Goal: Task Accomplishment & Management: Manage account settings

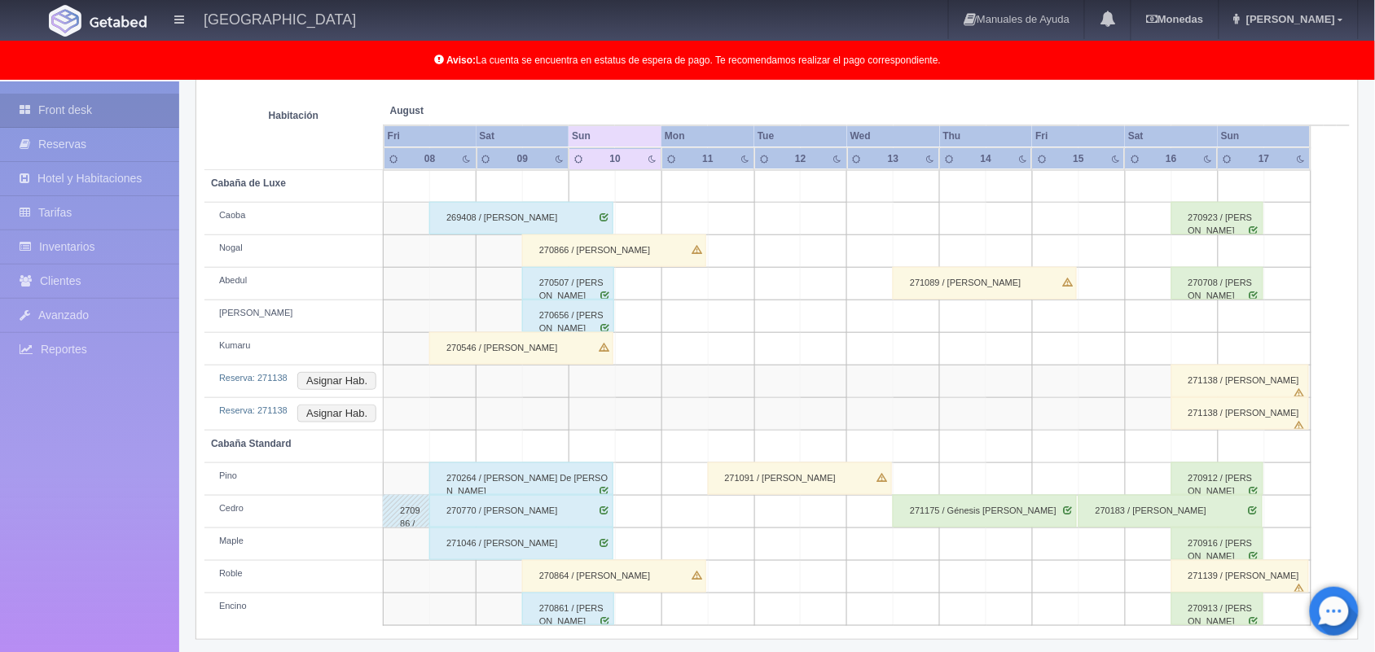
scroll to position [234, 0]
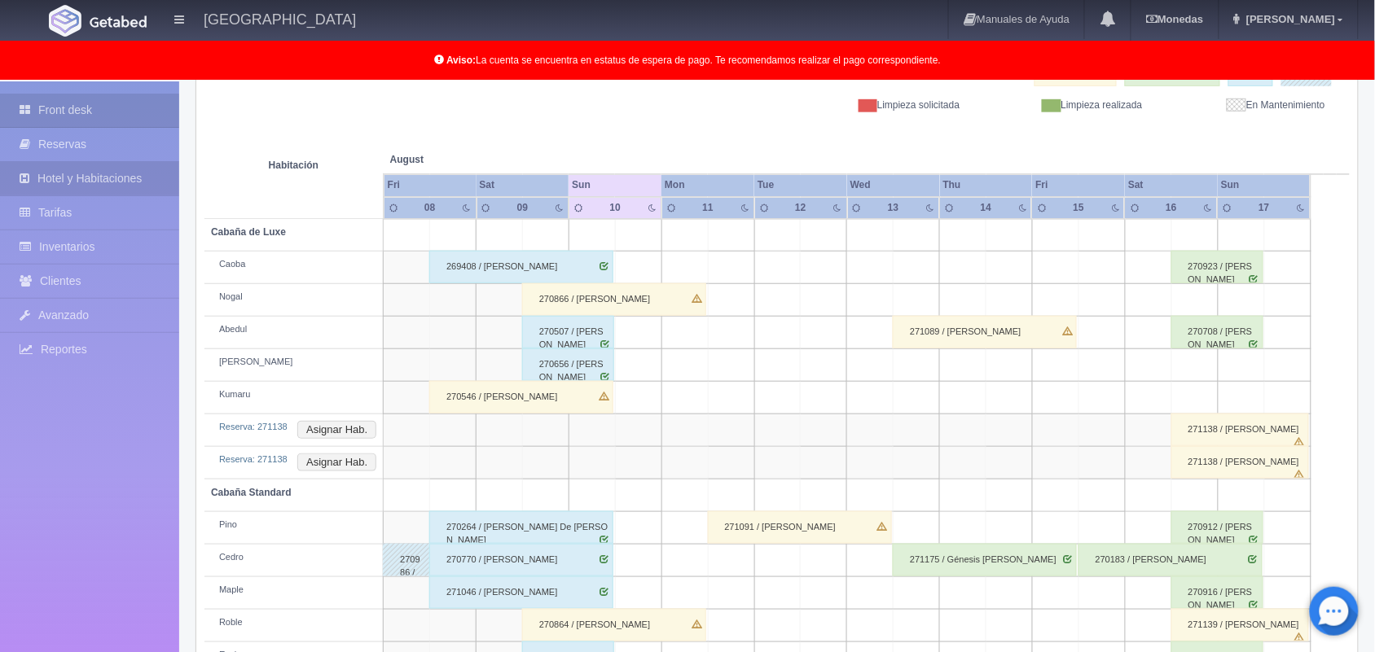
click at [90, 181] on link "Hotel y Habitaciones" at bounding box center [89, 178] width 179 height 33
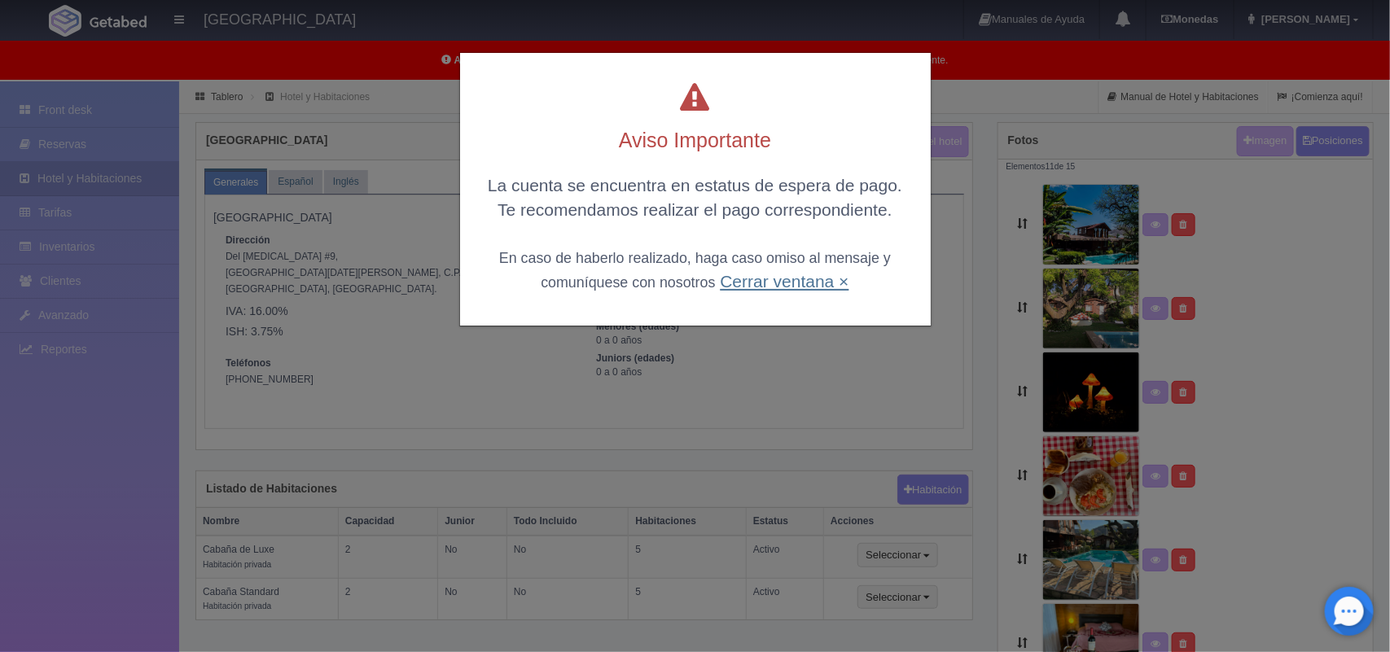
click at [778, 278] on link "Cerrar ventana ×" at bounding box center [784, 281] width 129 height 19
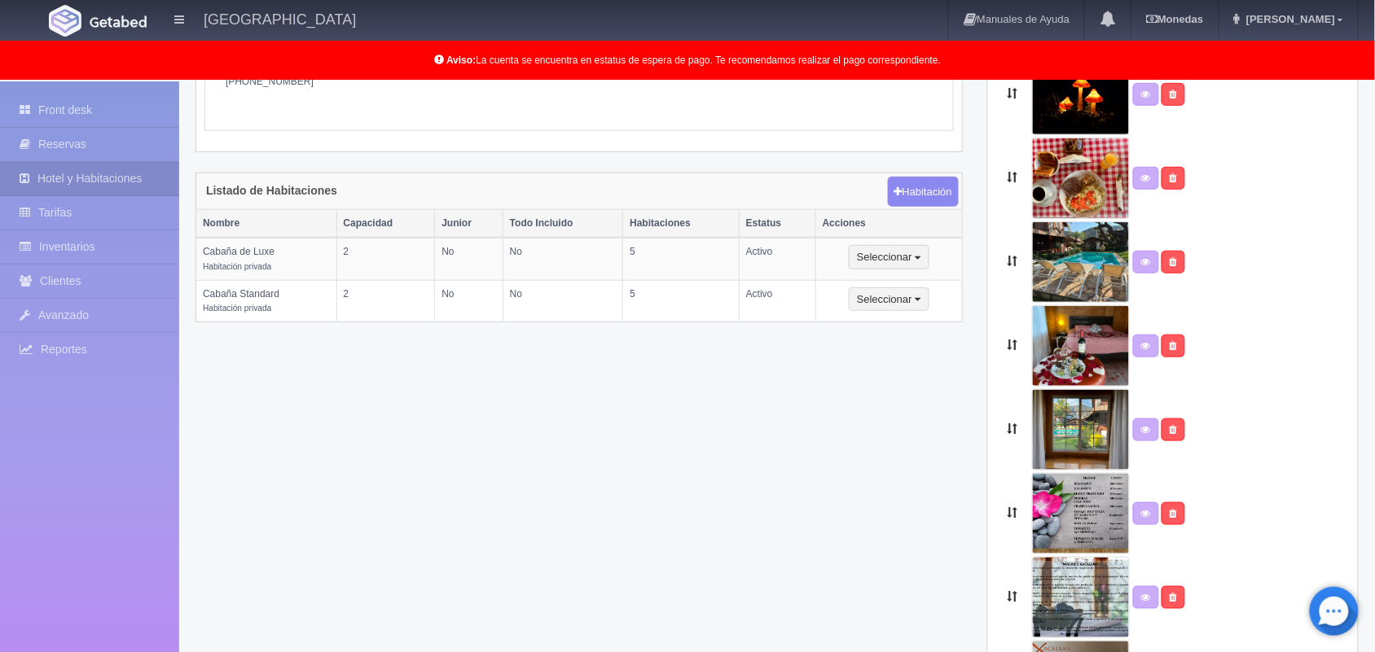
scroll to position [240, 0]
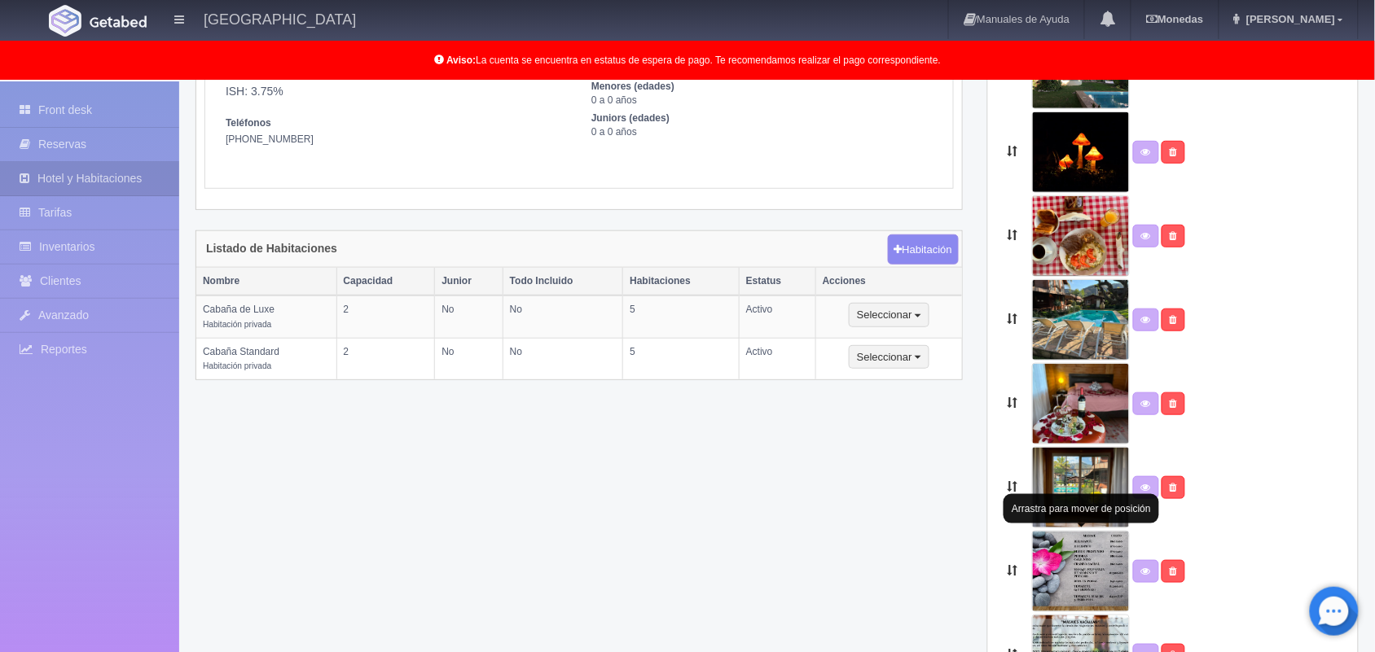
click at [1068, 576] on img at bounding box center [1081, 571] width 98 height 81
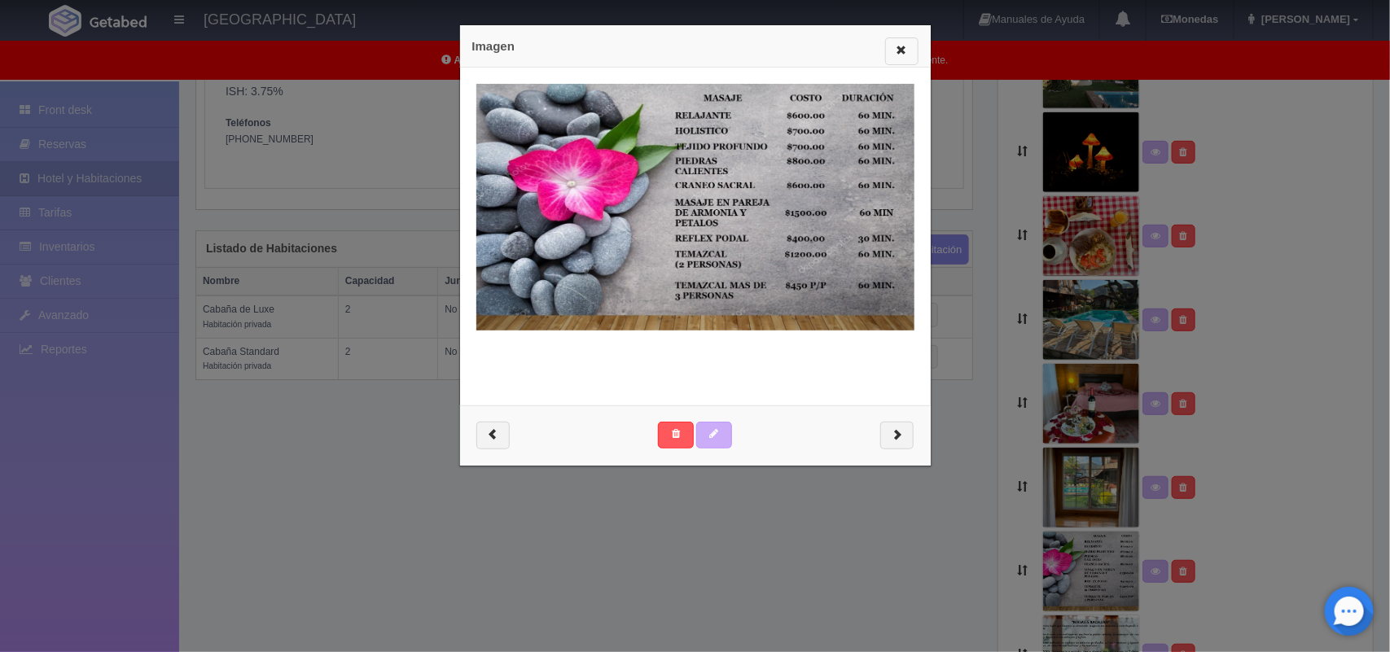
click at [897, 50] on span "button" at bounding box center [902, 49] width 11 height 11
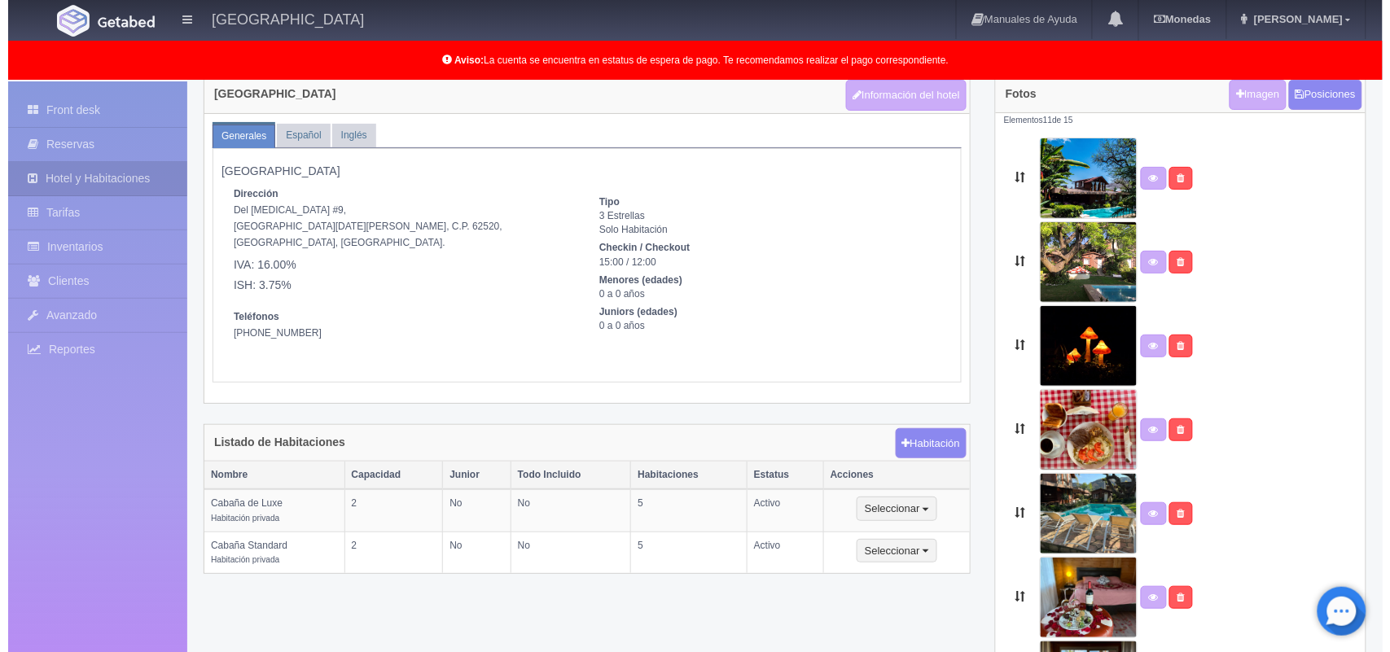
scroll to position [0, 0]
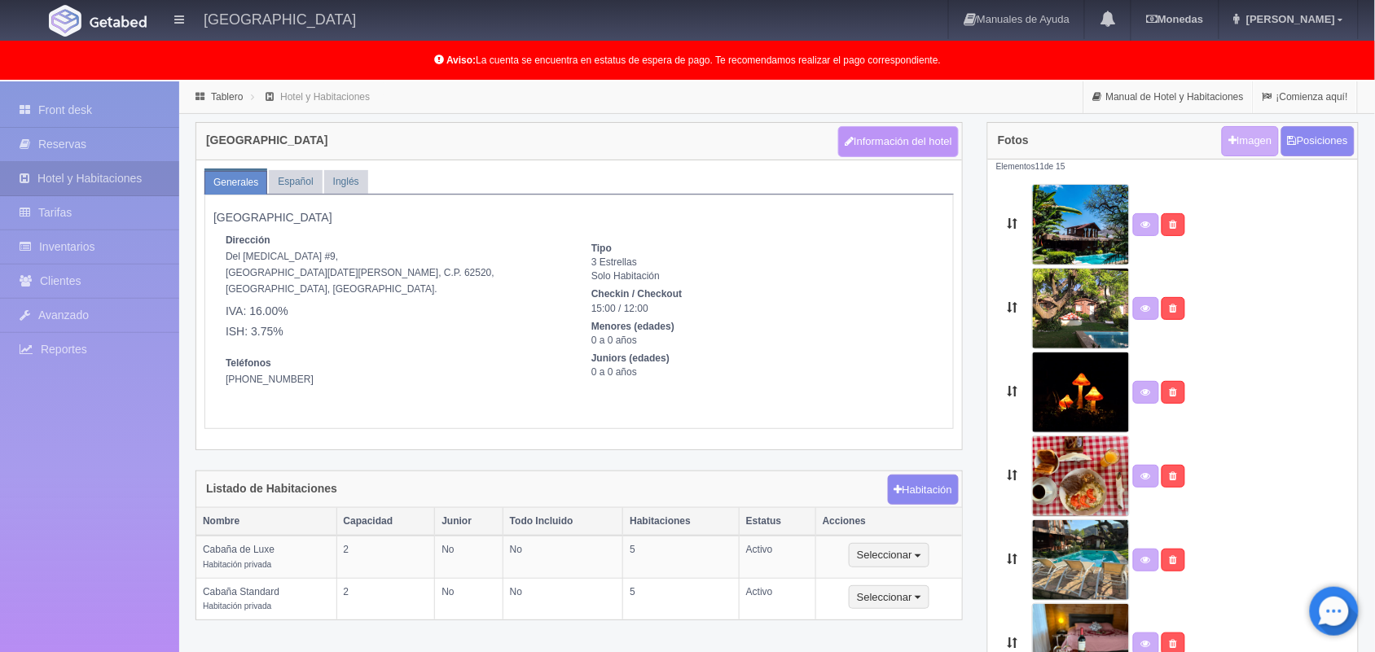
click at [896, 141] on button "Información del hotel" at bounding box center [898, 141] width 121 height 31
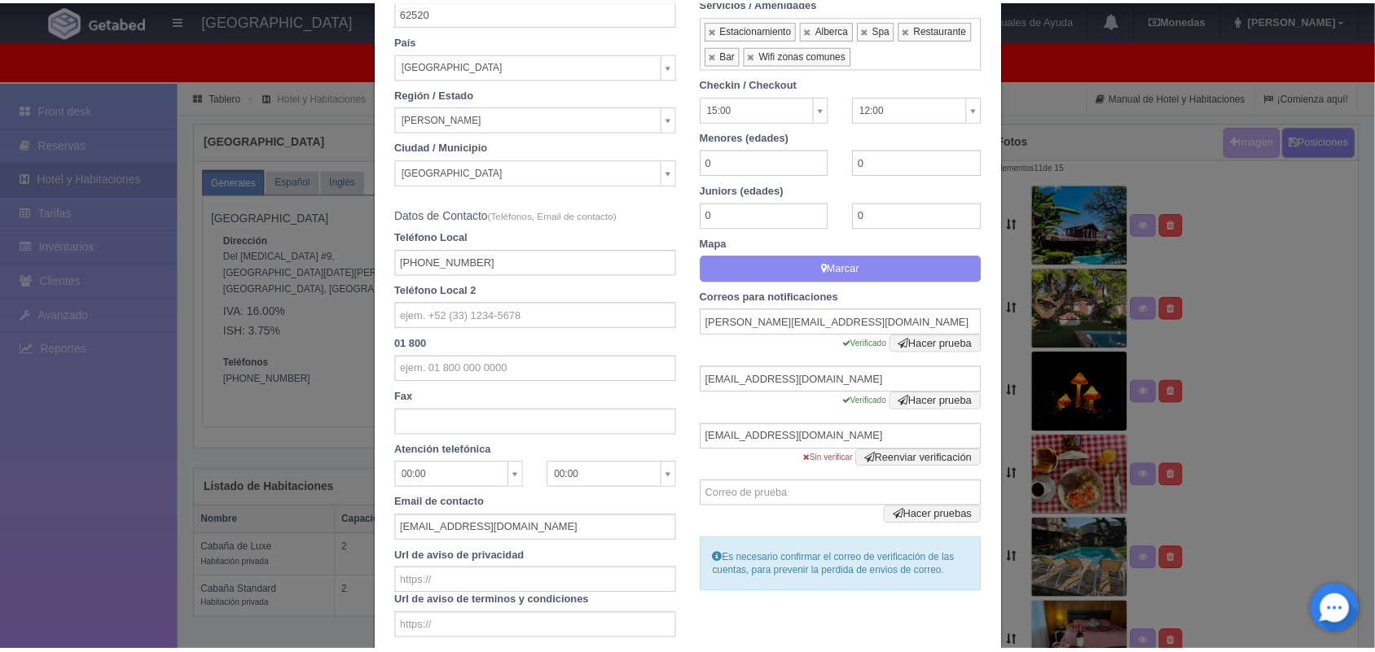
scroll to position [436, 0]
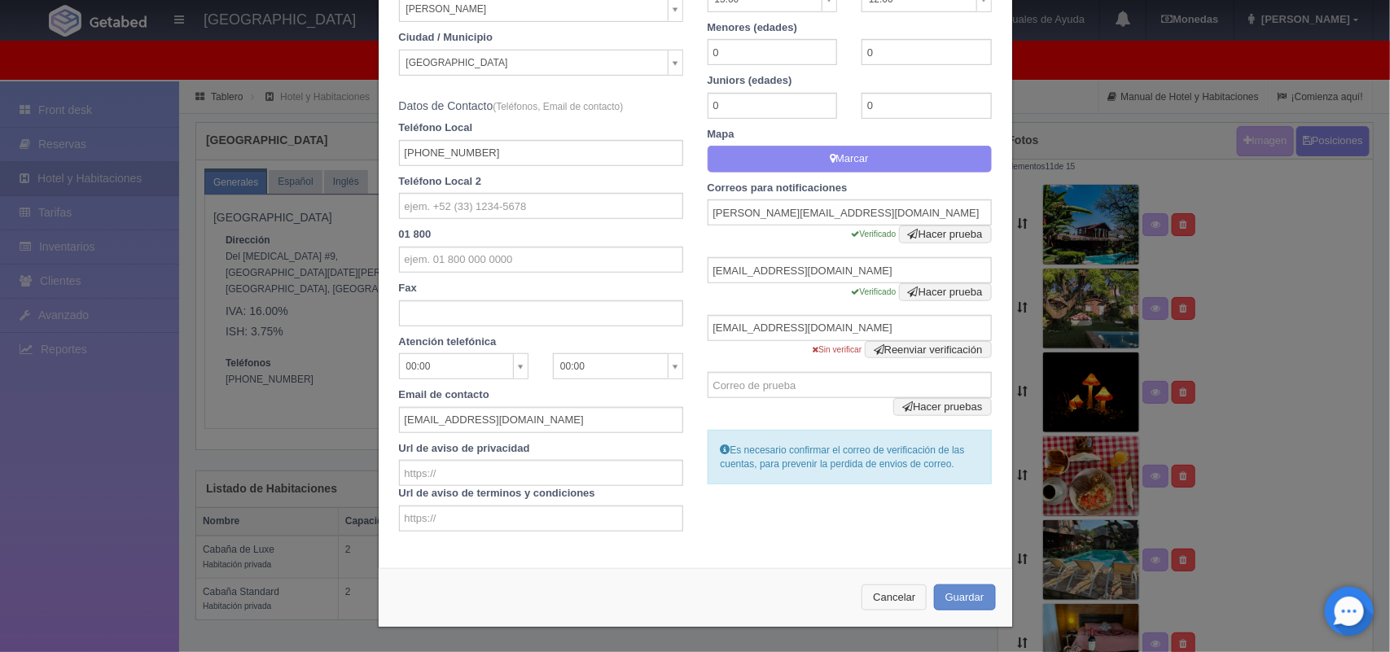
click at [876, 603] on button "Cancelar" at bounding box center [894, 598] width 65 height 27
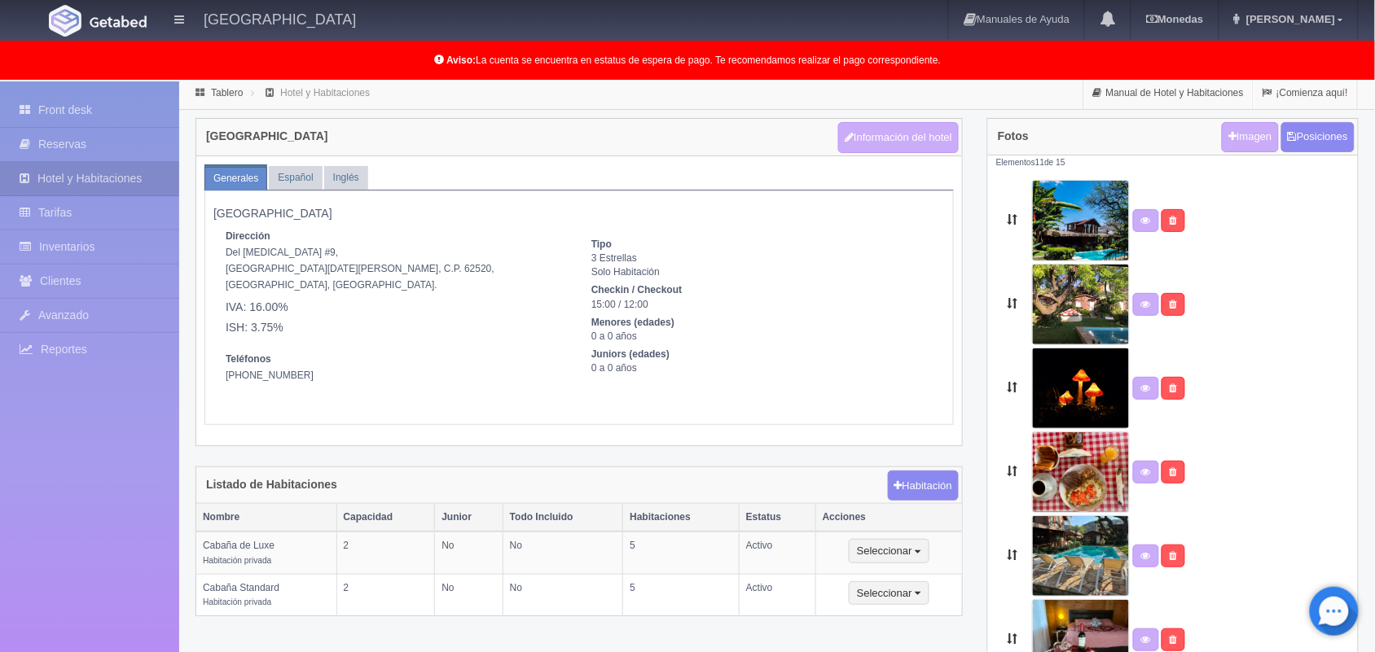
scroll to position [6, 0]
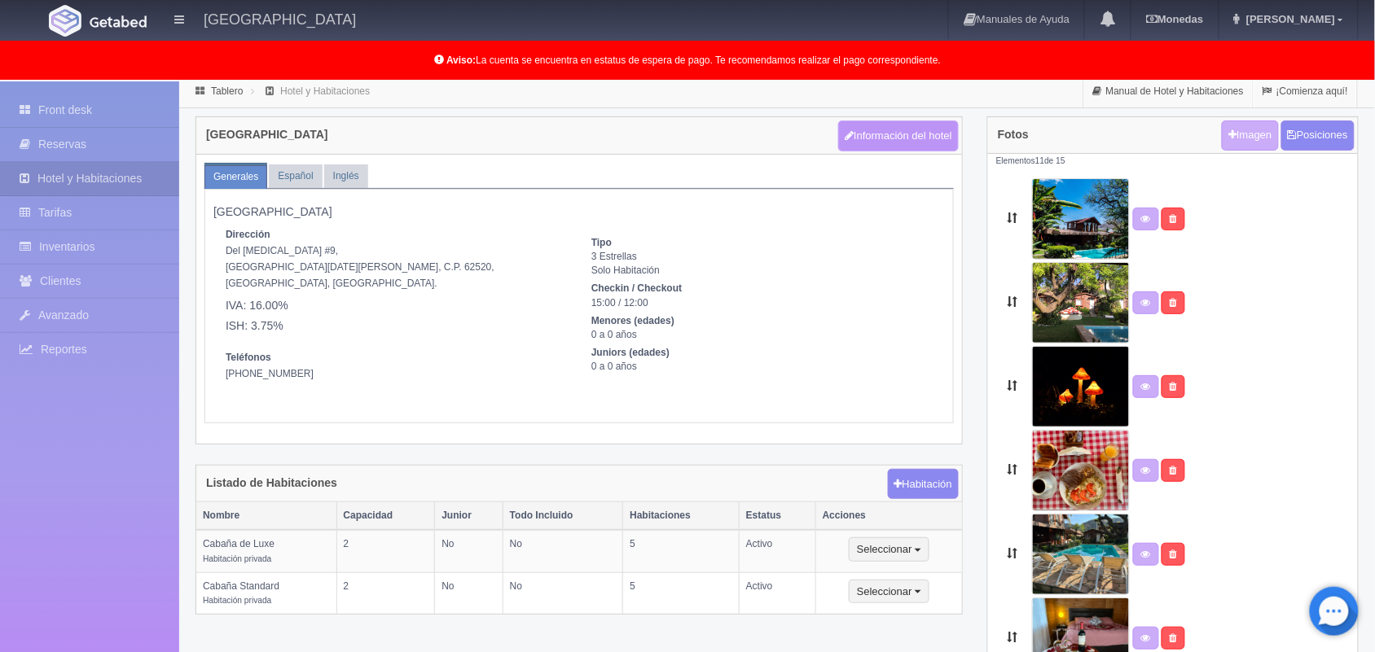
click at [877, 142] on button "Información del hotel" at bounding box center [898, 136] width 121 height 31
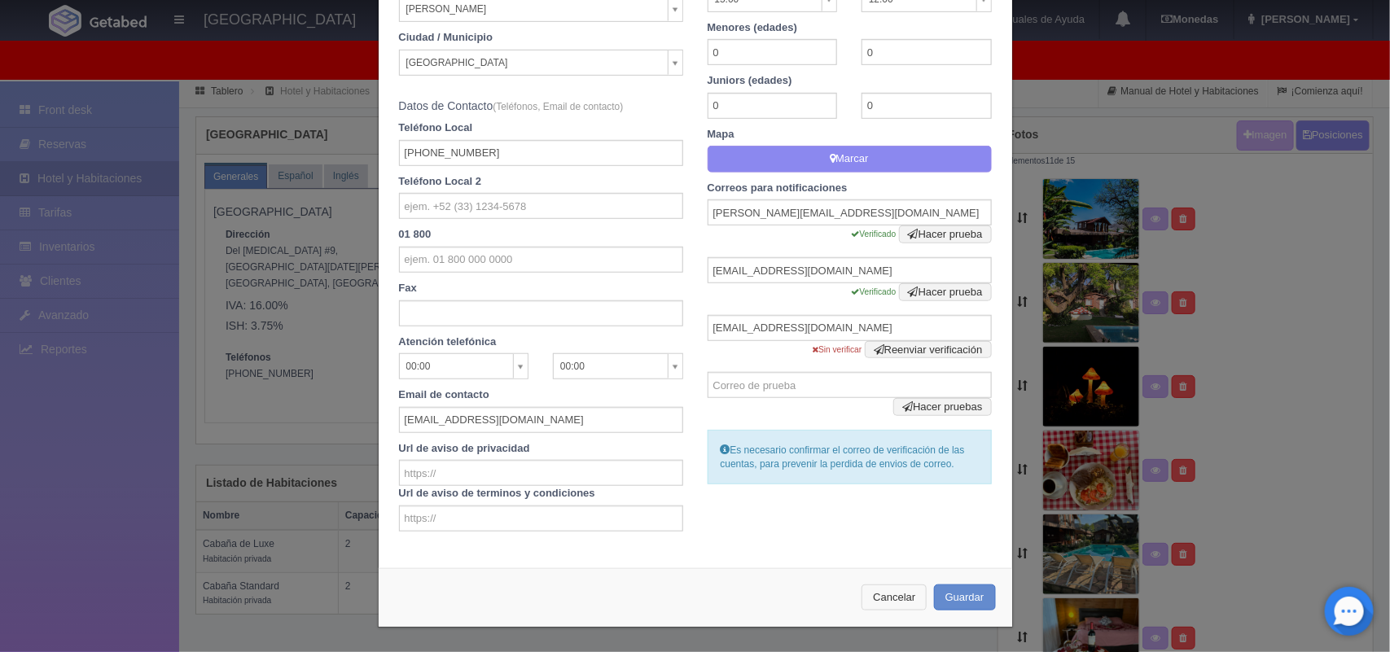
click at [879, 596] on button "Cancelar" at bounding box center [894, 598] width 65 height 27
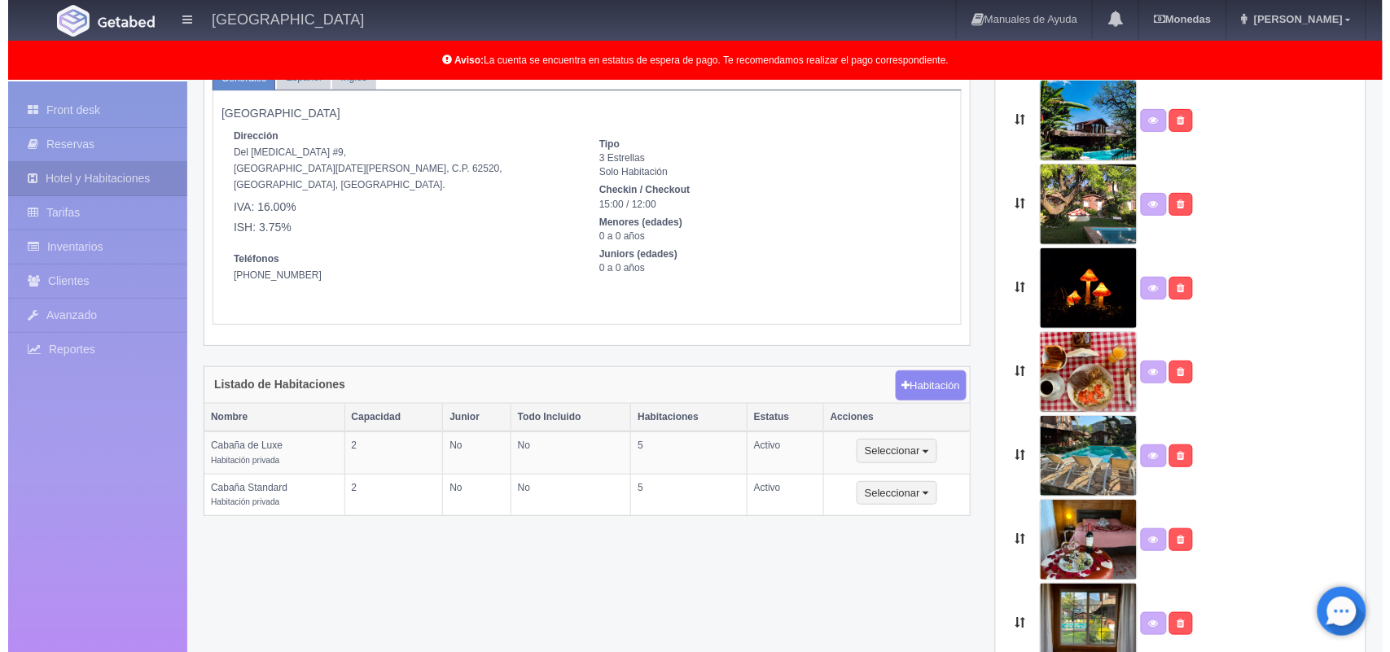
scroll to position [0, 0]
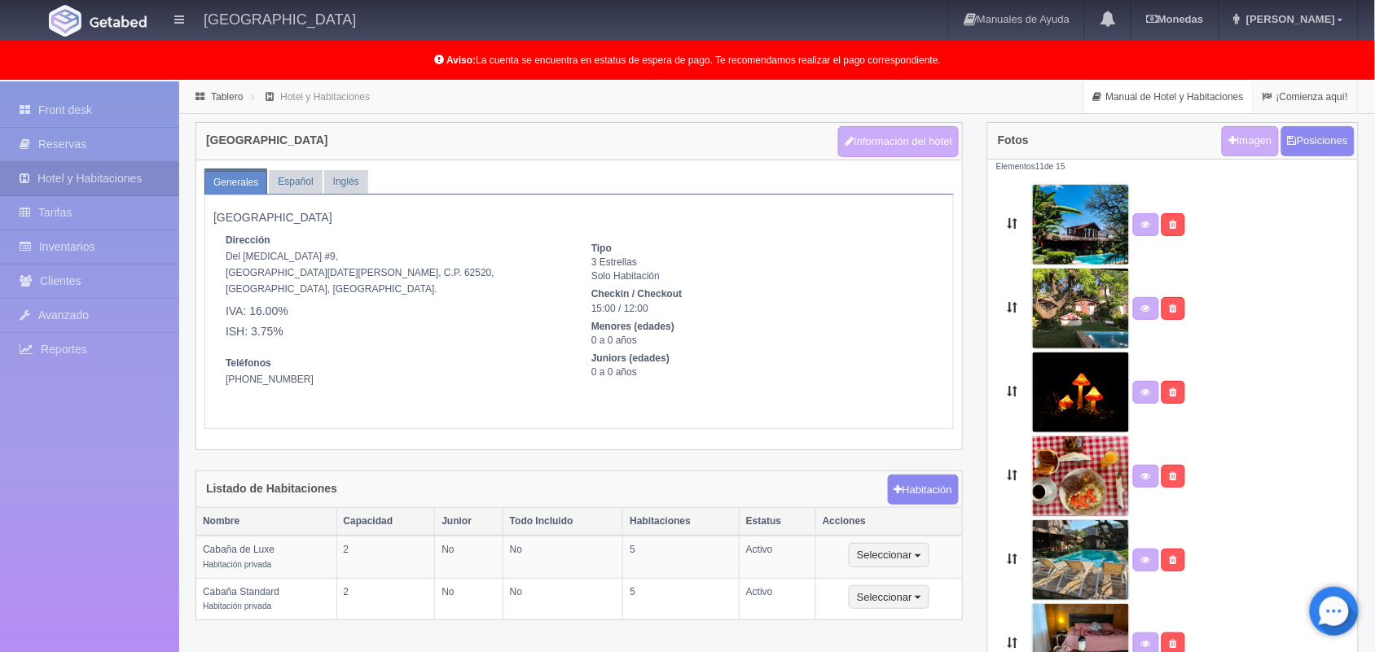
click at [1142, 98] on link "Manual de Hotel y Habitaciones" at bounding box center [1168, 97] width 169 height 32
click at [857, 139] on button "Información del hotel" at bounding box center [898, 141] width 121 height 31
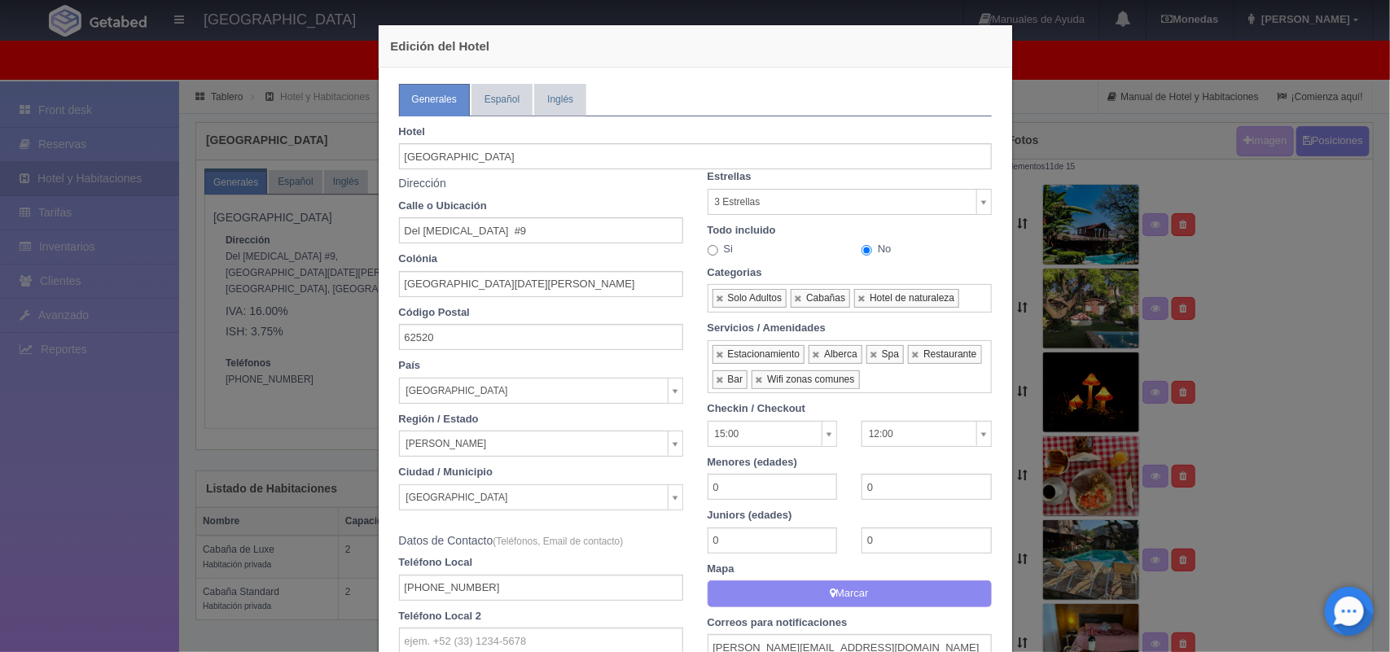
click at [979, 199] on body "Hotel Xacallan Manuales de Ayuda Actualizaciones recientes Monedas Tipo de camb…" at bounding box center [695, 608] width 1390 height 1054
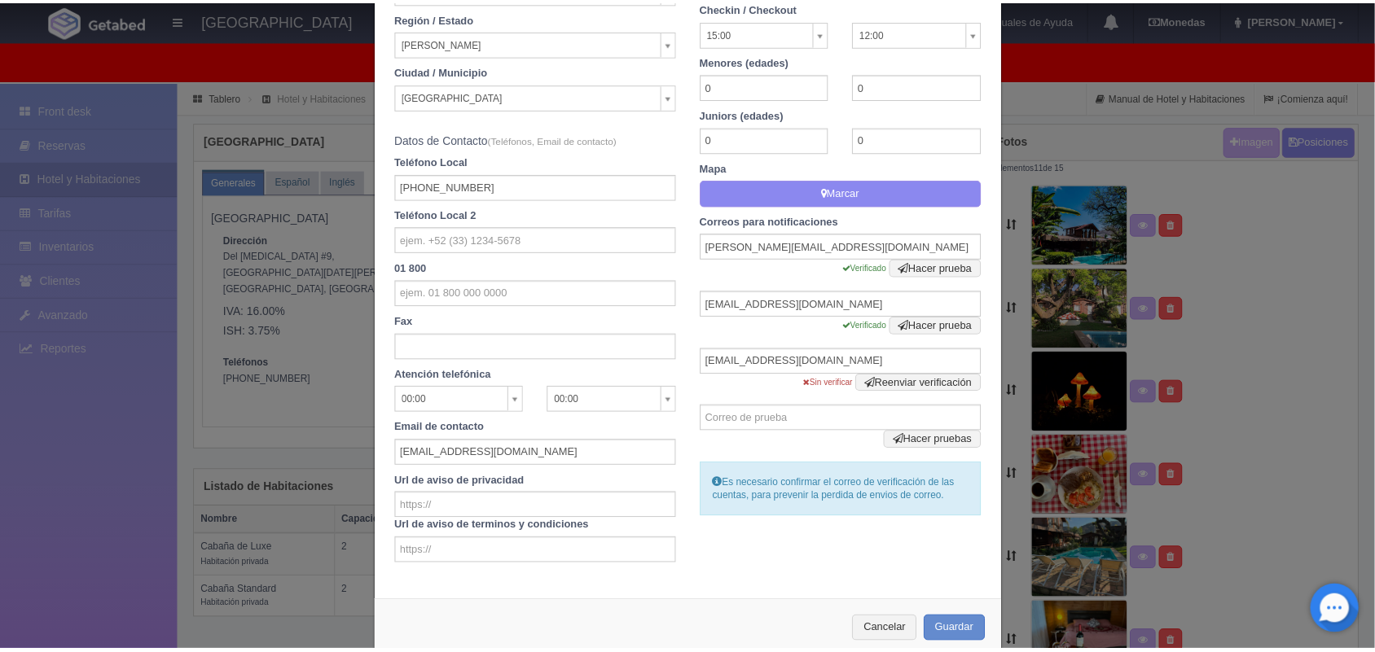
scroll to position [436, 0]
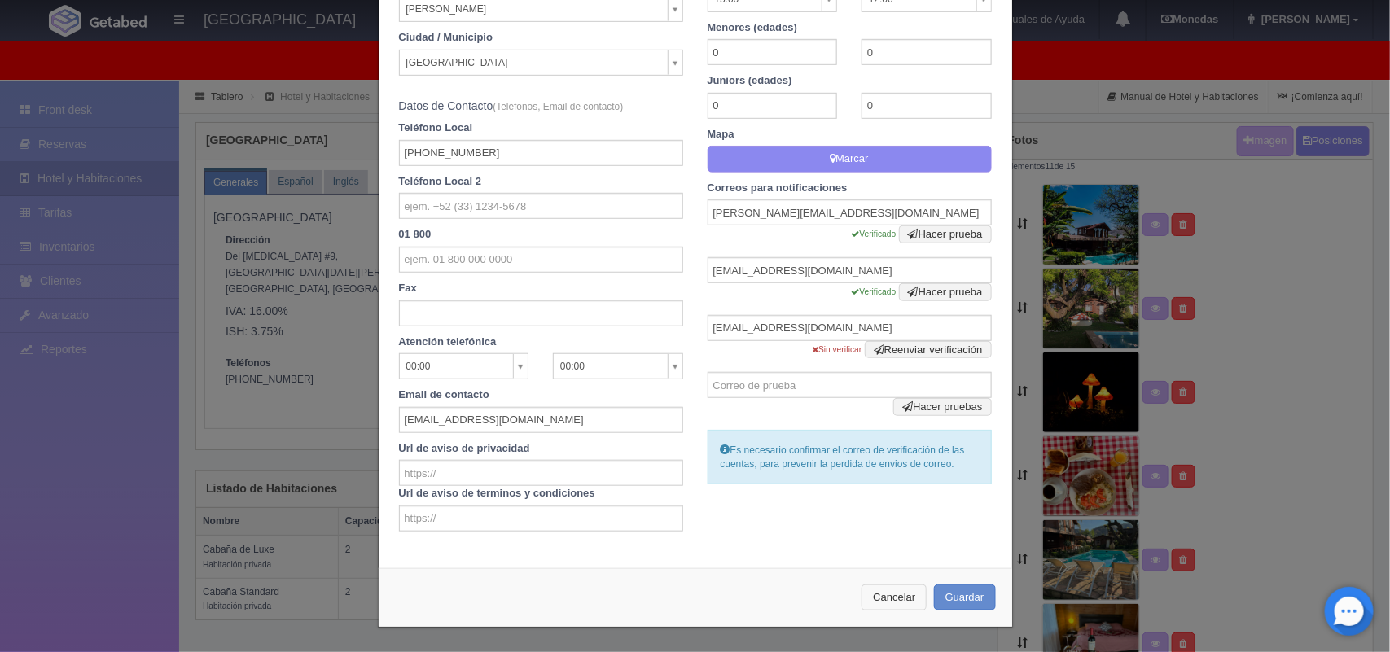
click at [896, 594] on button "Cancelar" at bounding box center [894, 598] width 65 height 27
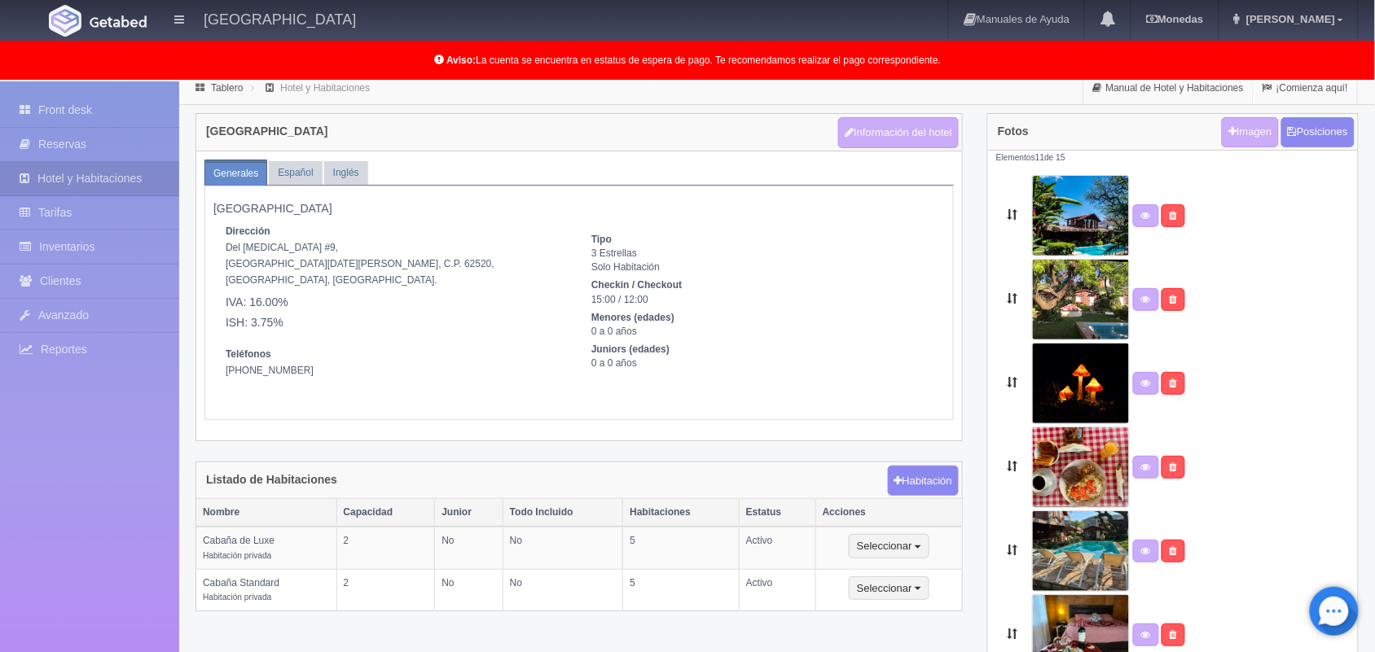
scroll to position [0, 0]
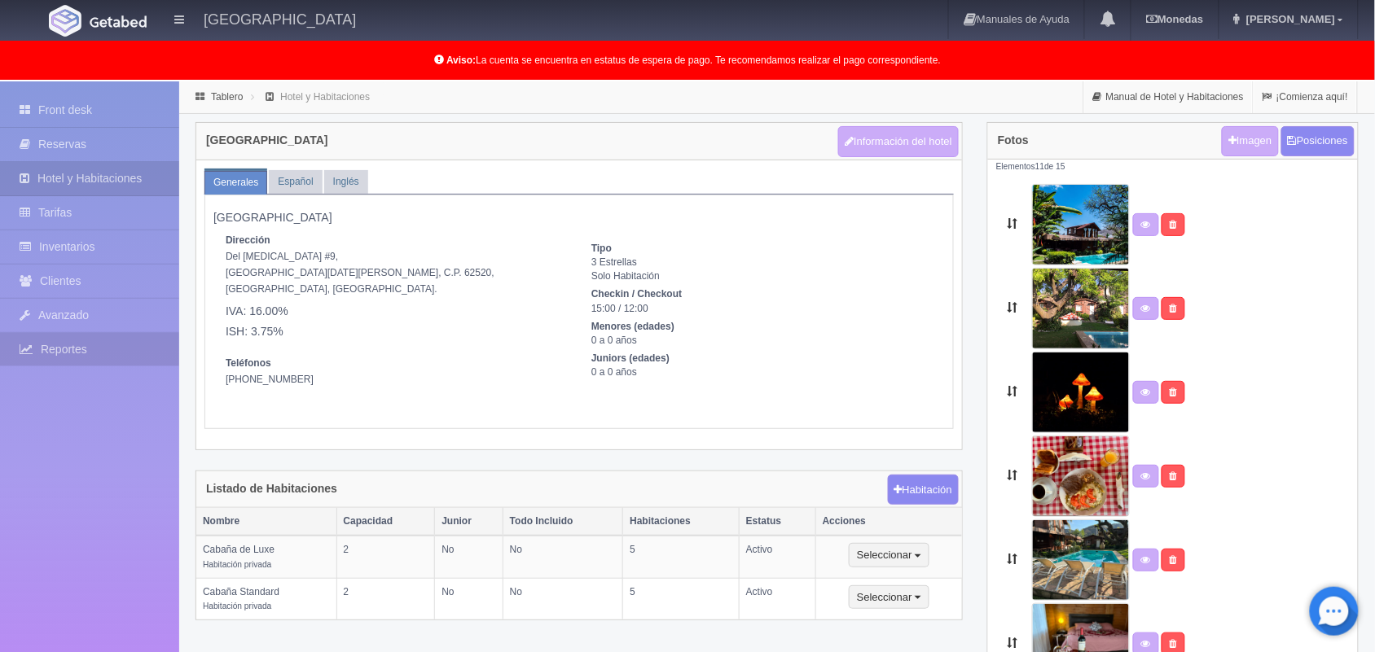
click at [47, 346] on link "Reportes" at bounding box center [89, 349] width 179 height 33
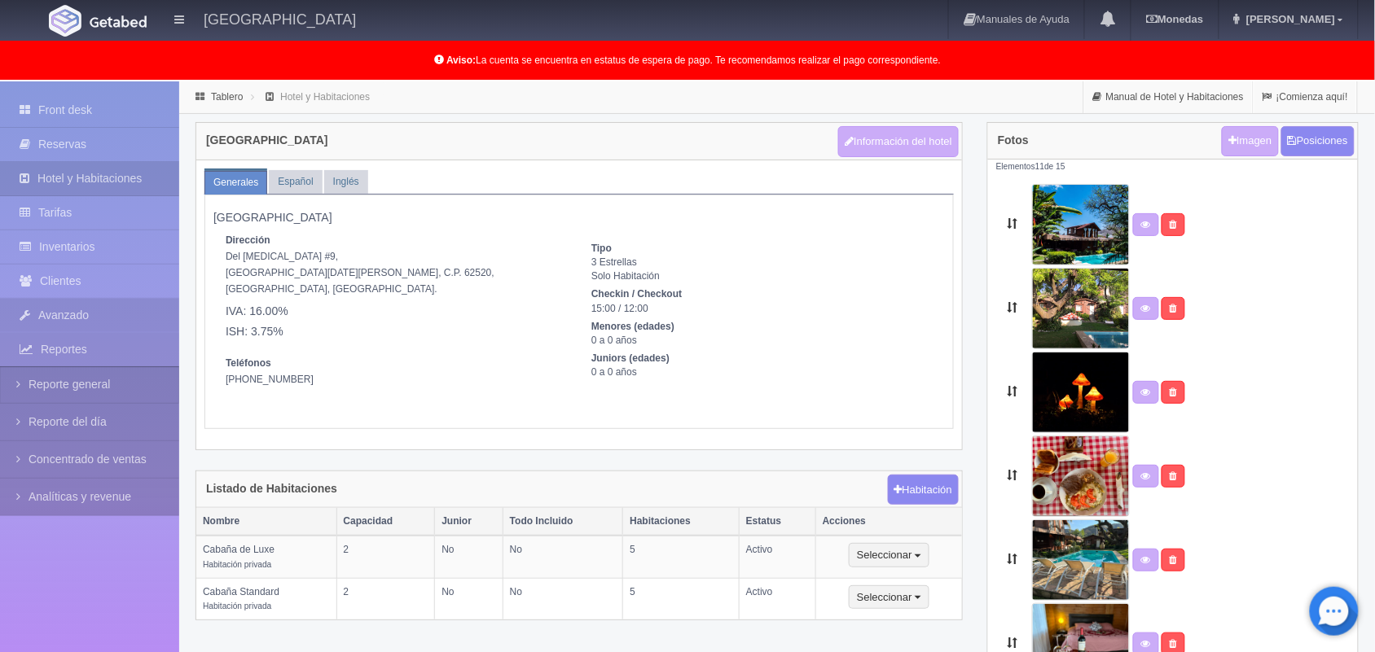
click at [61, 306] on link "Avanzado" at bounding box center [89, 315] width 179 height 33
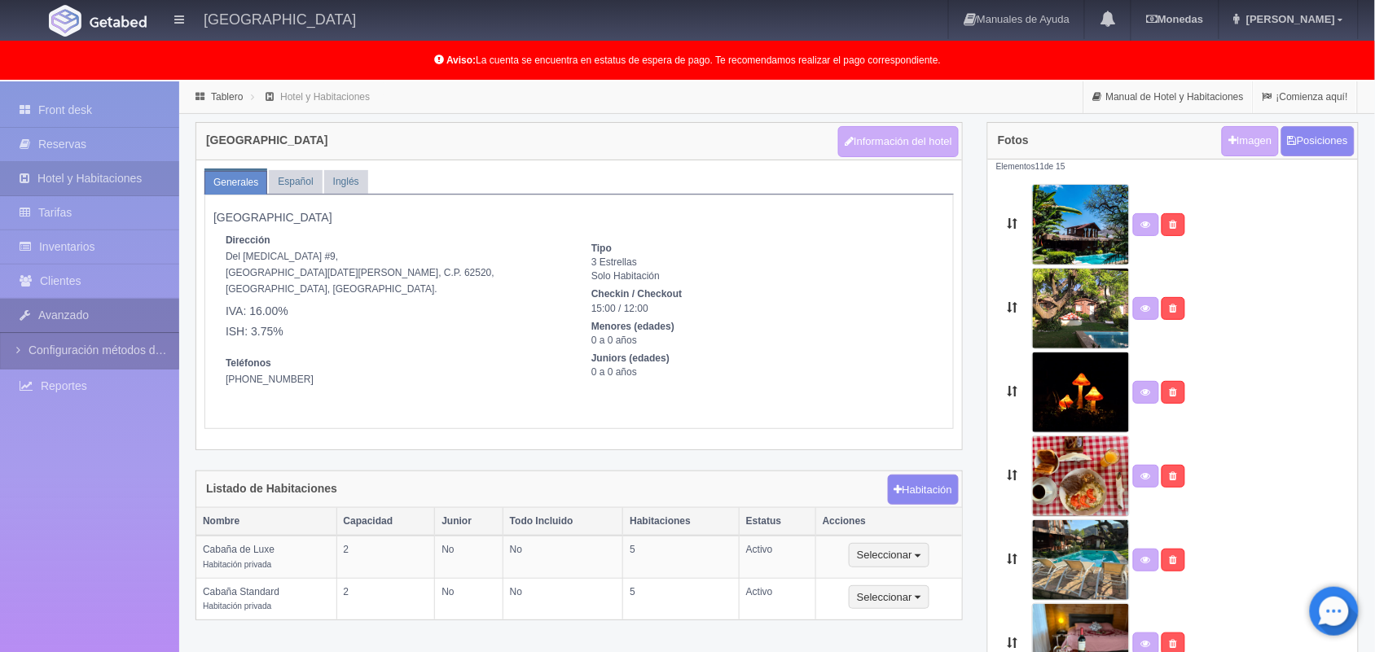
click at [65, 322] on link "Avanzado" at bounding box center [89, 315] width 179 height 33
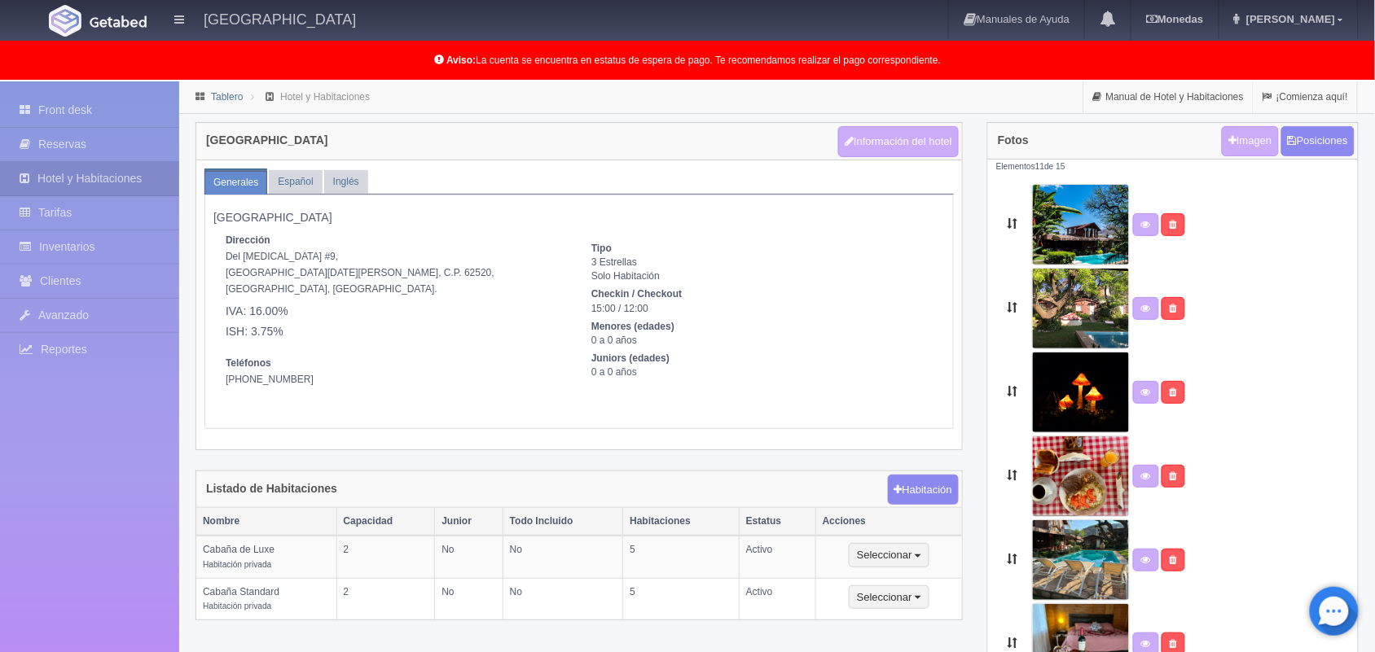
click at [218, 99] on link "Tablero" at bounding box center [227, 96] width 32 height 11
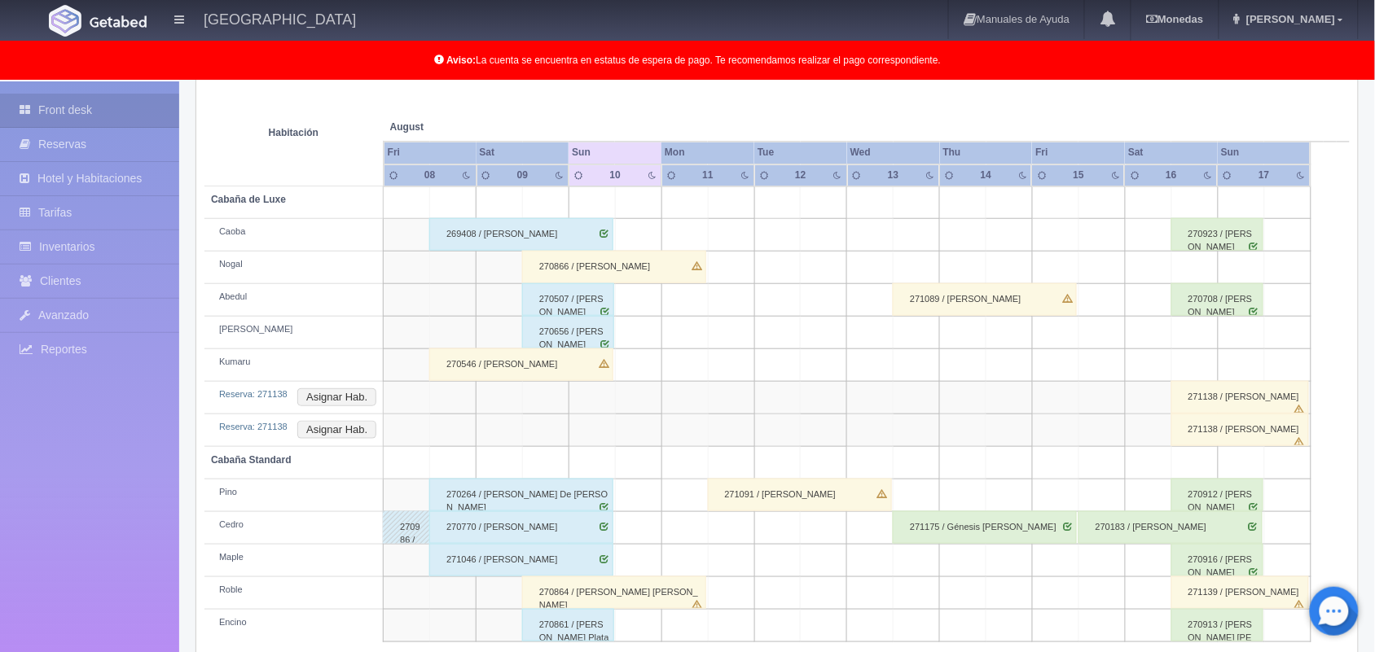
scroll to position [292, 0]
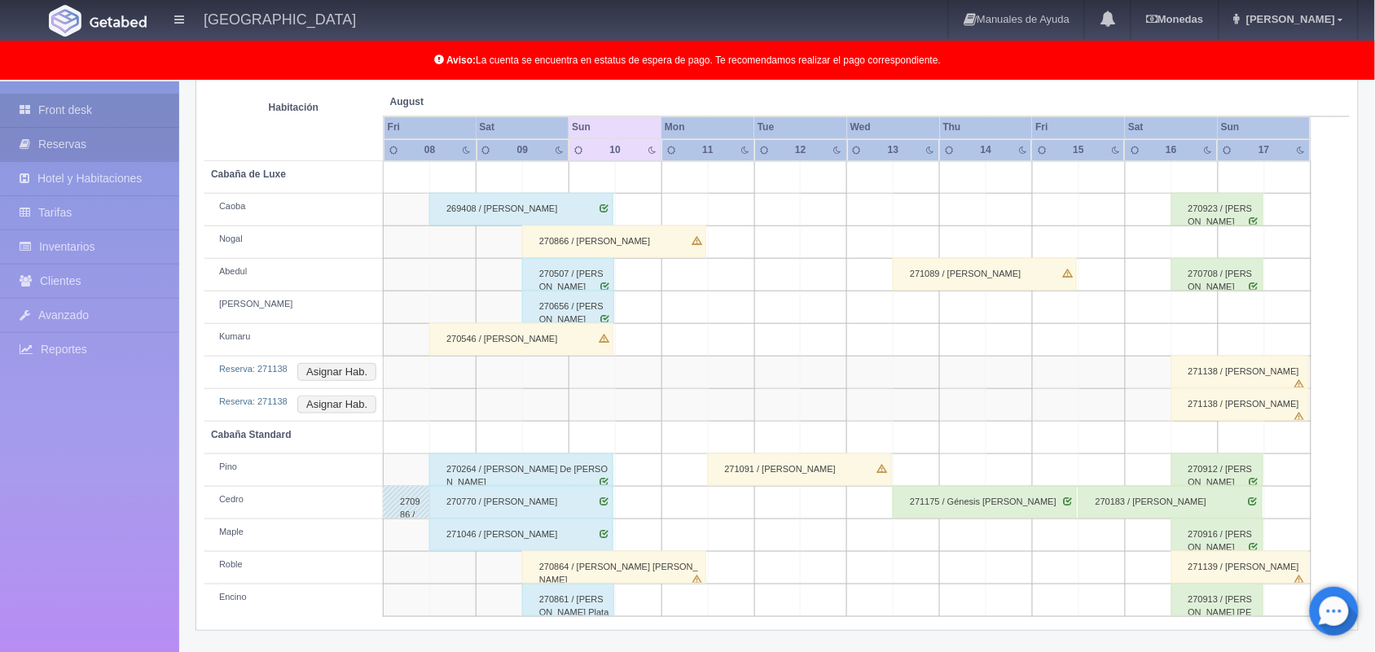
click at [84, 152] on link "Reservas" at bounding box center [89, 144] width 179 height 33
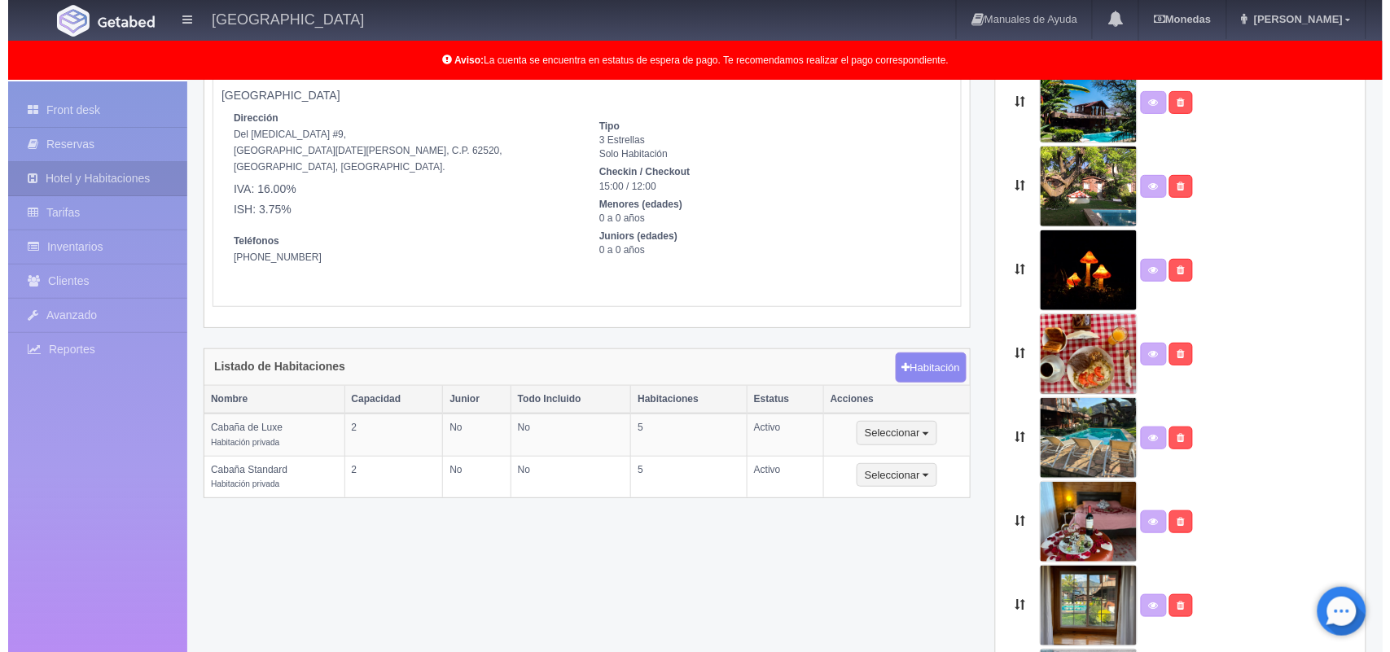
scroll to position [163, 0]
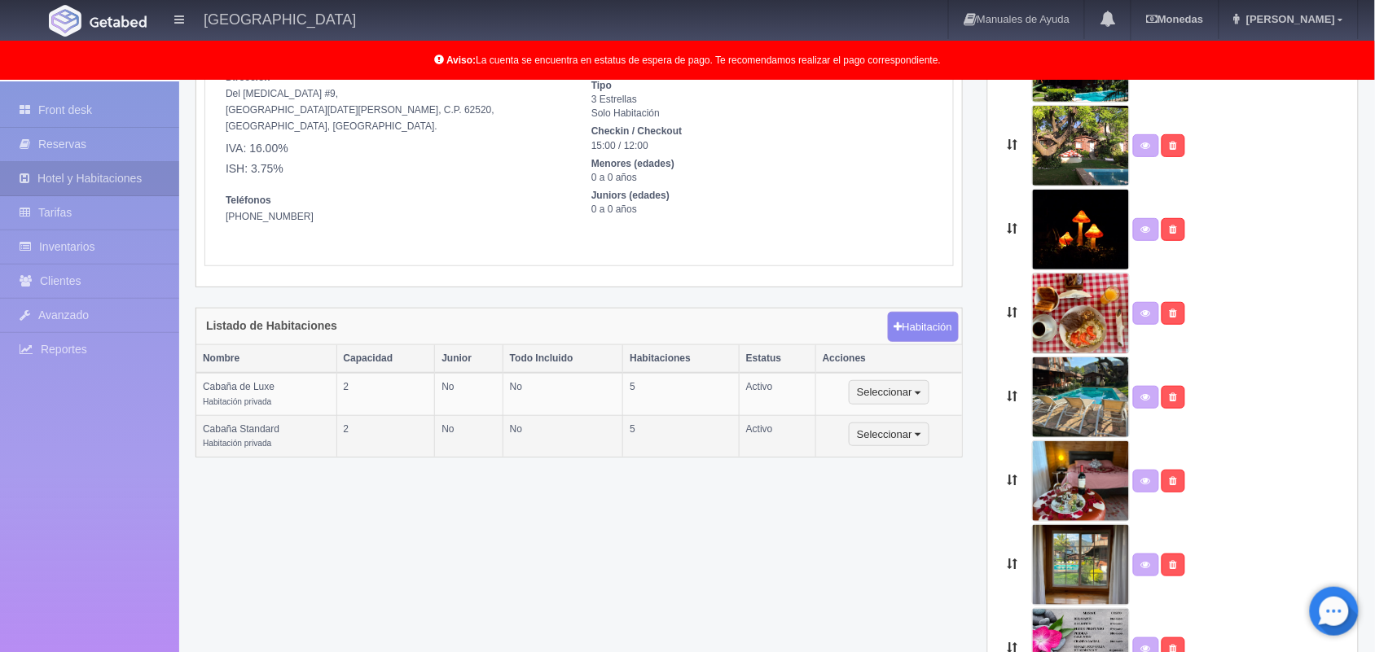
click at [255, 436] on td "Cabaña Standard Habitación privada" at bounding box center [266, 436] width 140 height 42
click at [880, 441] on button "Seleccionar" at bounding box center [888, 435] width 81 height 24
click at [905, 469] on link "Editar" at bounding box center [913, 463] width 129 height 20
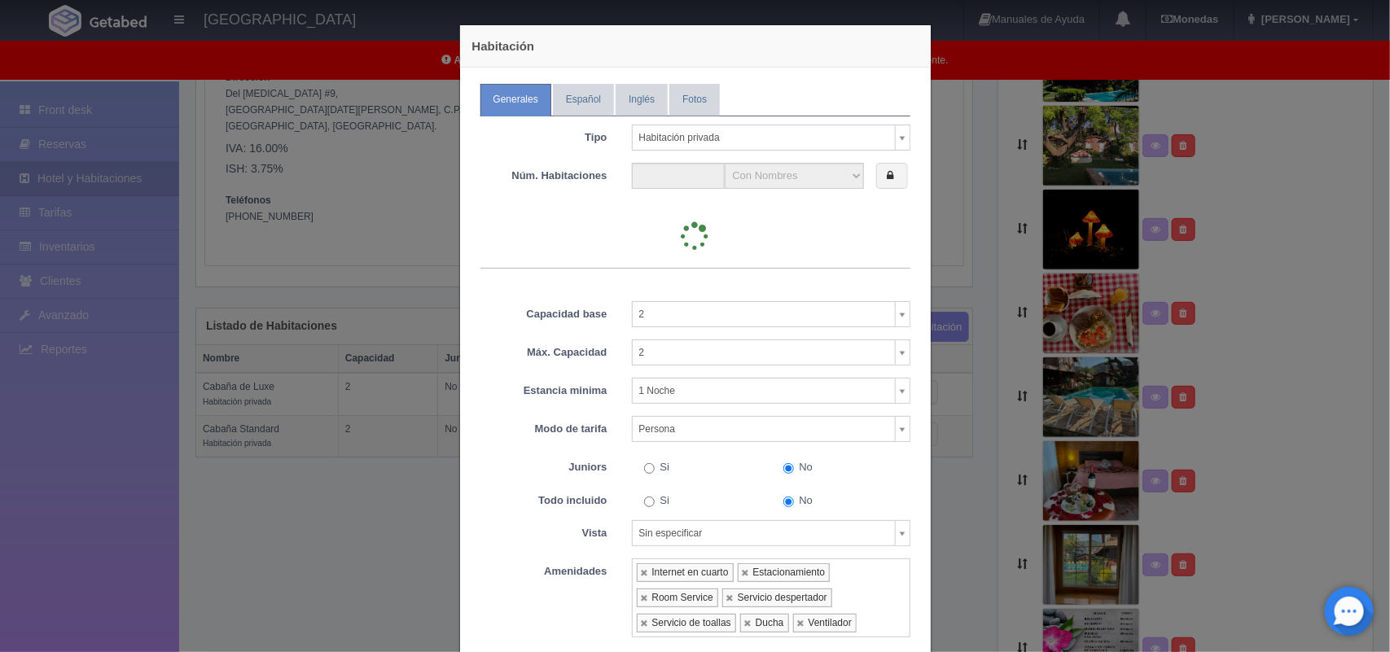
type input "5"
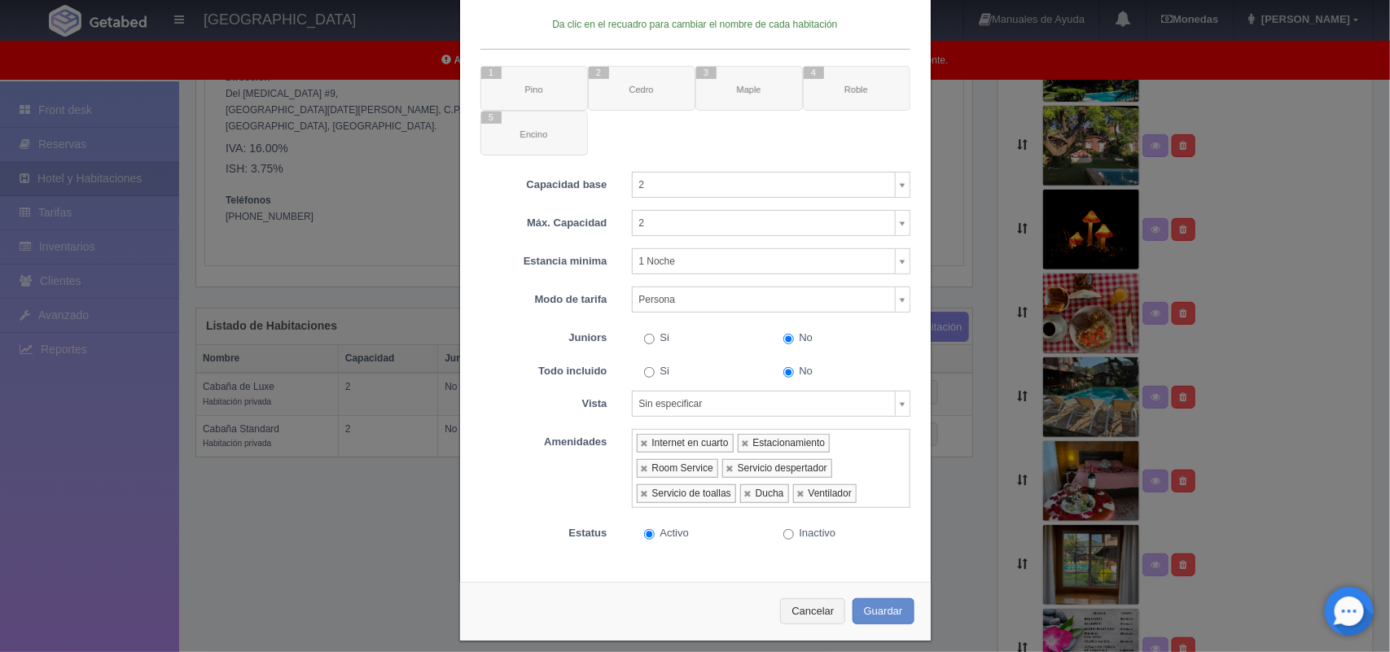
scroll to position [221, 0]
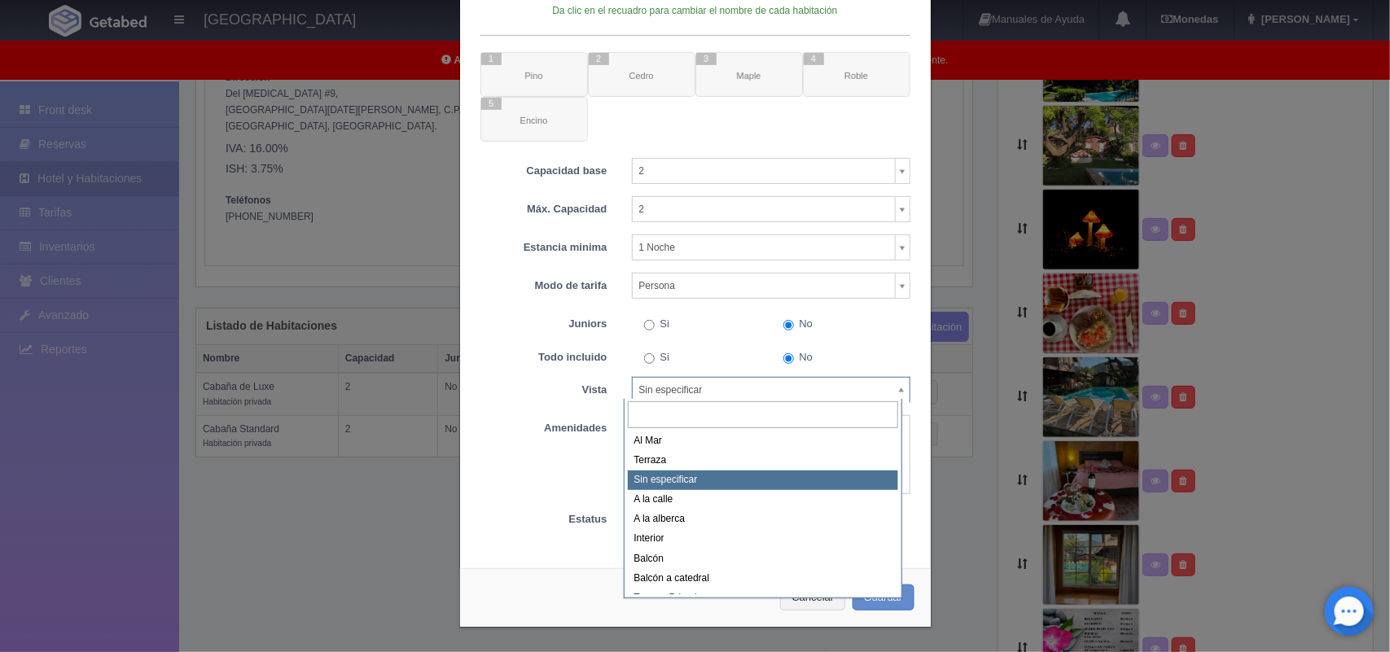
click at [893, 388] on body "Hotel Xacallan Manuales de Ayuda Actualizaciones recientes Monedas Tipo de camb…" at bounding box center [695, 446] width 1390 height 1054
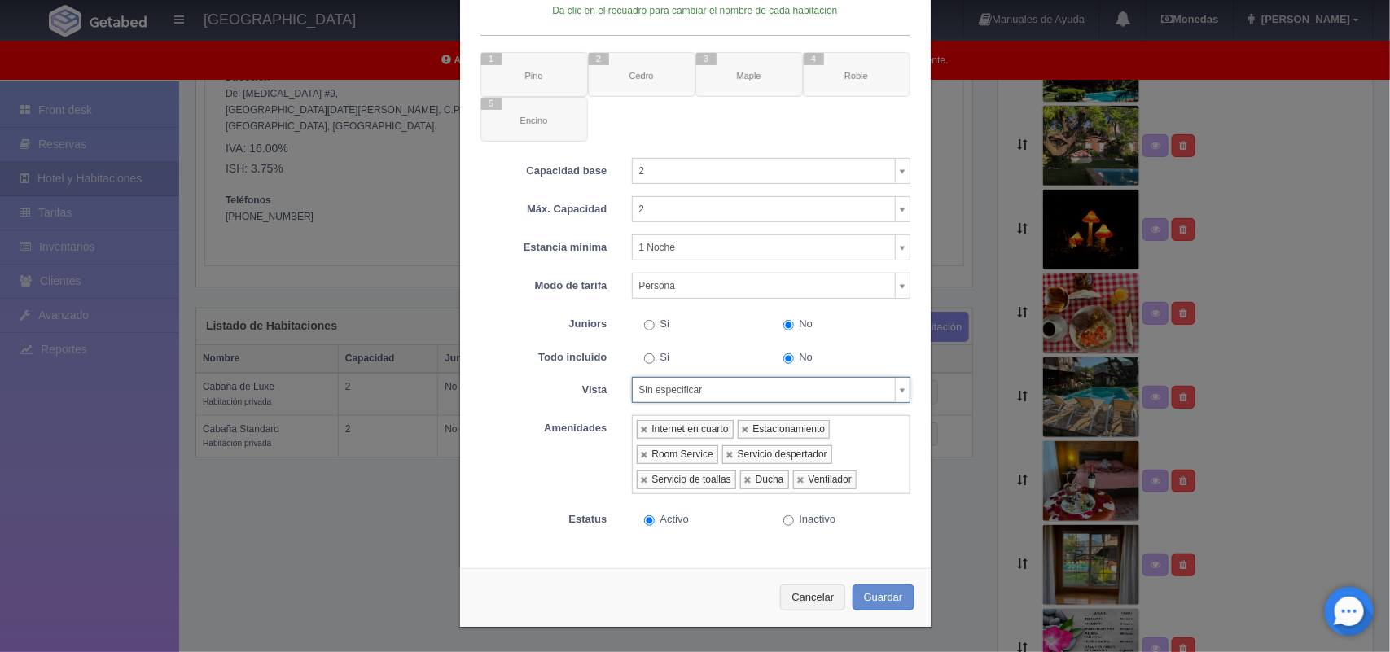
click at [910, 322] on body "Hotel Xacallan Manuales de Ayuda Actualizaciones recientes Monedas Tipo de camb…" at bounding box center [695, 446] width 1390 height 1054
click at [726, 456] on link at bounding box center [731, 454] width 10 height 11
click at [874, 597] on button "Guardar" at bounding box center [884, 598] width 62 height 27
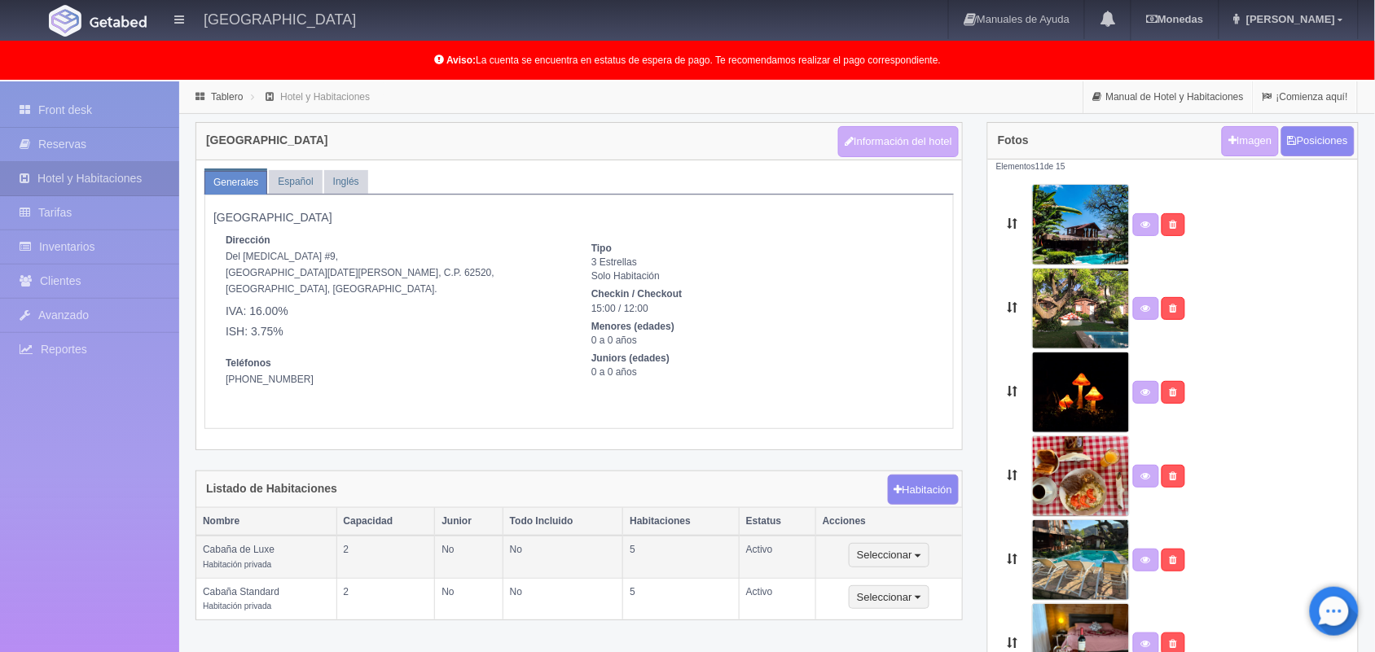
click at [261, 558] on td "Cabaña de Luxe Habitación privada" at bounding box center [266, 557] width 140 height 42
click at [884, 559] on button "Seleccionar" at bounding box center [888, 555] width 81 height 24
click at [892, 587] on link "Editar" at bounding box center [913, 584] width 129 height 20
select select "Habitación privada"
select select "Nombre"
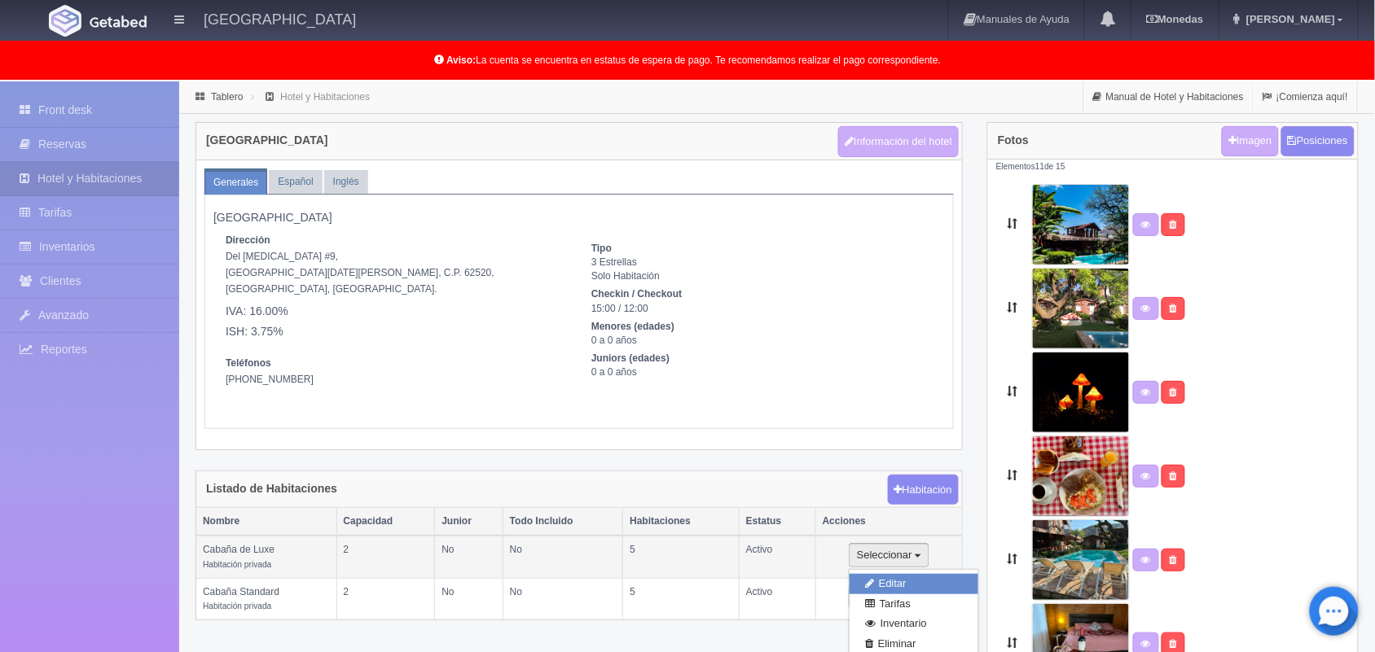
select select "2"
select select "1"
select select "Pax"
radio input "true"
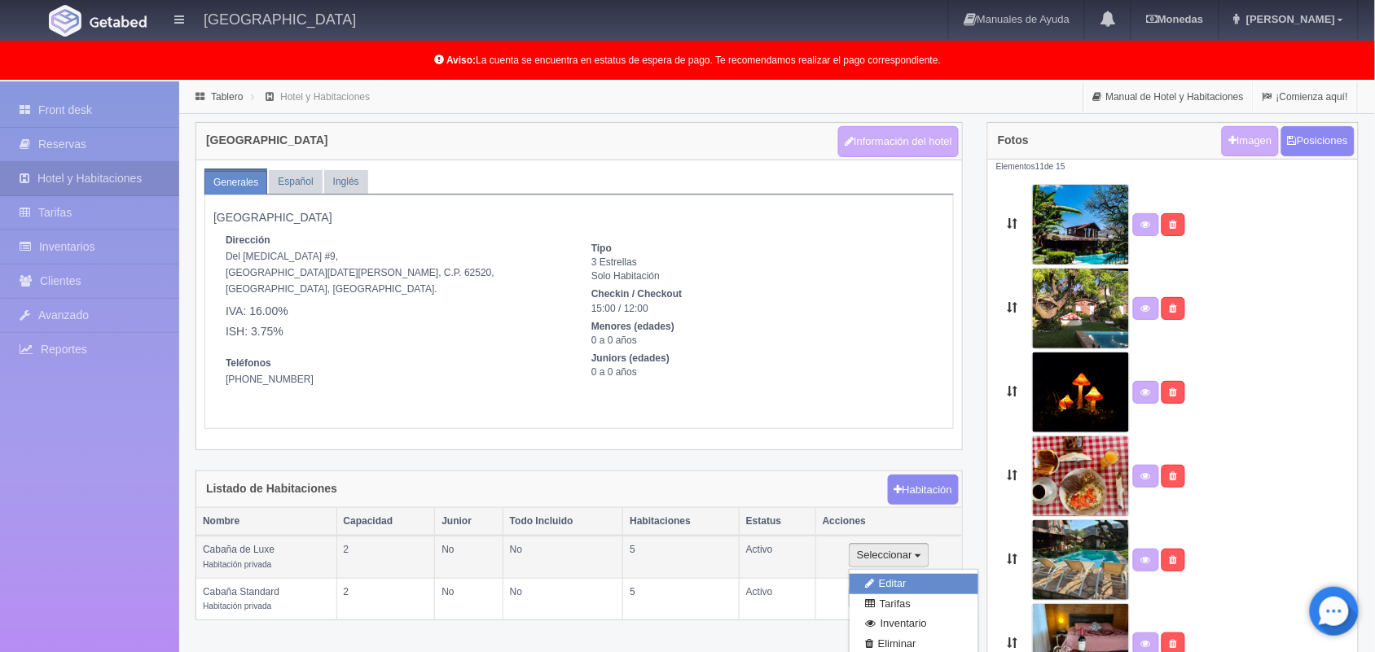
radio input "true"
select select "5"
select select "2"
radio input "true"
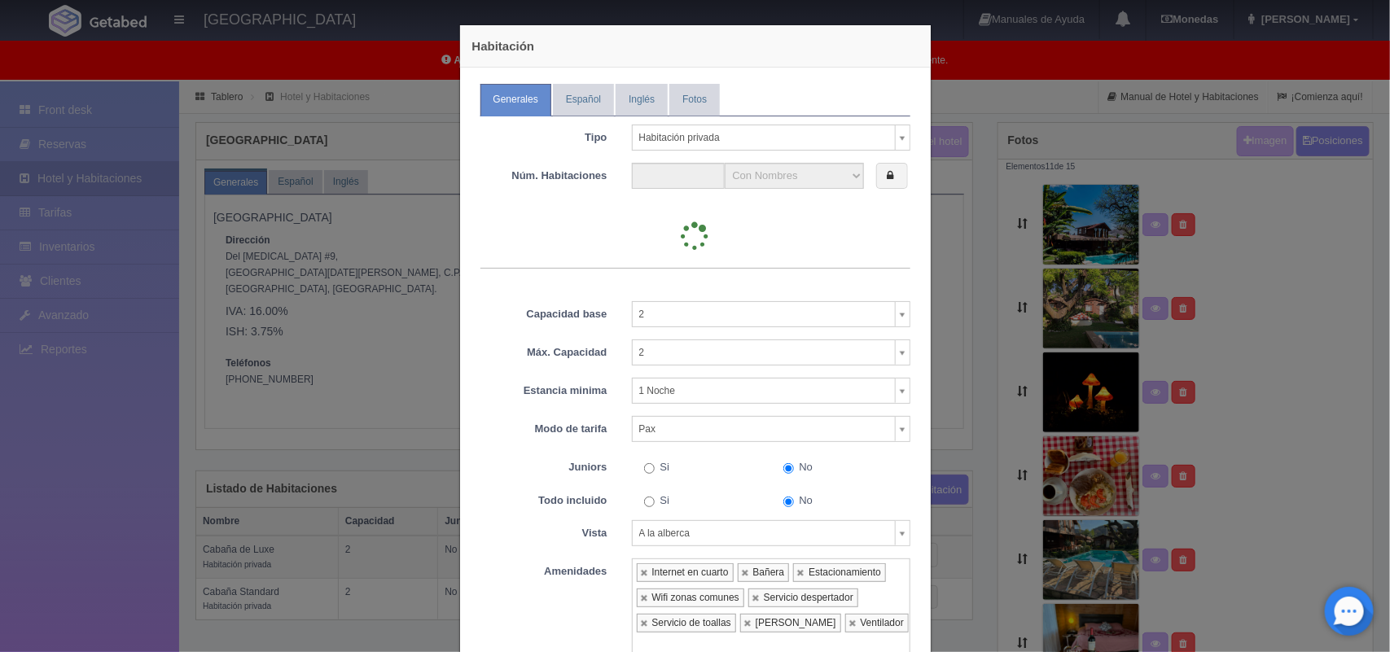
type input "5"
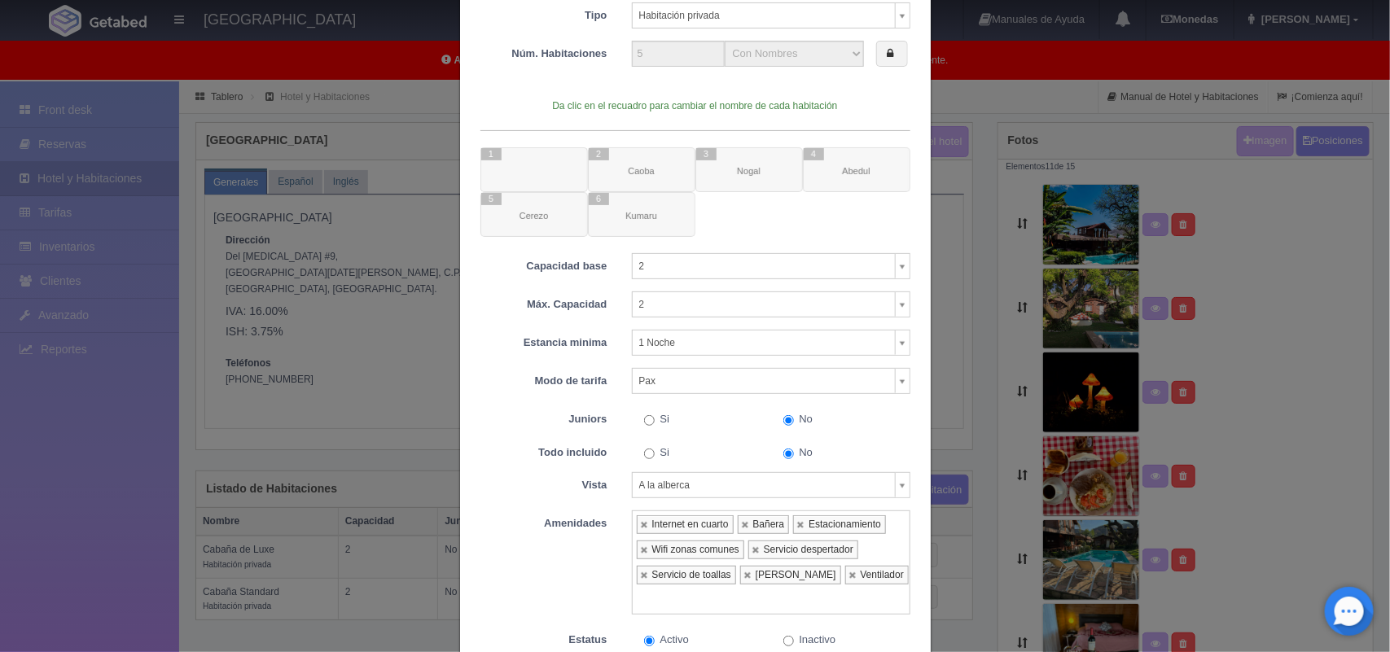
scroll to position [163, 0]
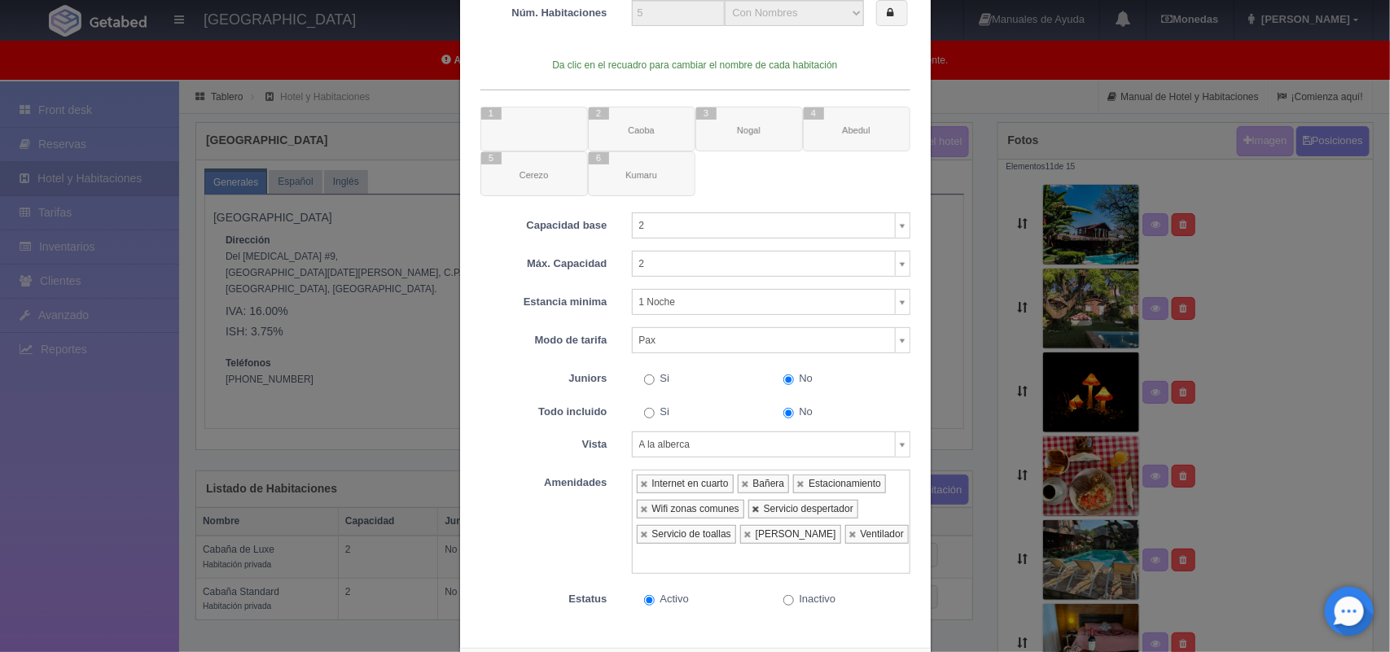
click at [752, 511] on link at bounding box center [757, 509] width 10 height 11
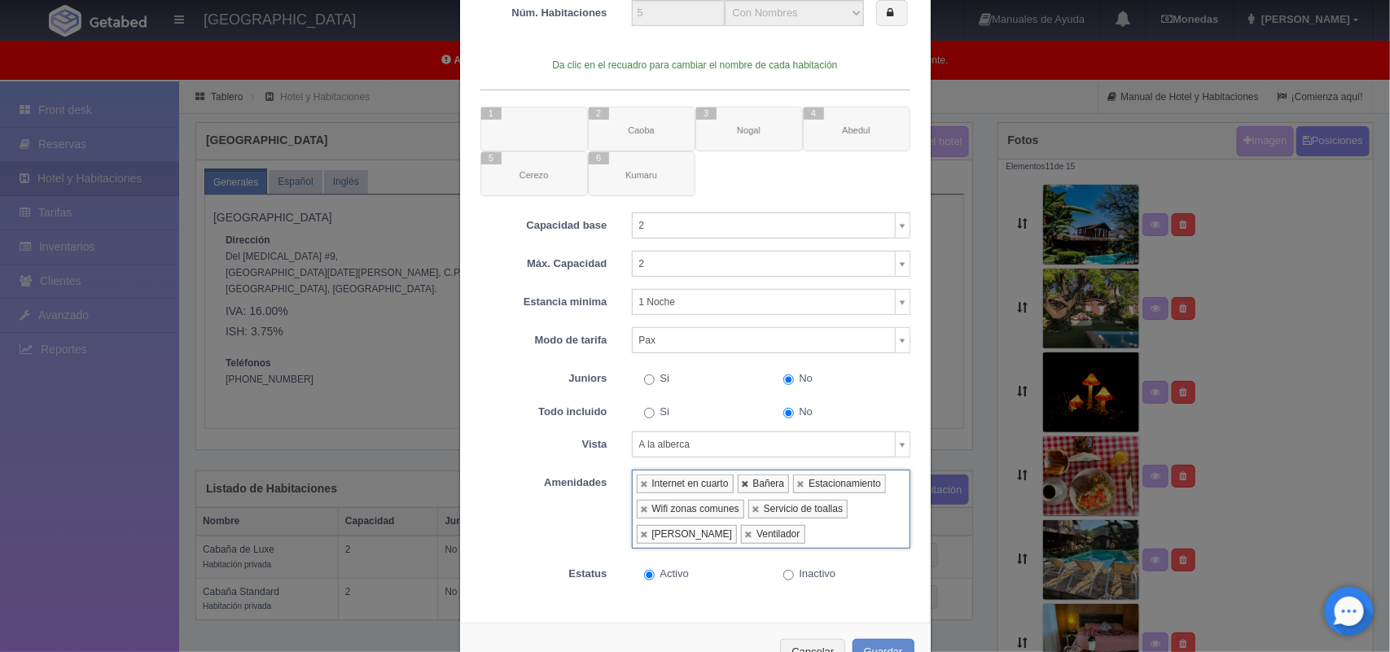
click at [741, 485] on link at bounding box center [746, 484] width 10 height 11
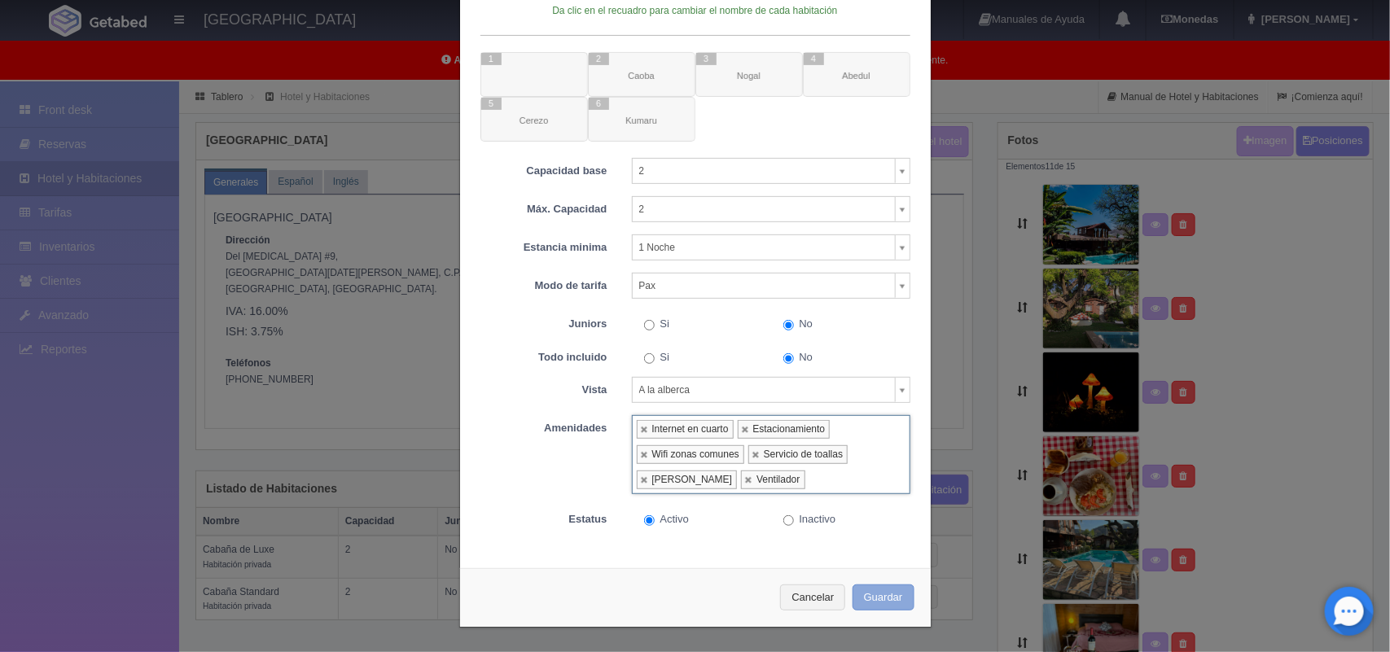
click at [873, 603] on button "Guardar" at bounding box center [884, 598] width 62 height 27
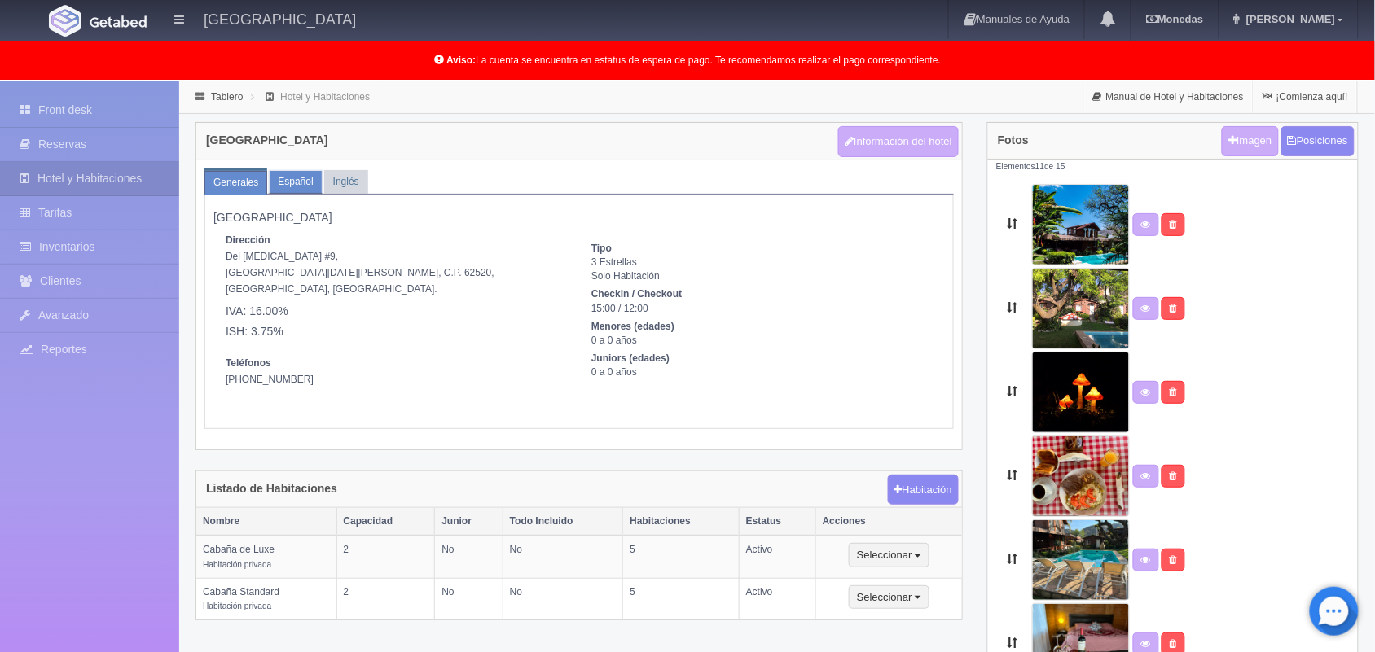
click at [289, 171] on link "Español" at bounding box center [295, 182] width 53 height 24
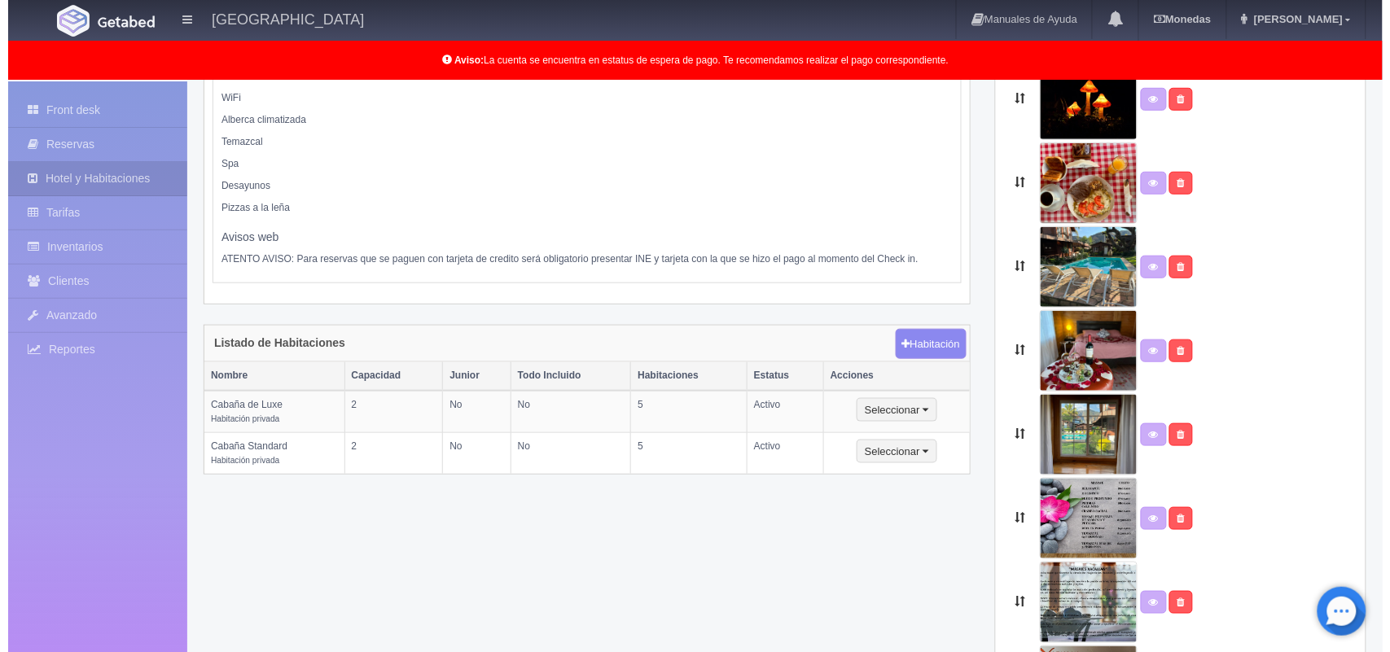
scroll to position [230, 0]
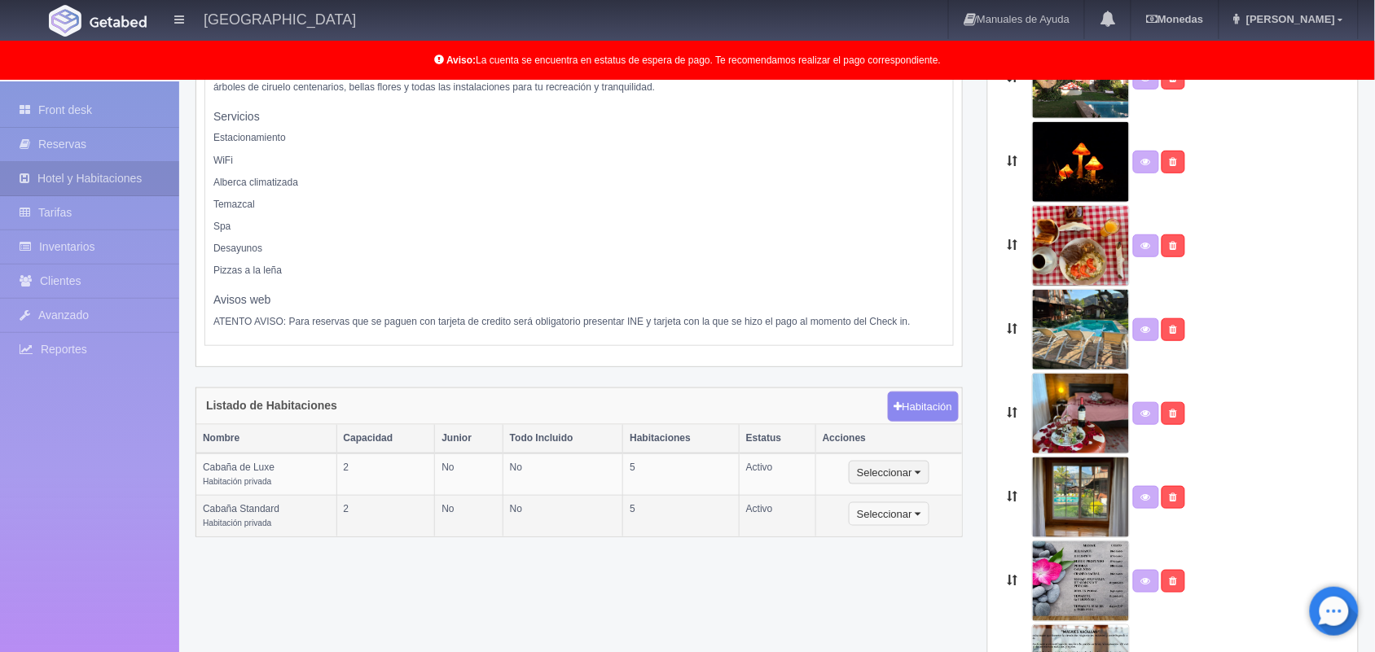
click at [879, 515] on button "Seleccionar" at bounding box center [888, 514] width 81 height 24
click at [888, 540] on link "Editar" at bounding box center [913, 543] width 129 height 20
select select "Habitación privada"
select select "Nombre"
select select "2"
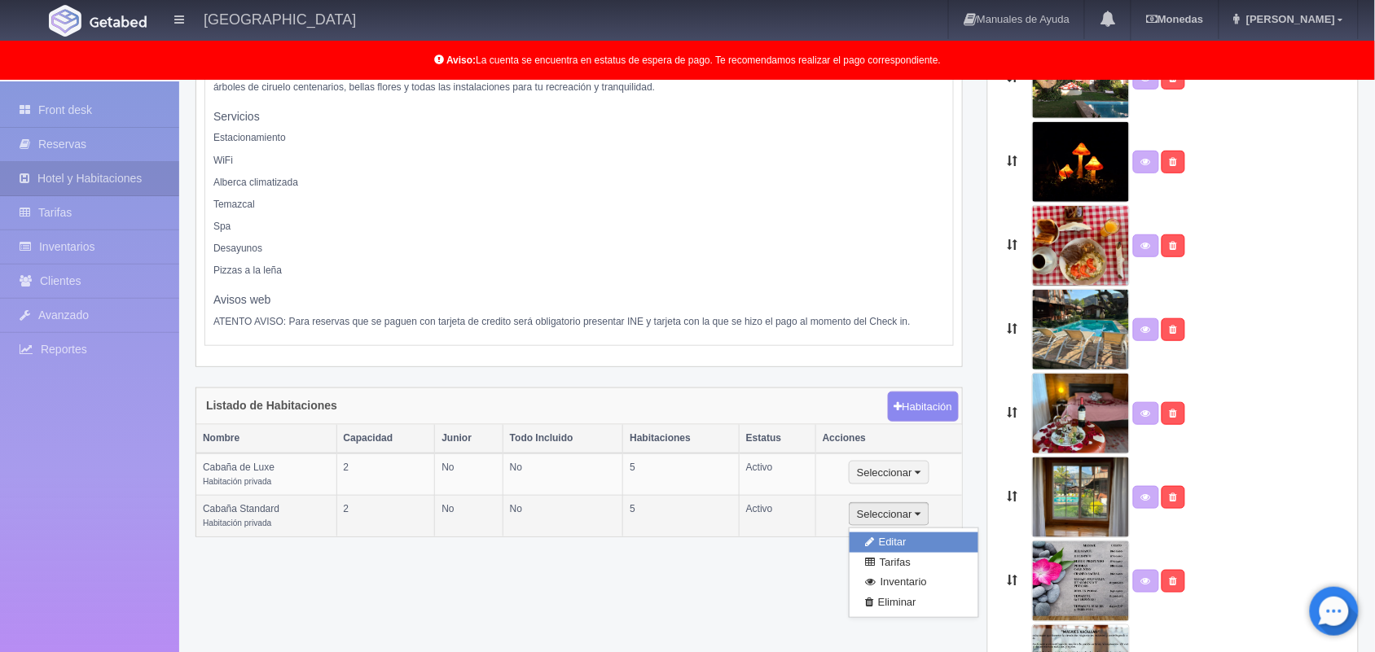
select select "2"
select select "1"
select select "Persona"
radio input "true"
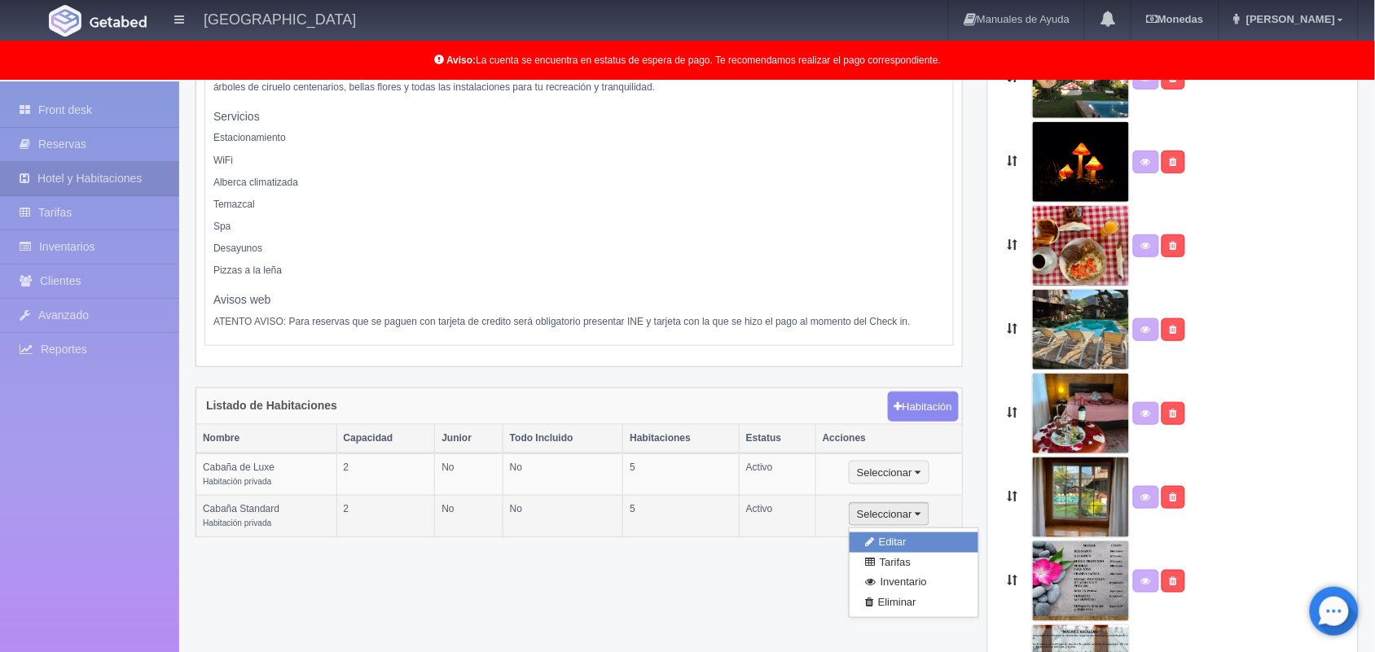
select select "3"
select select "2"
radio input "true"
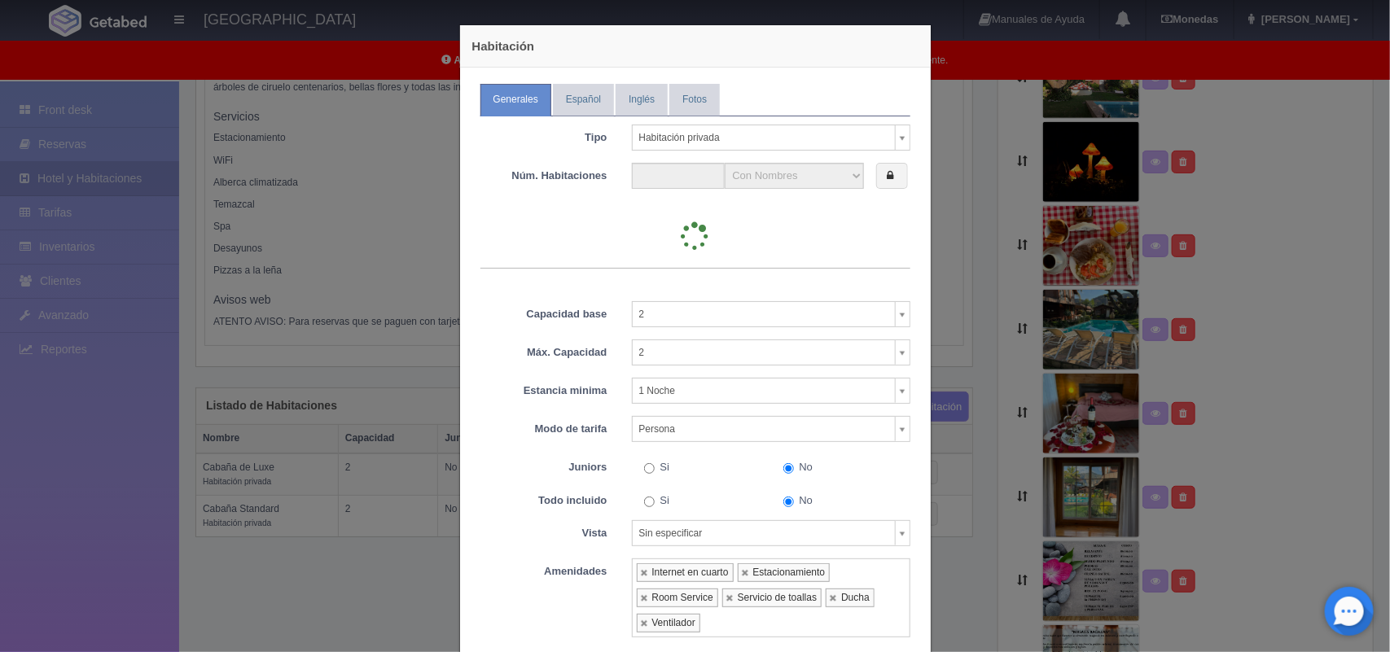
type input "5"
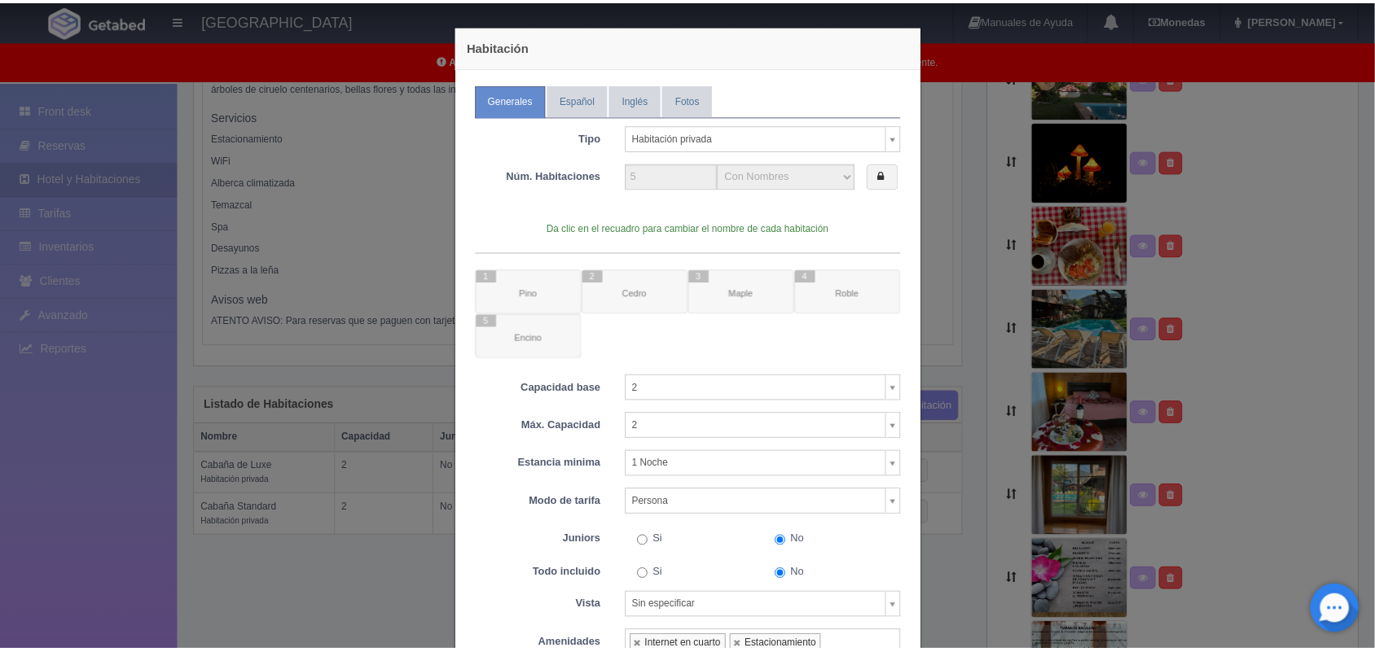
scroll to position [221, 0]
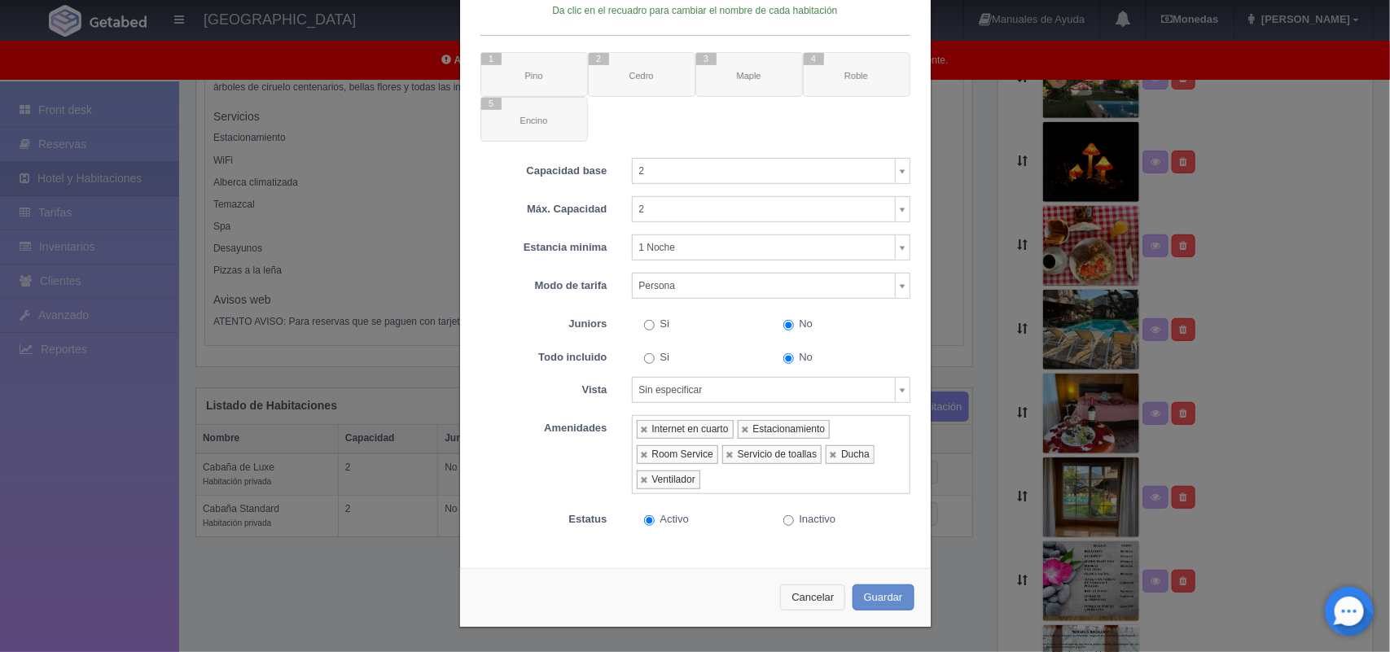
click at [821, 592] on button "Cancelar" at bounding box center [812, 598] width 65 height 27
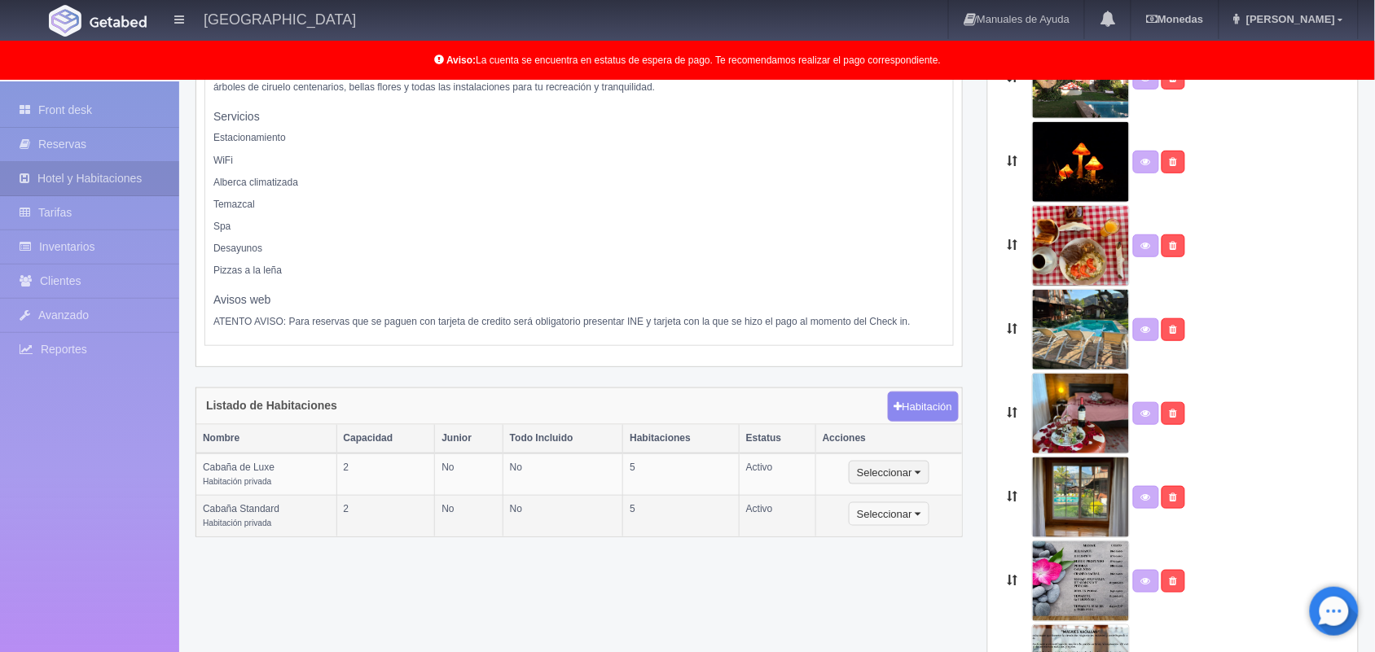
click at [897, 525] on button "Seleccionar" at bounding box center [888, 514] width 81 height 24
click at [901, 588] on link "Inventario" at bounding box center [913, 582] width 129 height 20
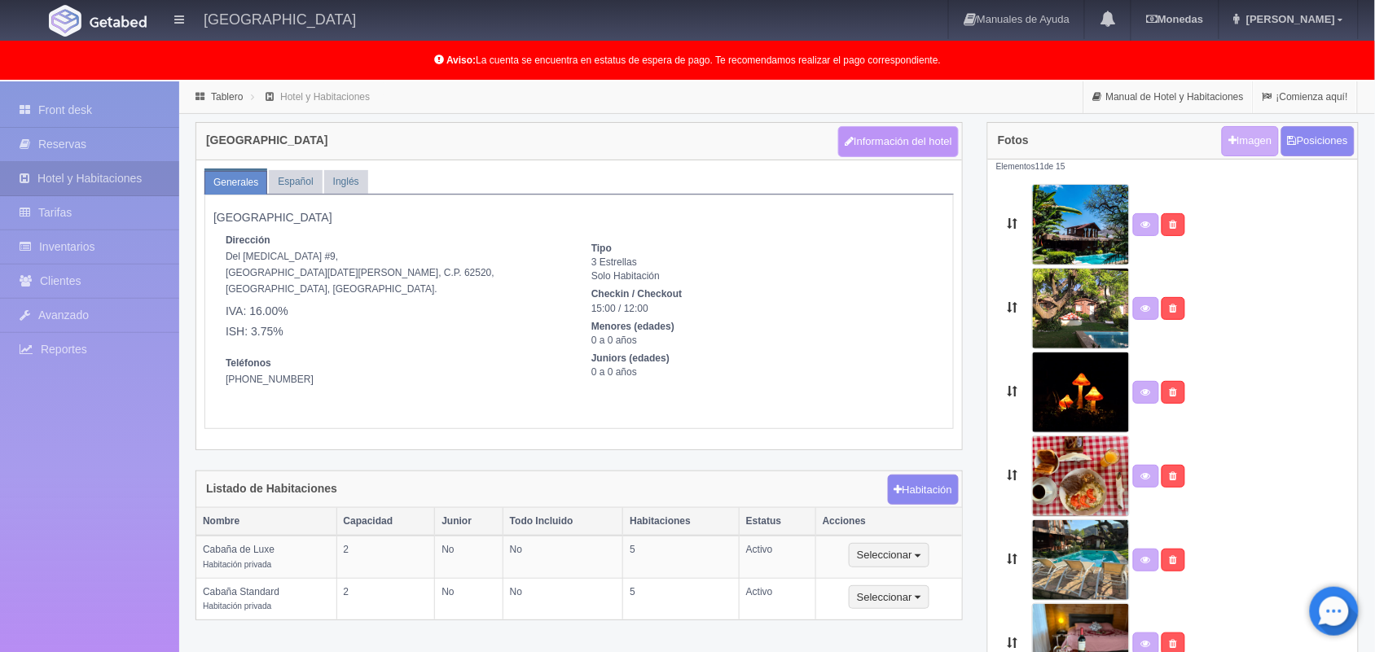
click at [920, 142] on button "Información del hotel" at bounding box center [898, 141] width 121 height 31
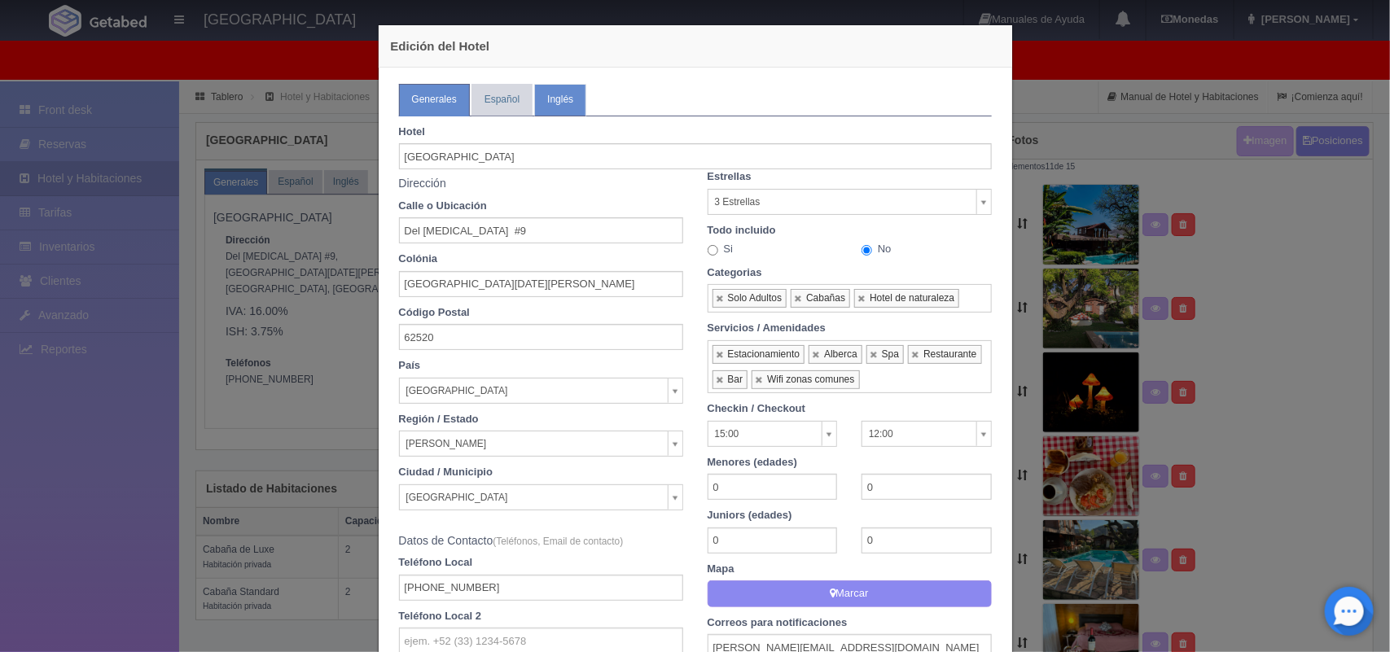
click at [551, 111] on link "Inglés" at bounding box center [560, 100] width 52 height 32
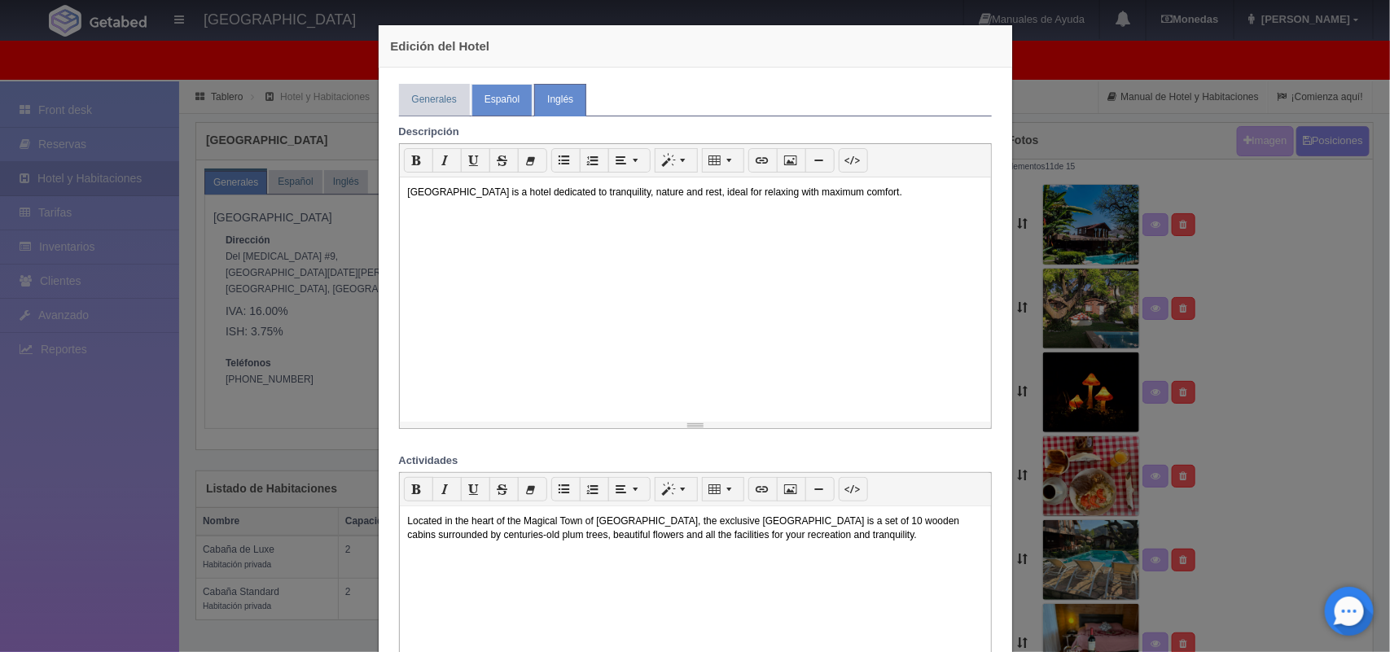
click at [494, 103] on link "Español" at bounding box center [501, 100] width 61 height 32
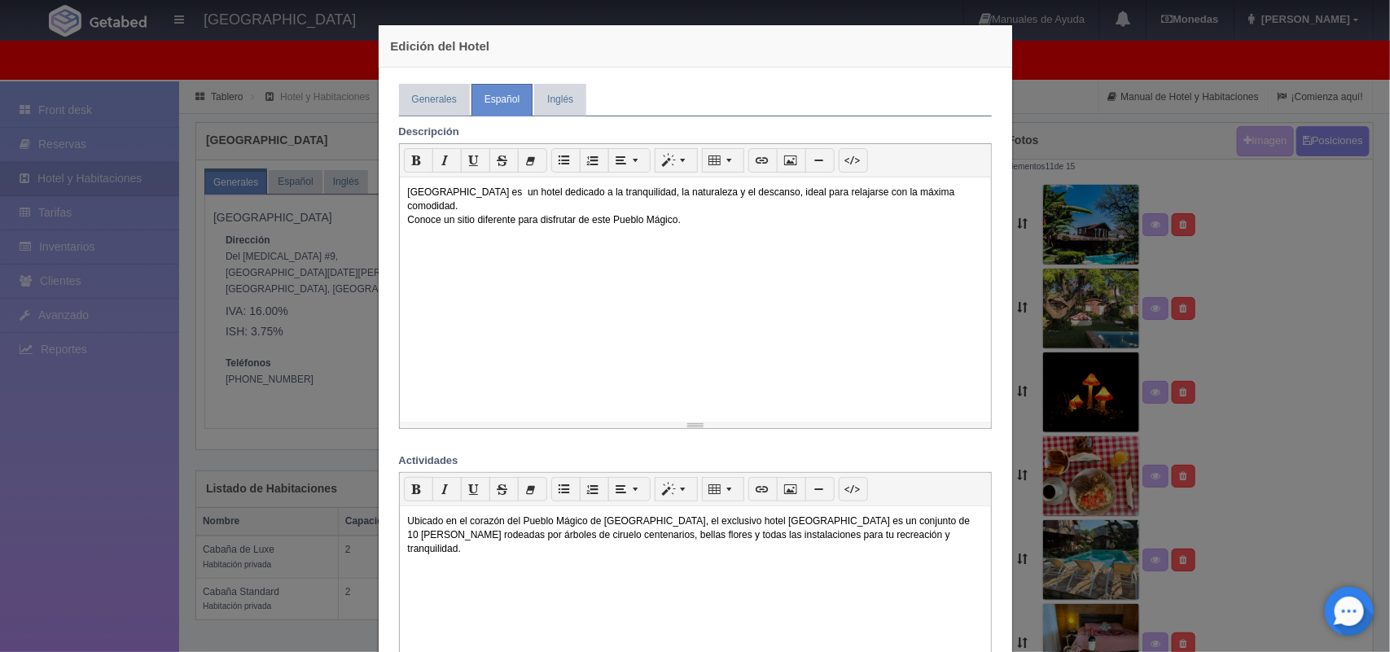
click at [620, 47] on h4 "Edición del Hotel" at bounding box center [695, 45] width 609 height 17
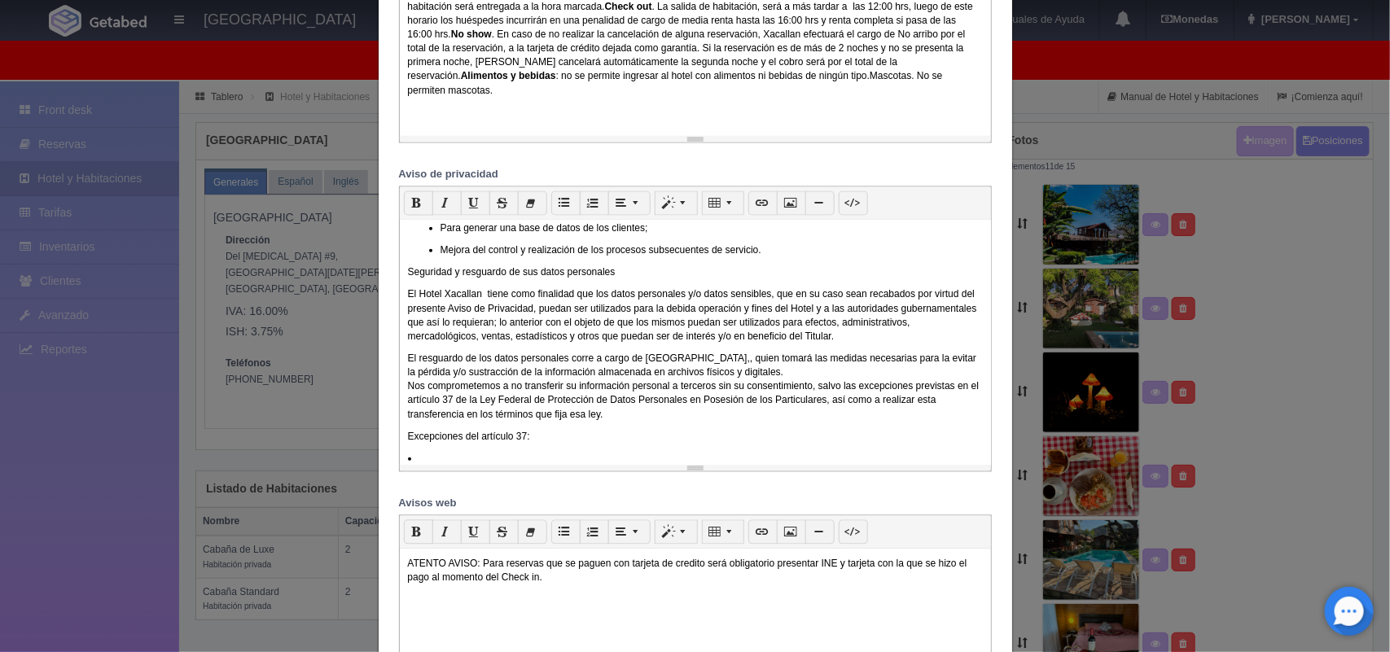
scroll to position [1566, 0]
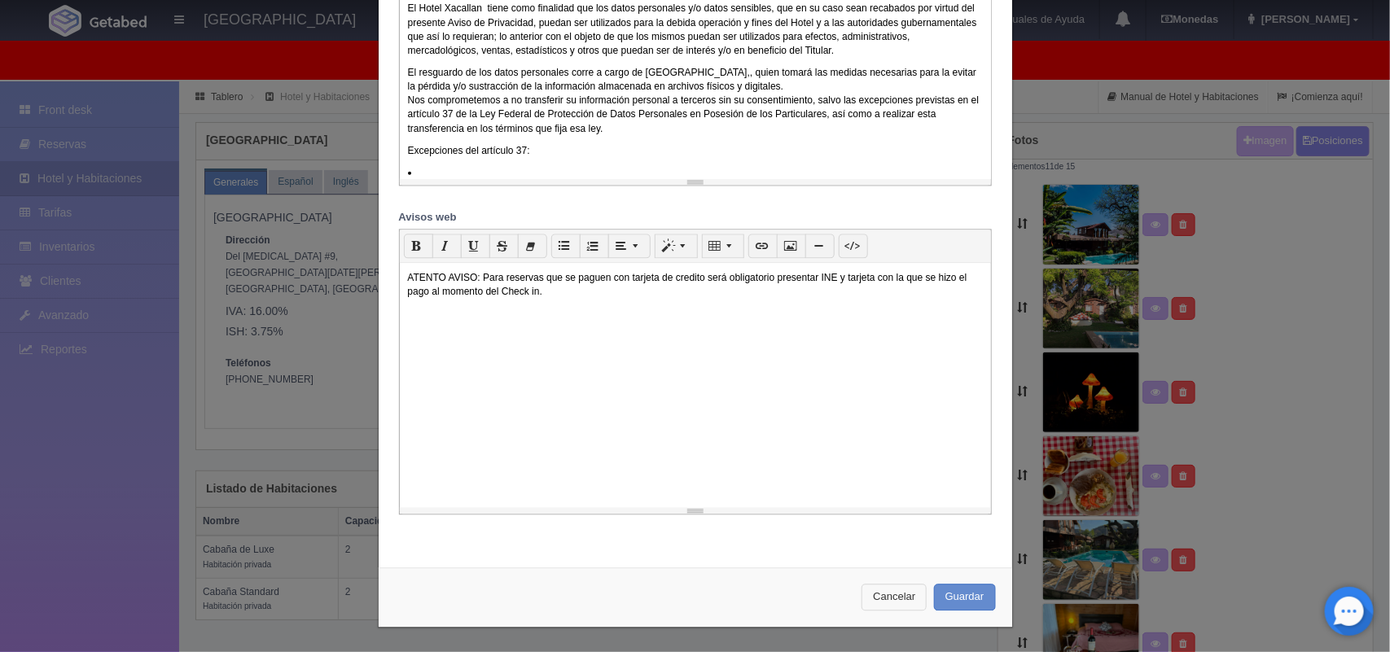
click at [888, 597] on button "Cancelar" at bounding box center [894, 597] width 65 height 27
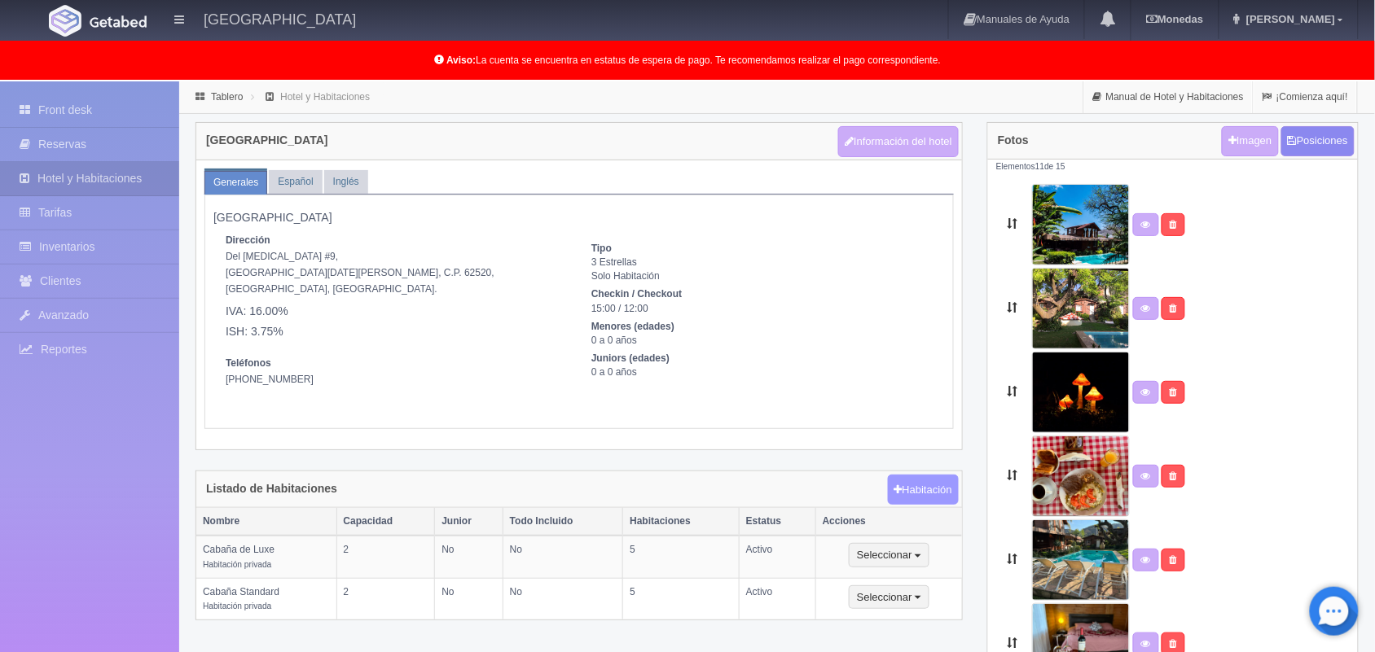
click at [918, 493] on button "Habitación" at bounding box center [923, 490] width 71 height 31
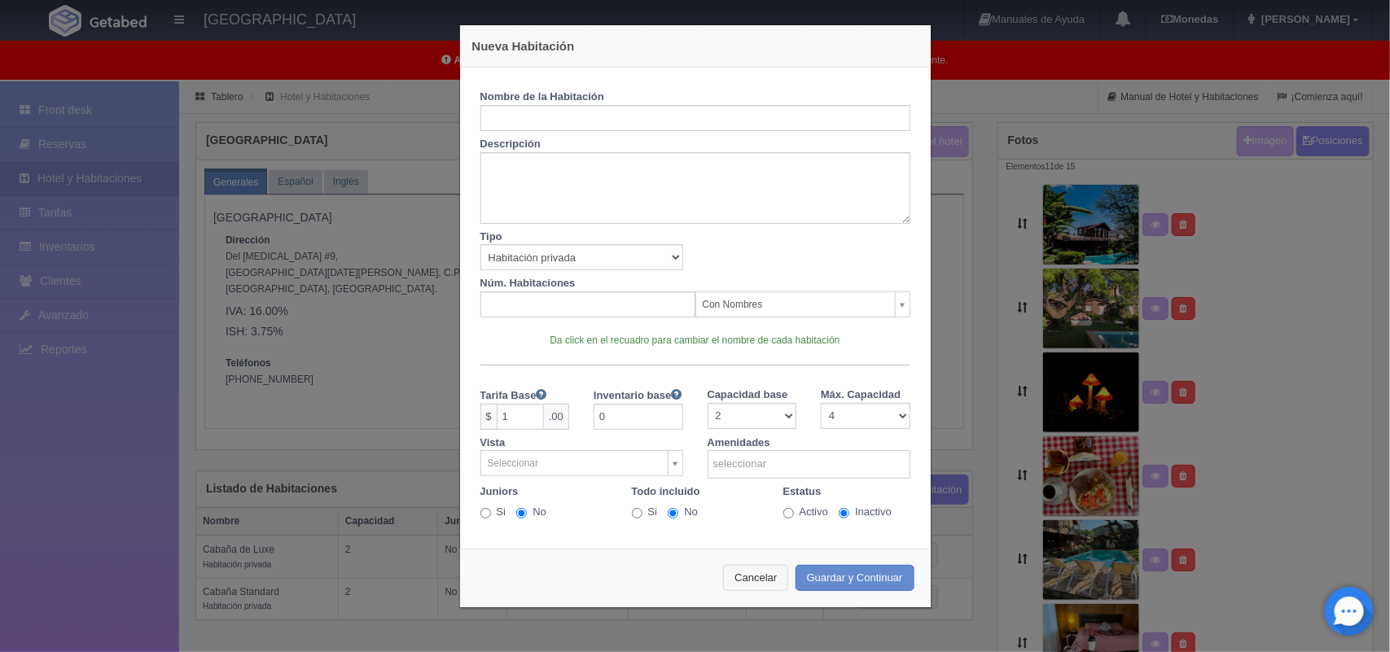
click at [741, 577] on button "Cancelar" at bounding box center [755, 578] width 65 height 27
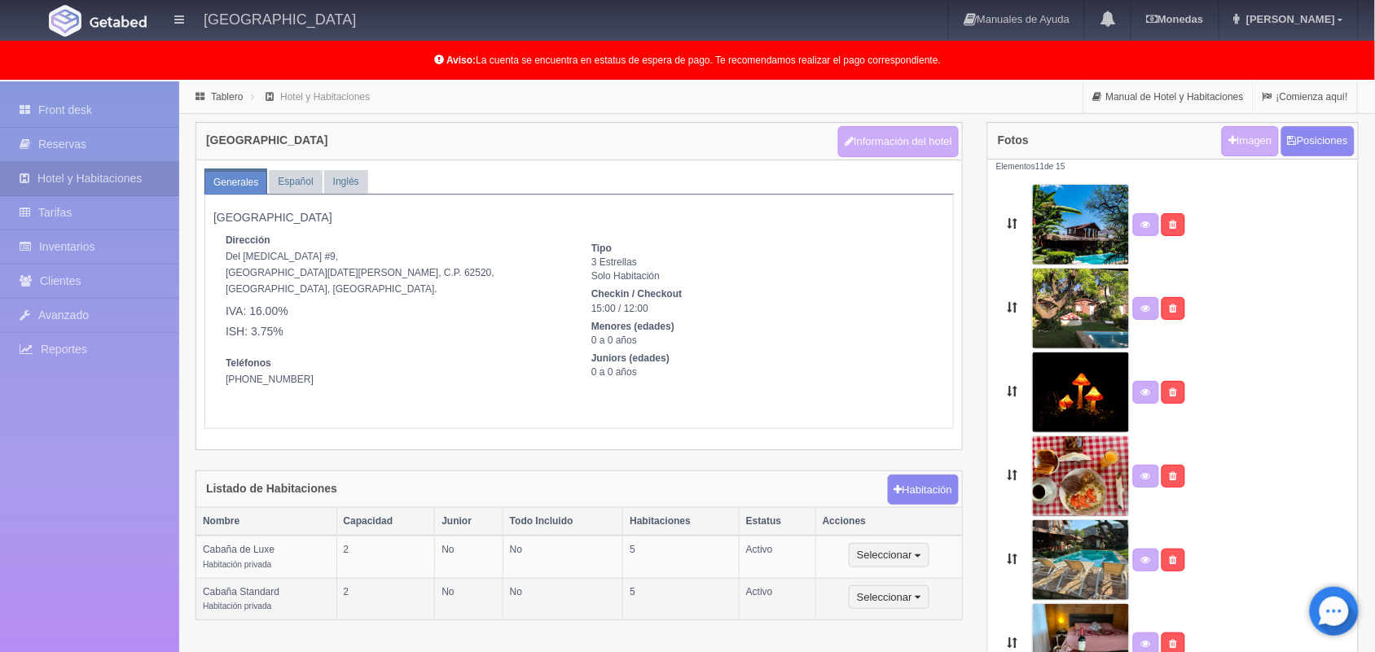
click at [236, 611] on small "Habitación privada" at bounding box center [237, 606] width 68 height 9
click at [867, 598] on button "Seleccionar" at bounding box center [888, 597] width 81 height 24
click at [885, 620] on link "Editar" at bounding box center [913, 626] width 129 height 20
select select "Habitación privada"
select select "Nombre"
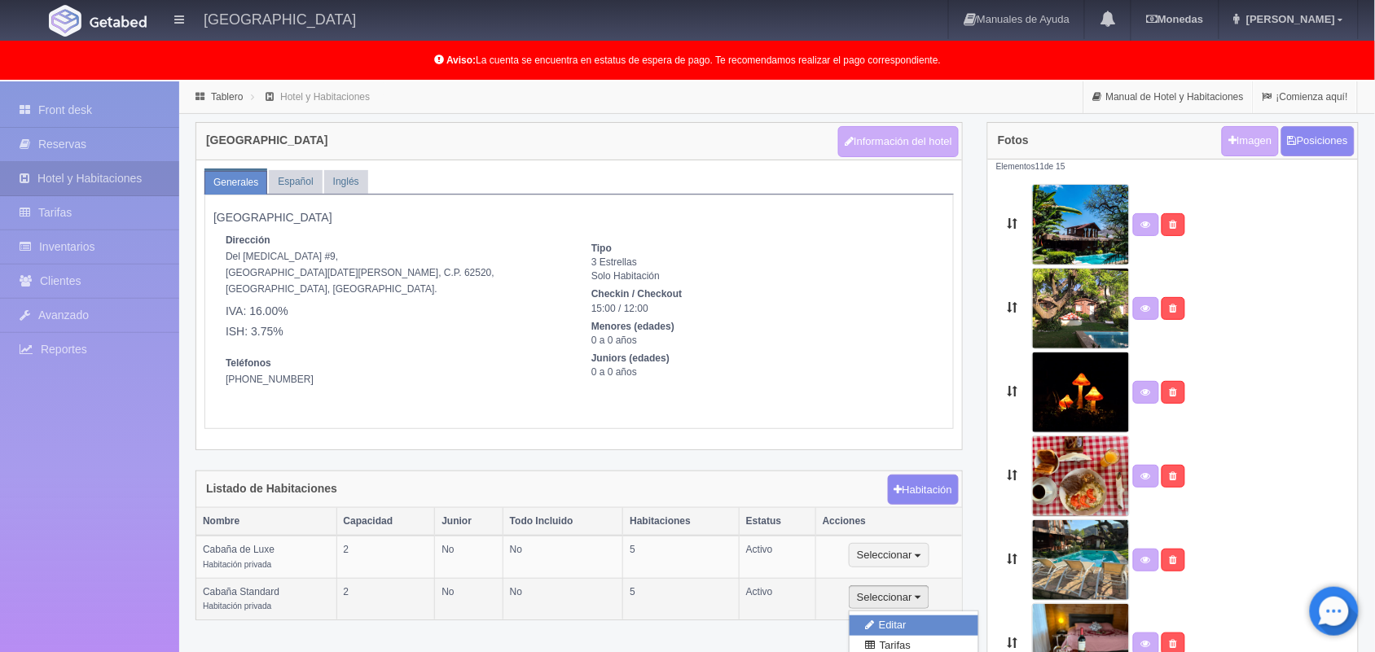
select select "2"
select select "1"
select select "Persona"
radio input "true"
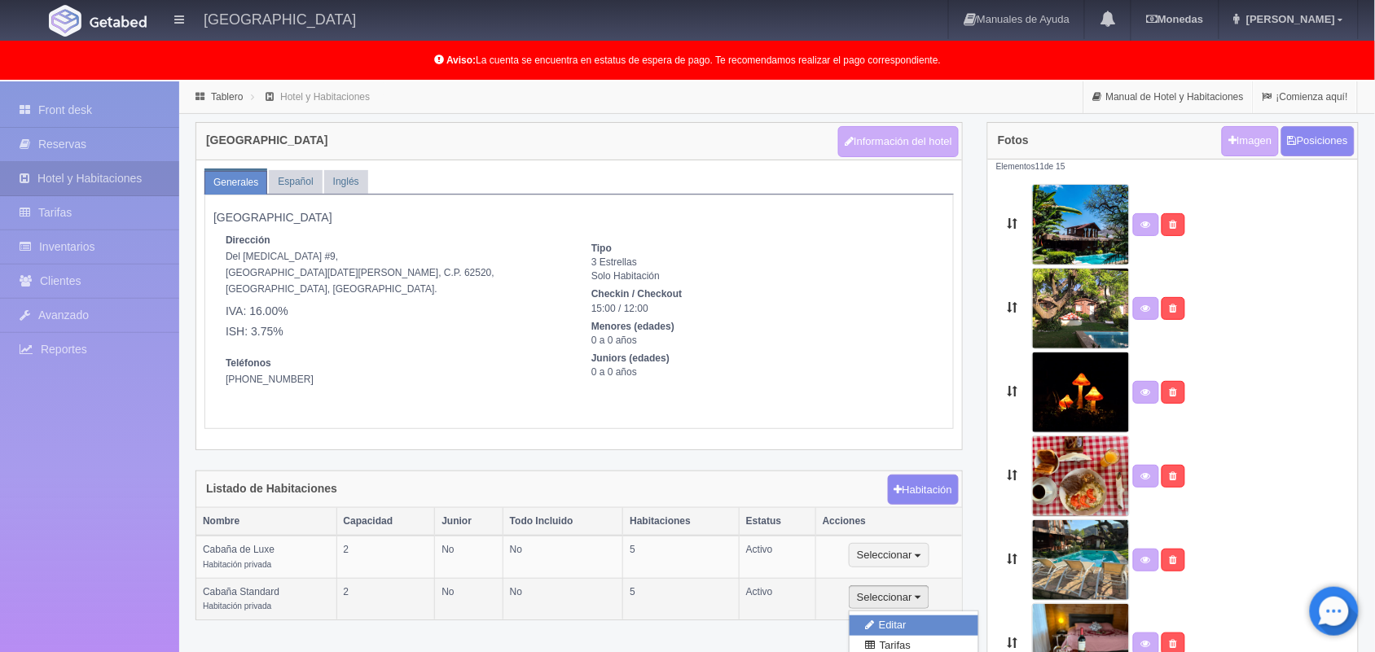
radio input "true"
select select "3"
select select "2"
radio input "true"
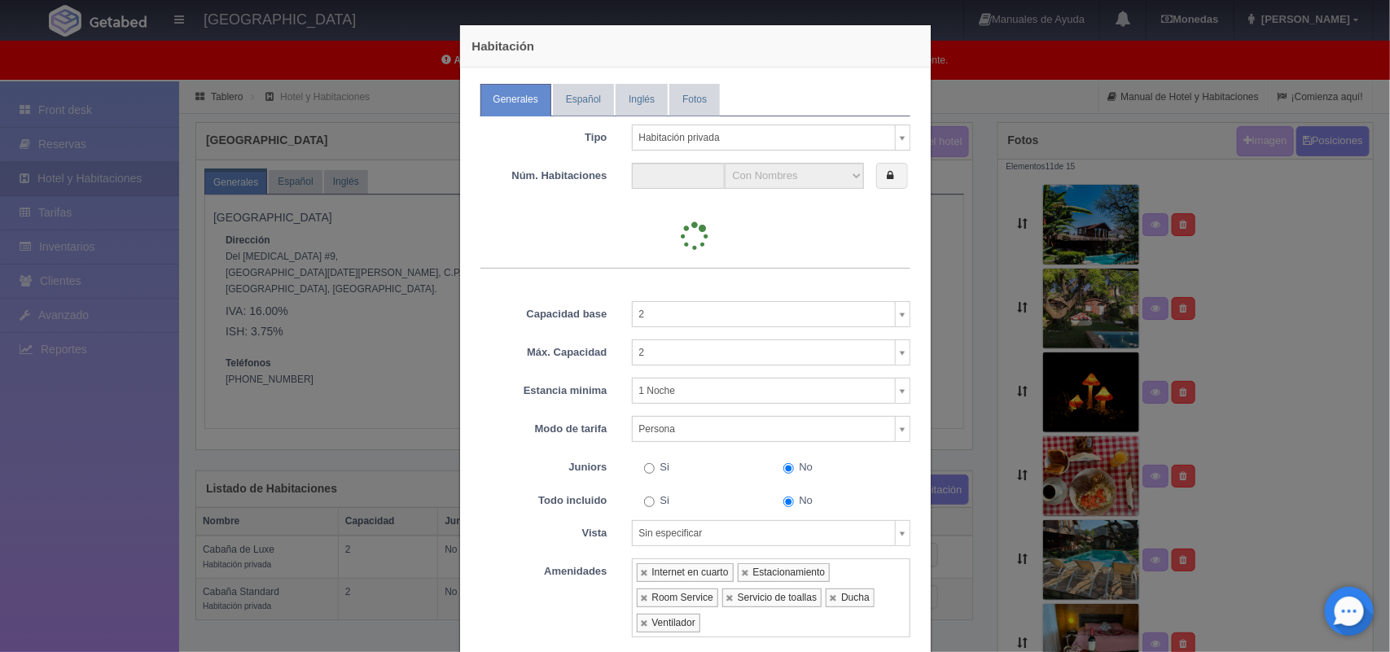
type input "5"
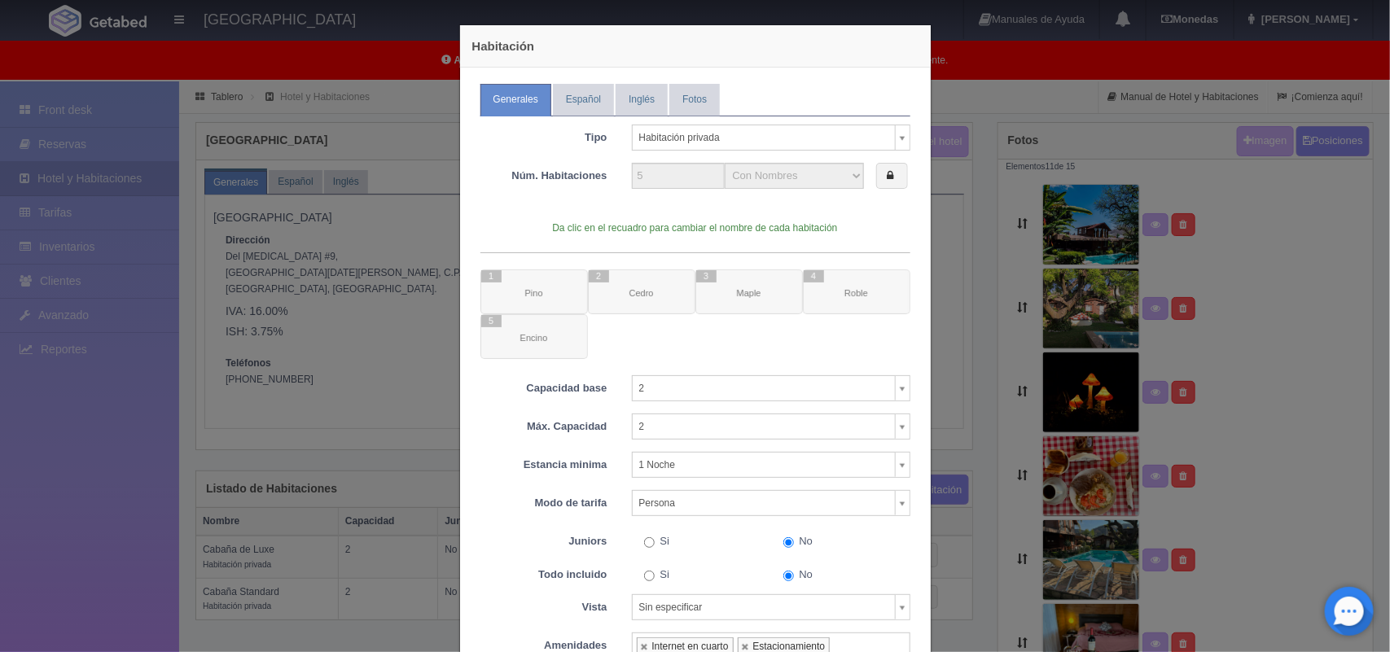
scroll to position [221, 0]
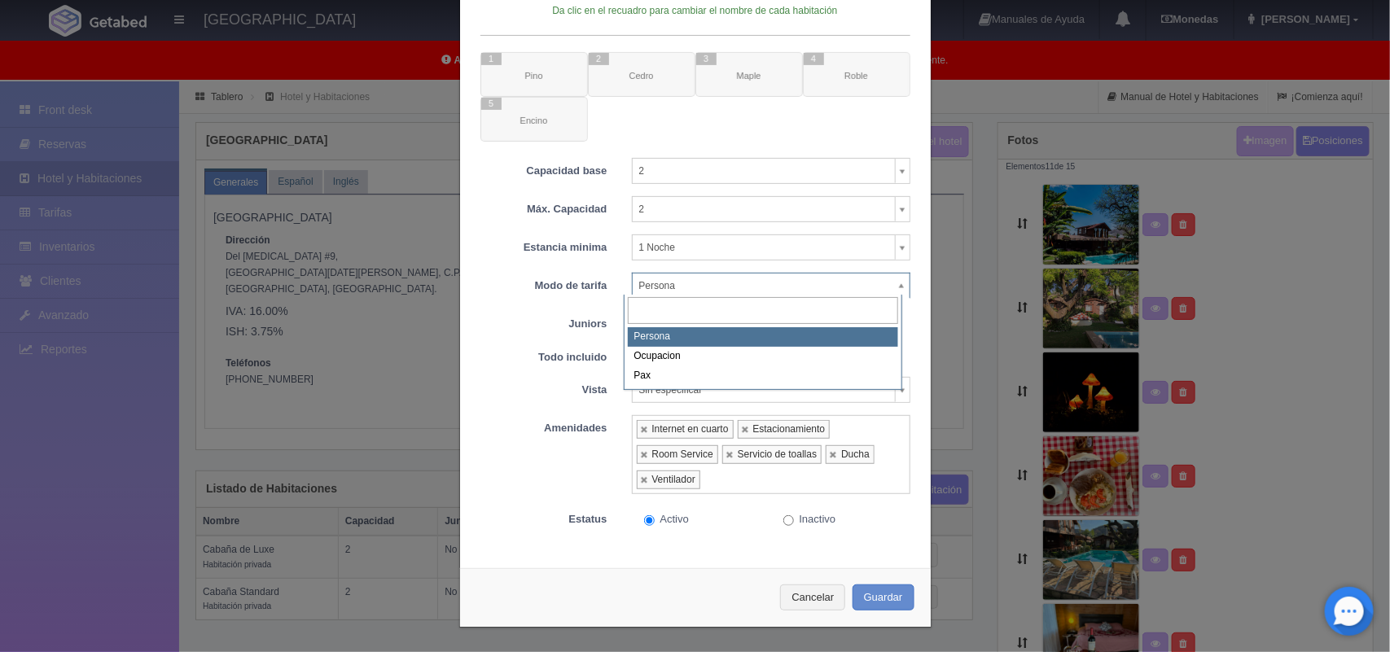
click at [897, 286] on body "Hotel Xacallan Manuales de Ayuda Actualizaciones recientes Monedas Tipo de camb…" at bounding box center [695, 608] width 1390 height 1054
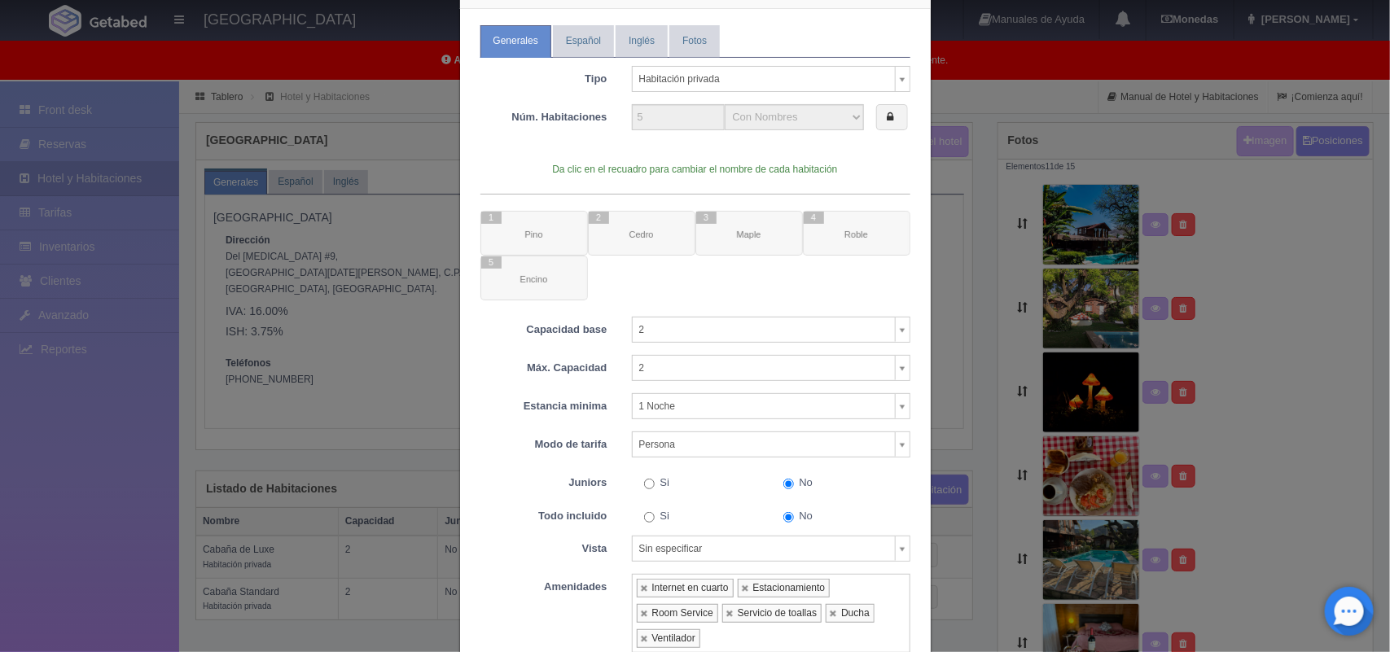
scroll to position [0, 0]
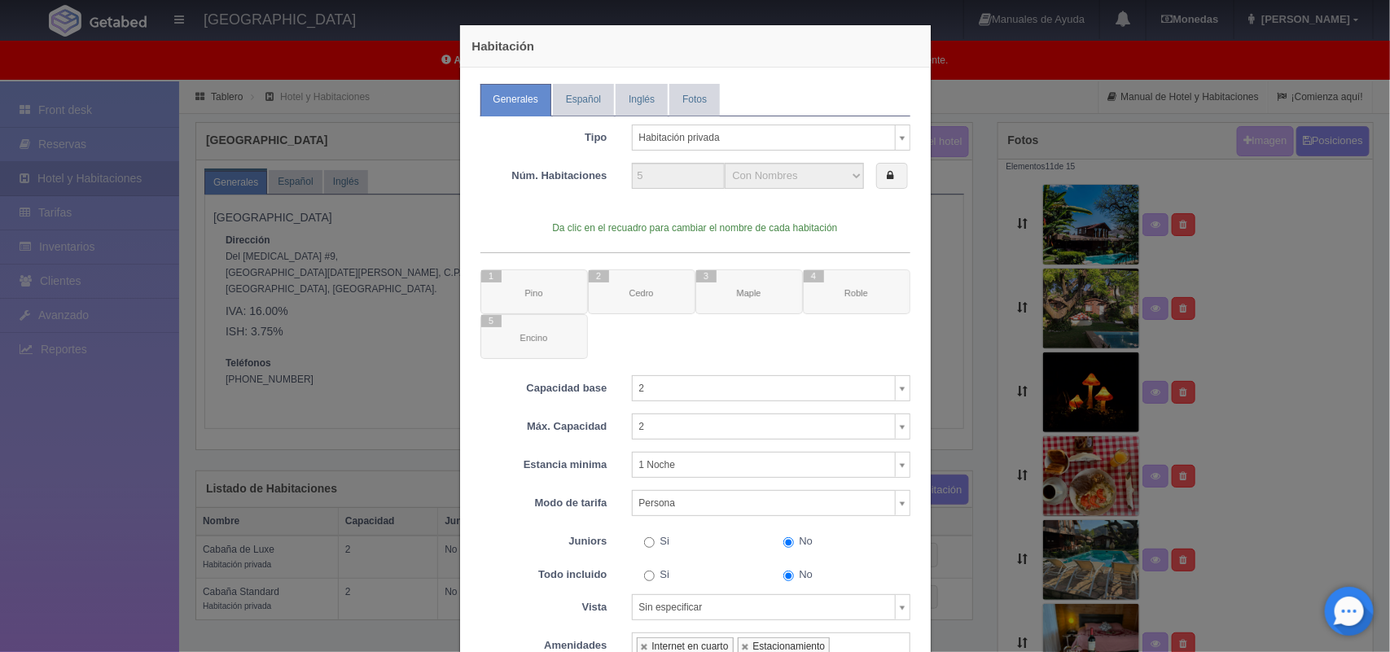
click at [493, 102] on link "Generales" at bounding box center [515, 100] width 71 height 32
click at [583, 100] on link "Español" at bounding box center [583, 100] width 61 height 32
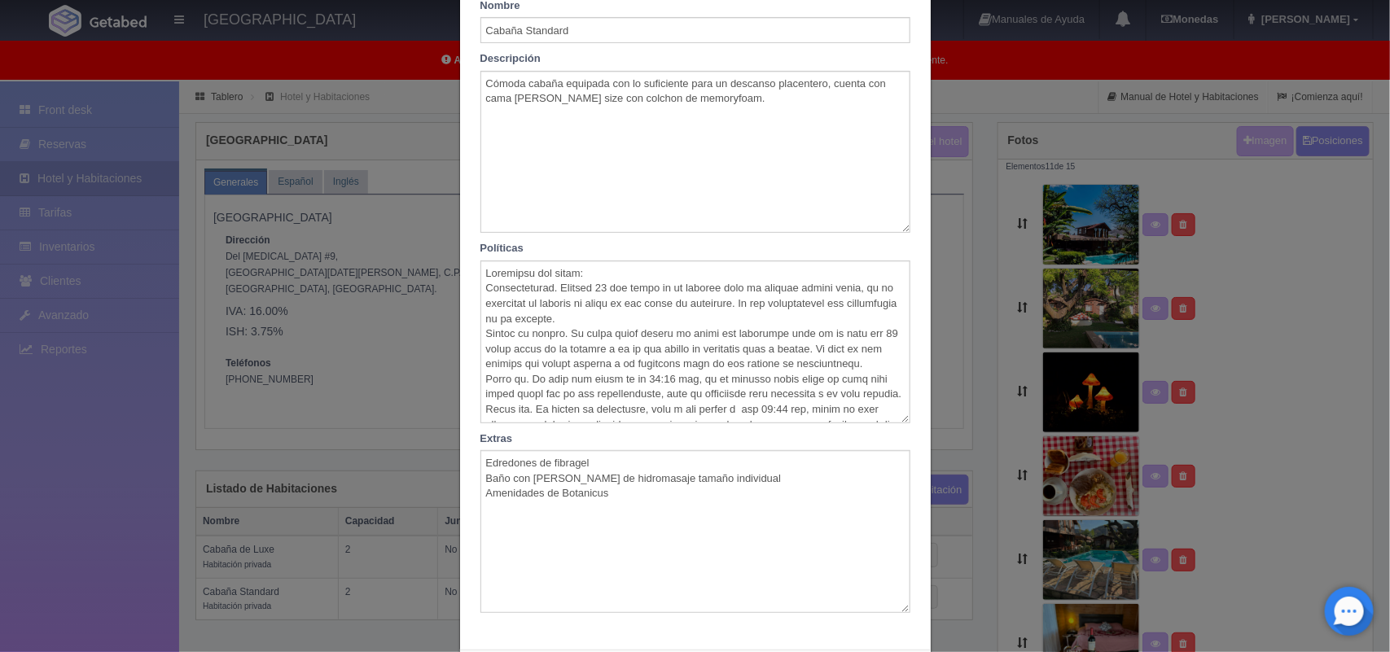
scroll to position [133, 0]
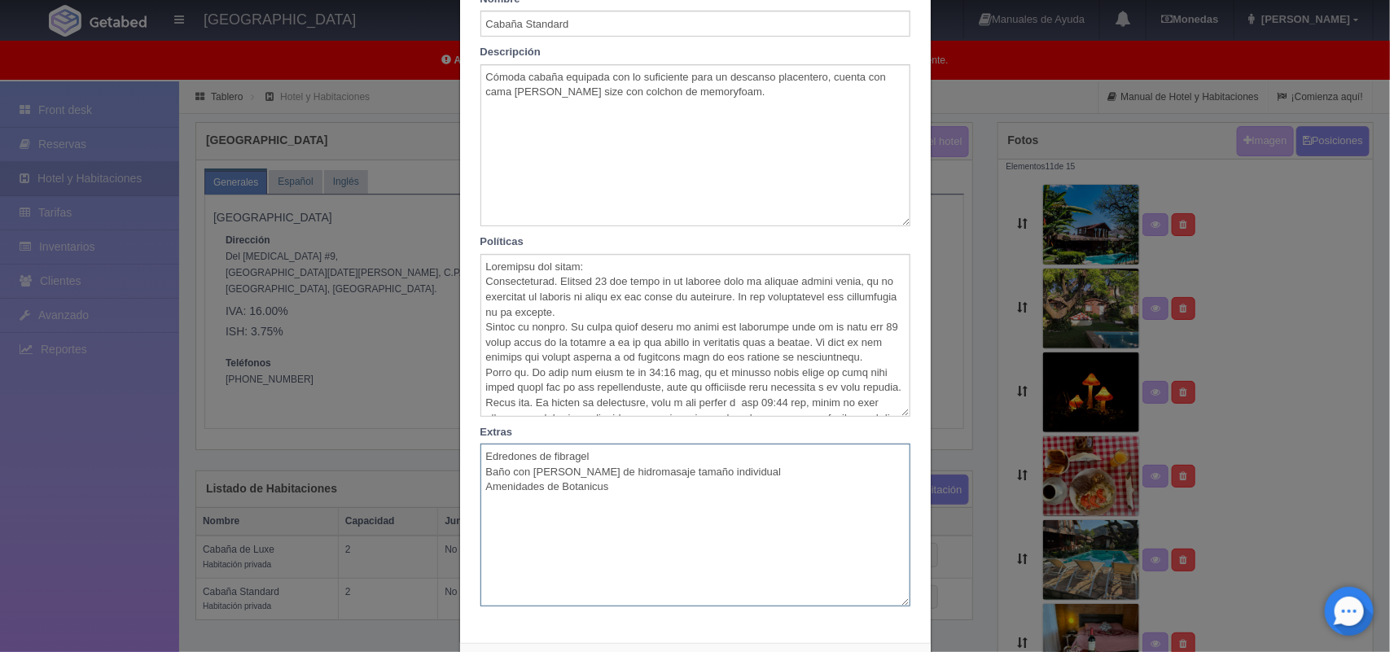
click at [727, 479] on textarea "Edredones de fibragel Baño con tina de hidromasaje tamaño individual Amenidades…" at bounding box center [695, 525] width 430 height 163
click at [608, 491] on textarea "Edredones de fibragel Baño con ducha Amenidades de Botanicus" at bounding box center [695, 525] width 430 height 163
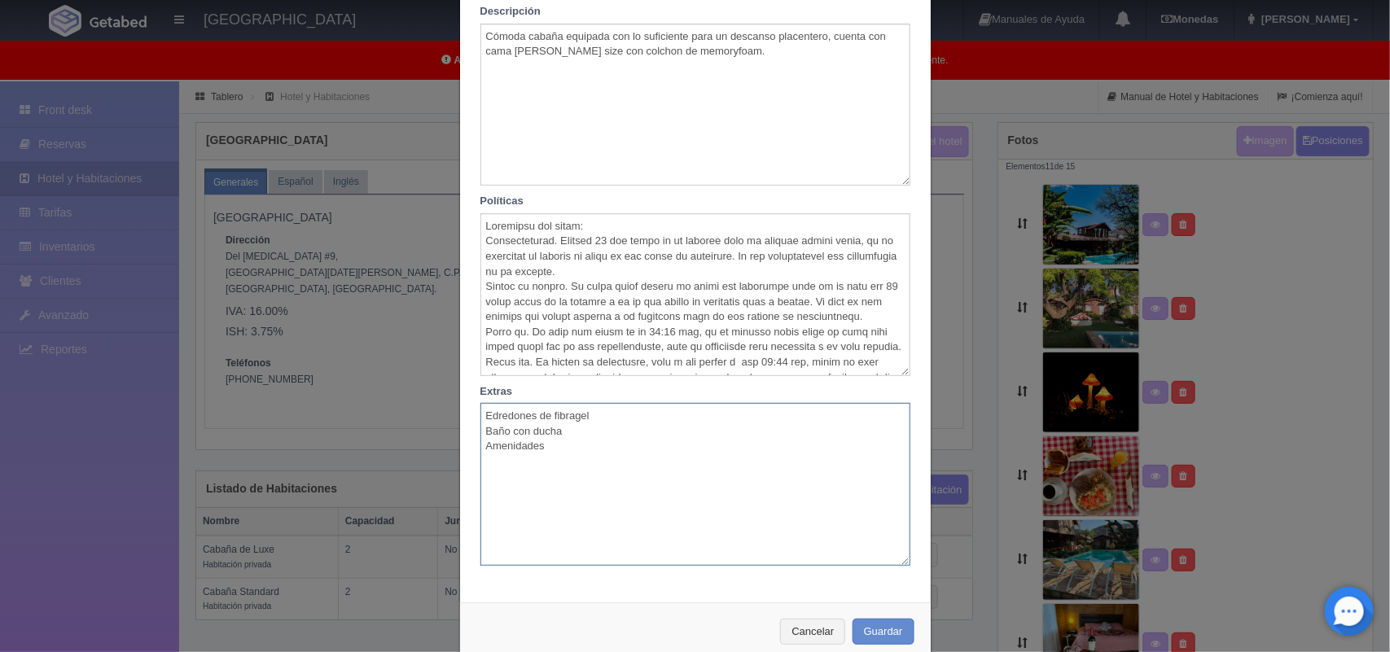
scroll to position [210, 0]
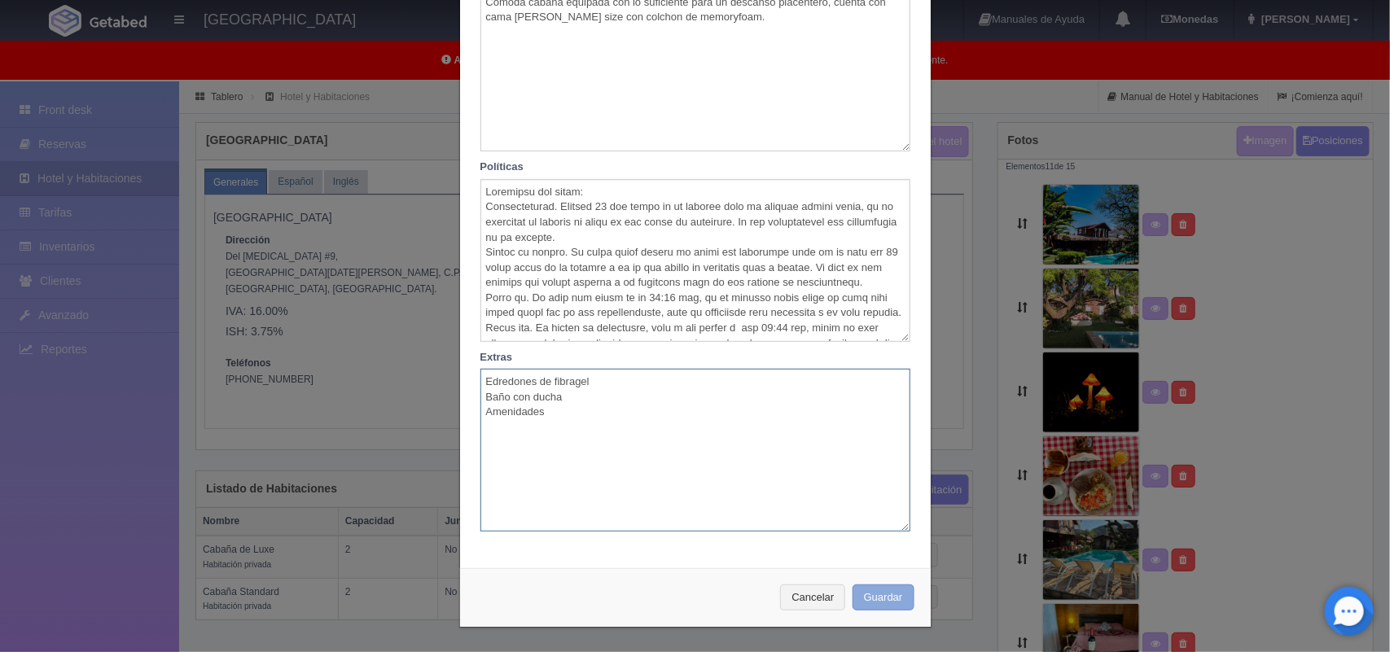
type textarea "Edredones de fibragel Baño con ducha Amenidades"
click at [869, 596] on button "Guardar" at bounding box center [884, 598] width 62 height 27
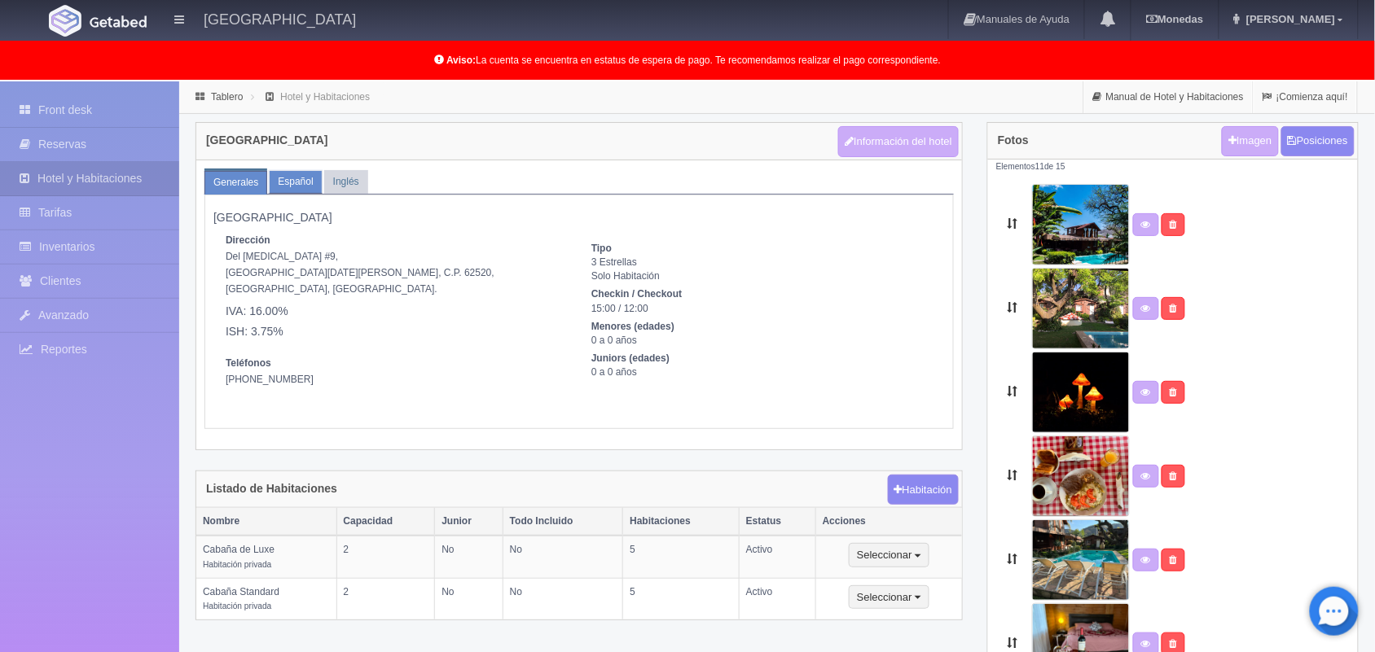
click at [294, 185] on link "Español" at bounding box center [295, 182] width 53 height 24
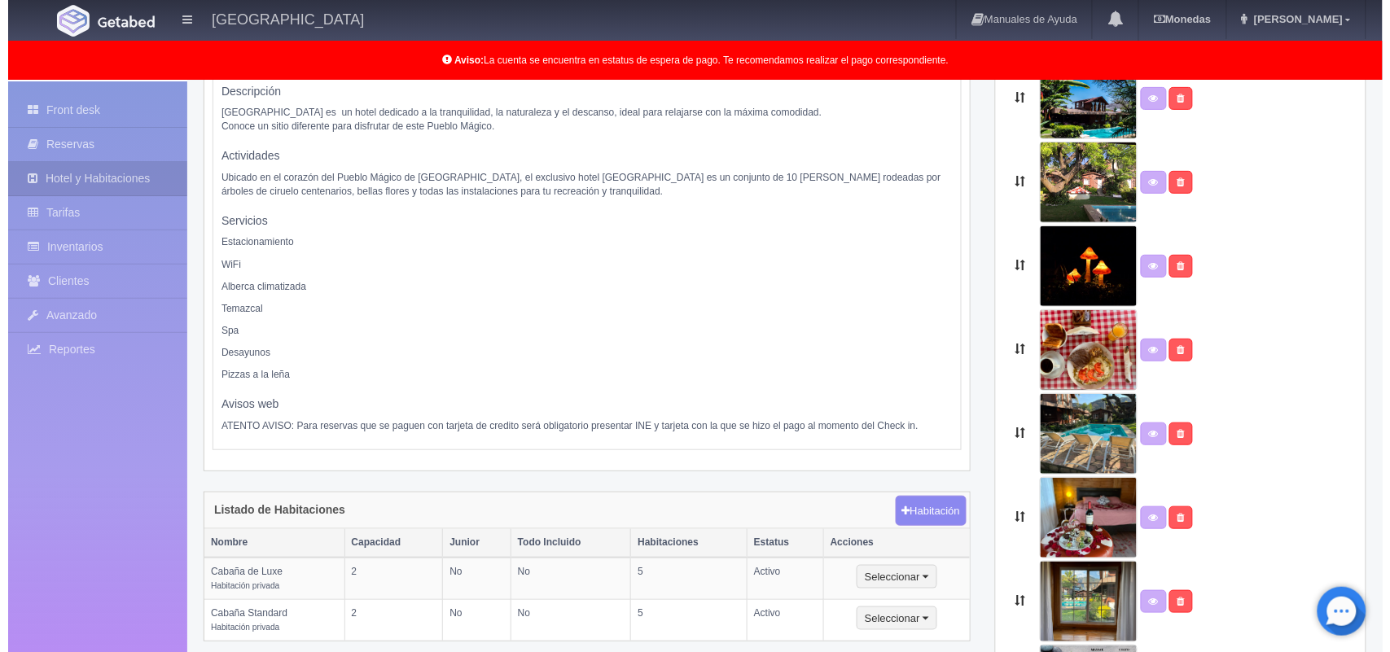
scroll to position [142, 0]
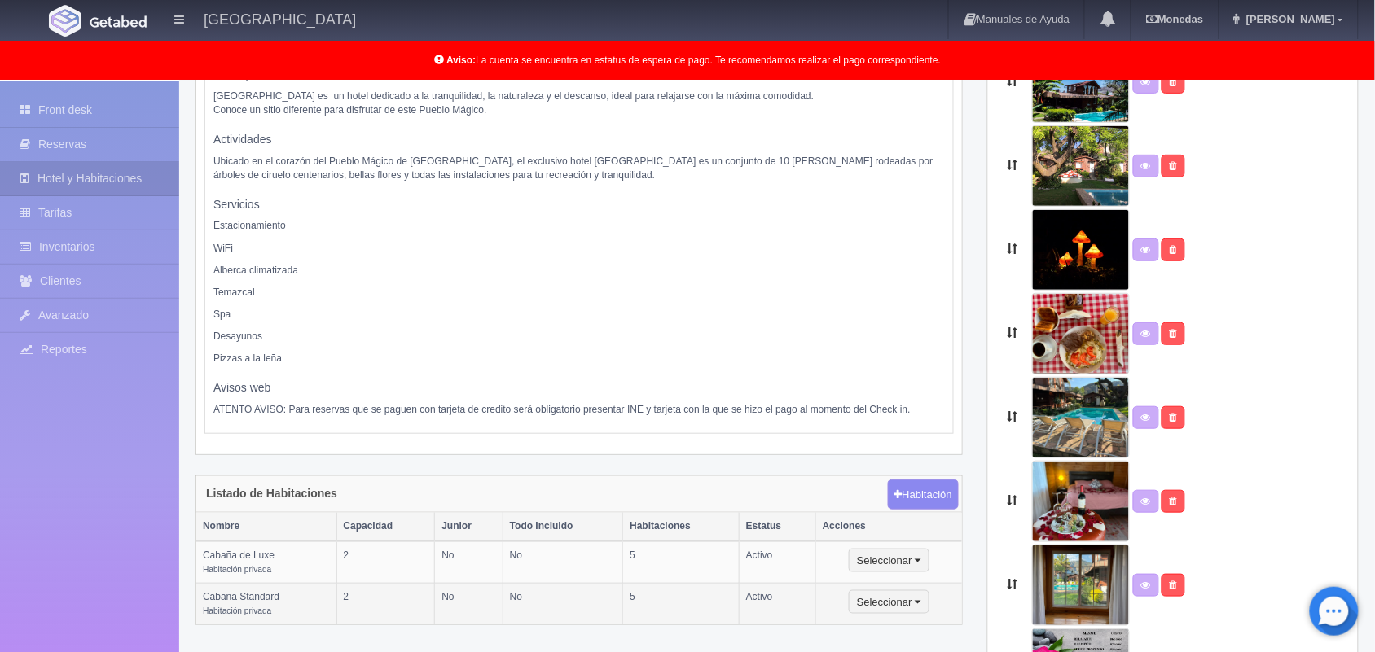
click at [249, 613] on small "Habitación privada" at bounding box center [237, 611] width 68 height 9
click at [868, 609] on button "Seleccionar" at bounding box center [888, 602] width 81 height 24
click at [896, 631] on link "Editar" at bounding box center [913, 630] width 129 height 20
select select "Habitación privada"
select select "Nombre"
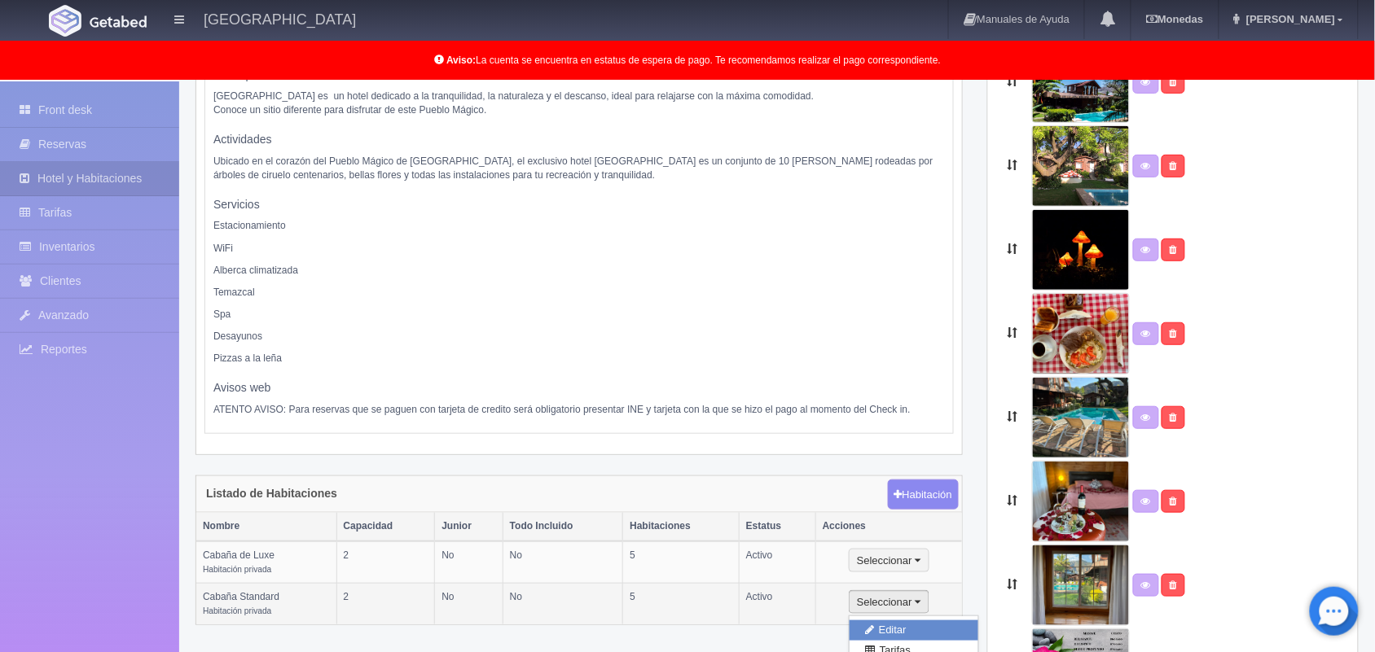
select select "2"
select select "1"
select select "Persona"
radio input "true"
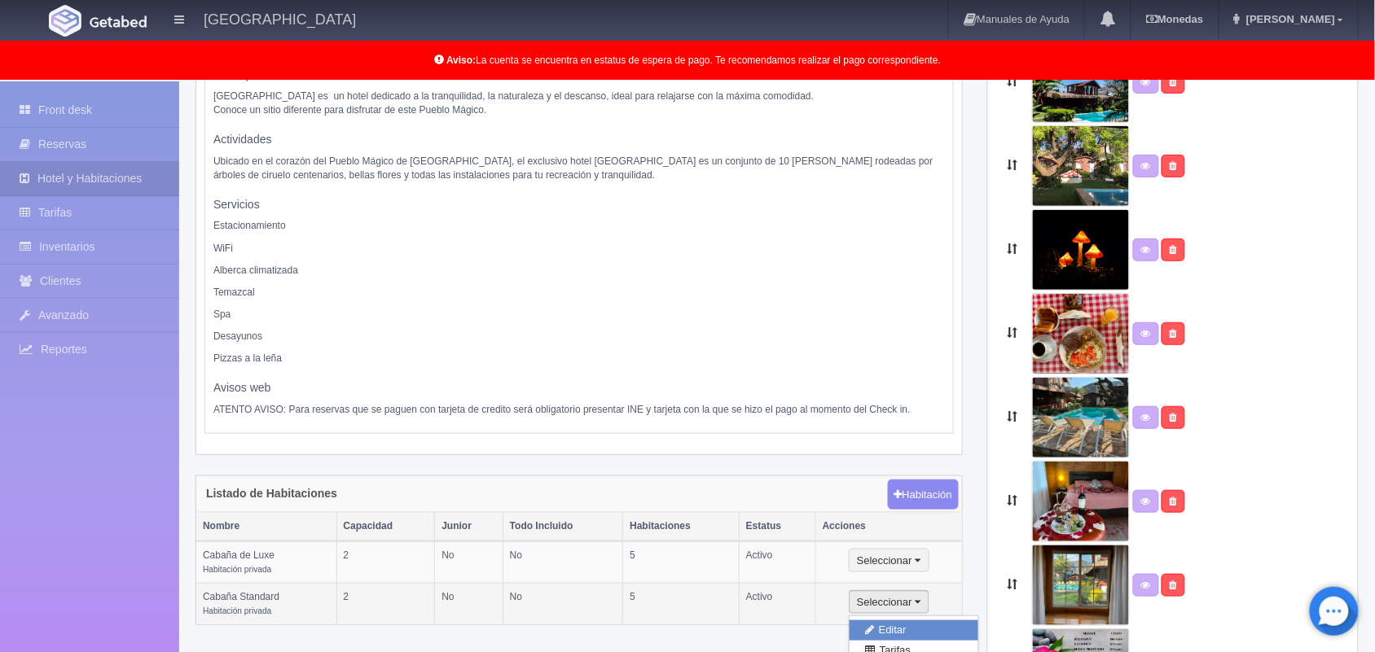
radio input "true"
select select "3"
select select "2"
radio input "true"
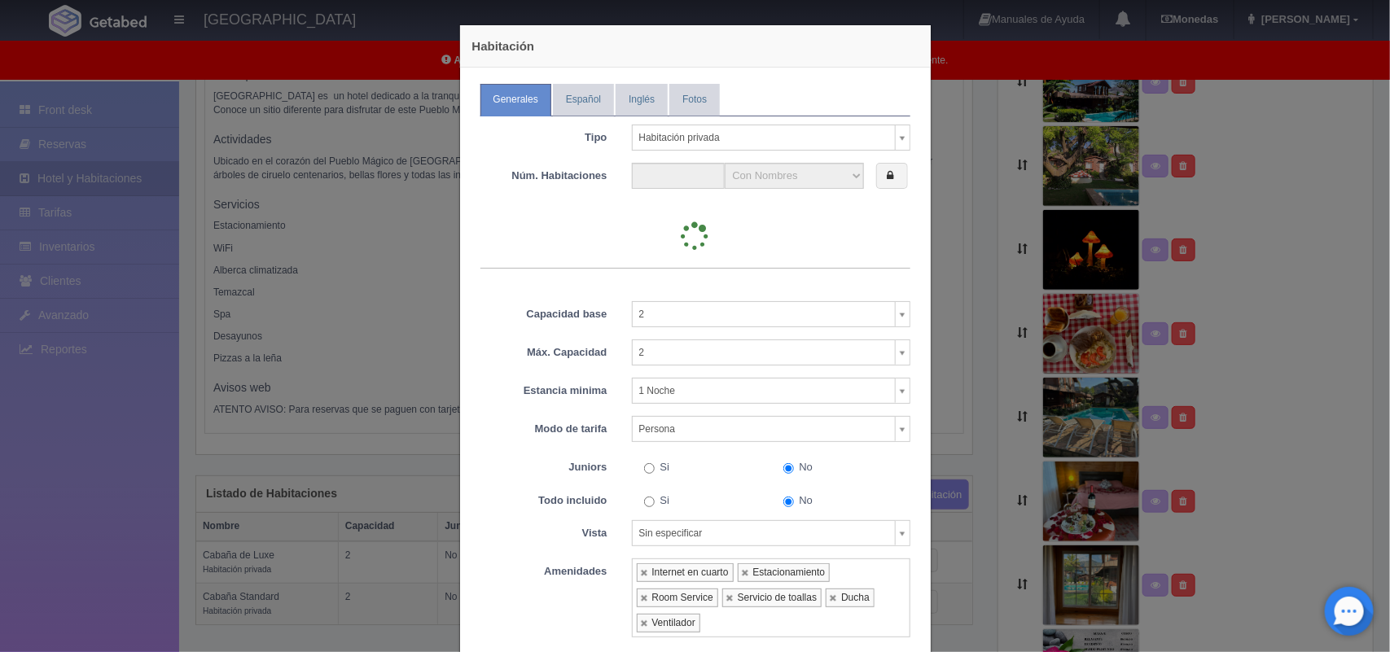
type input "5"
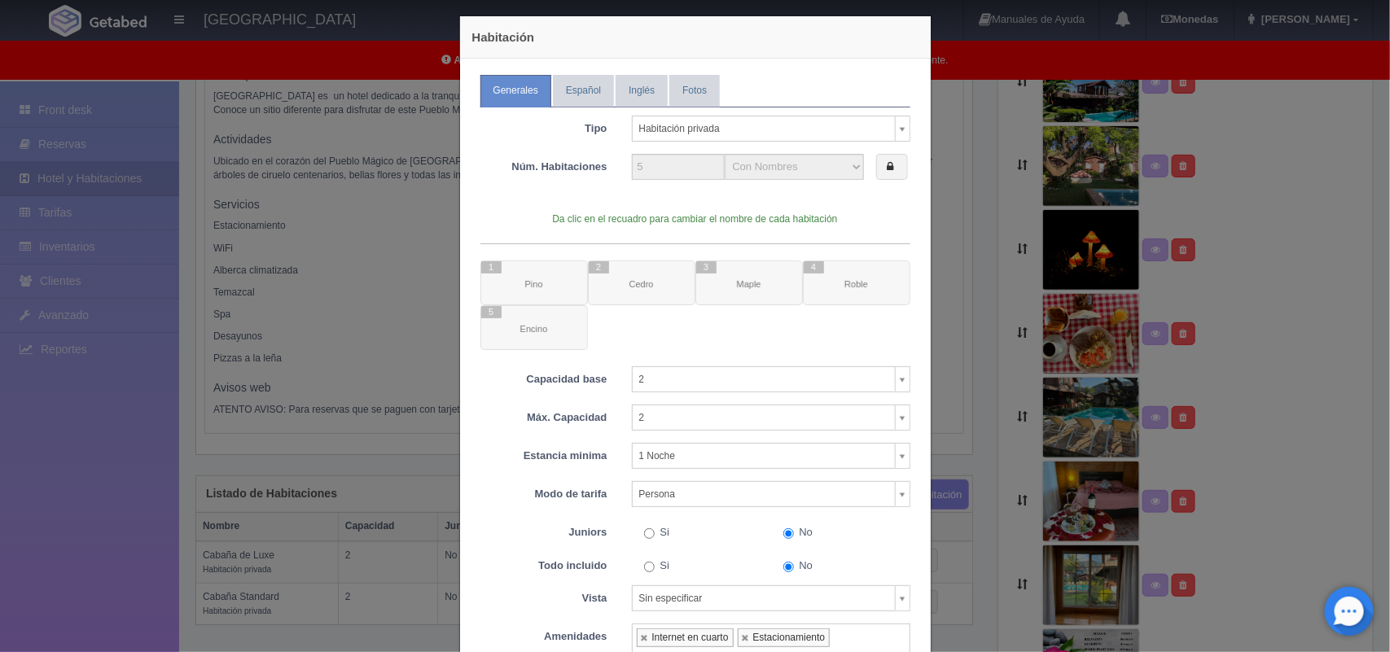
scroll to position [13, 0]
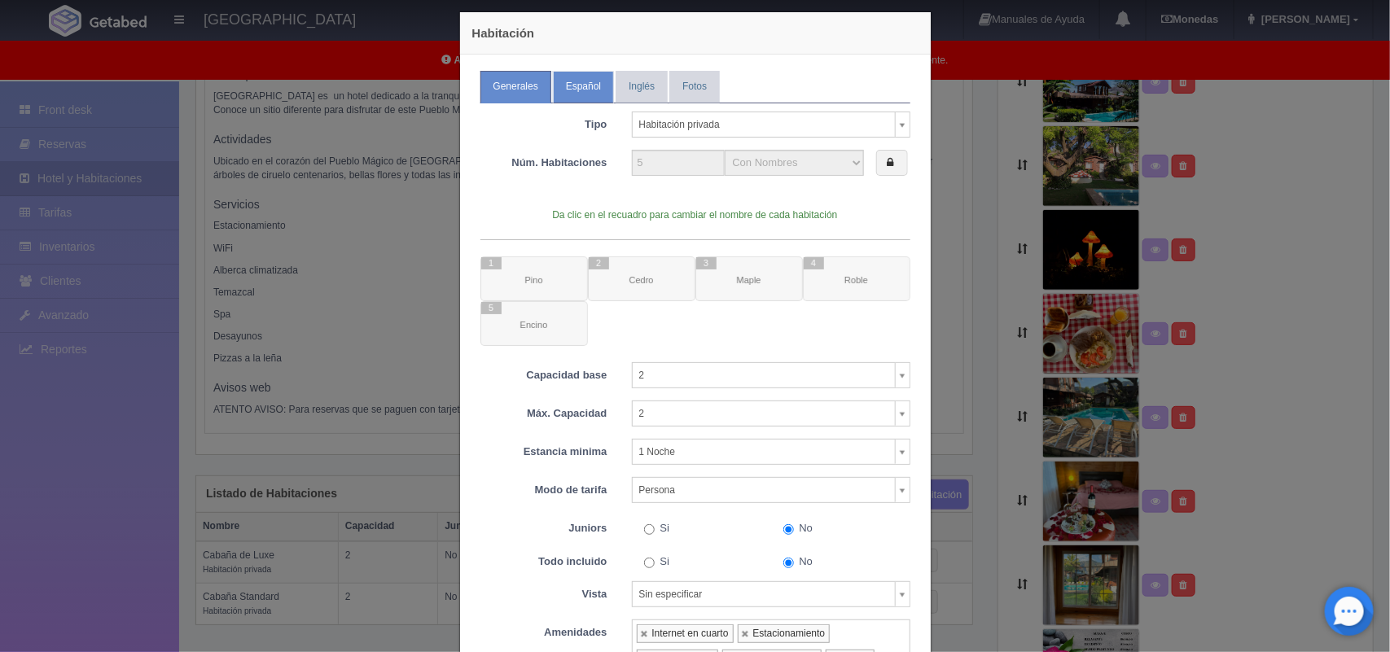
click at [579, 92] on link "Español" at bounding box center [583, 87] width 61 height 32
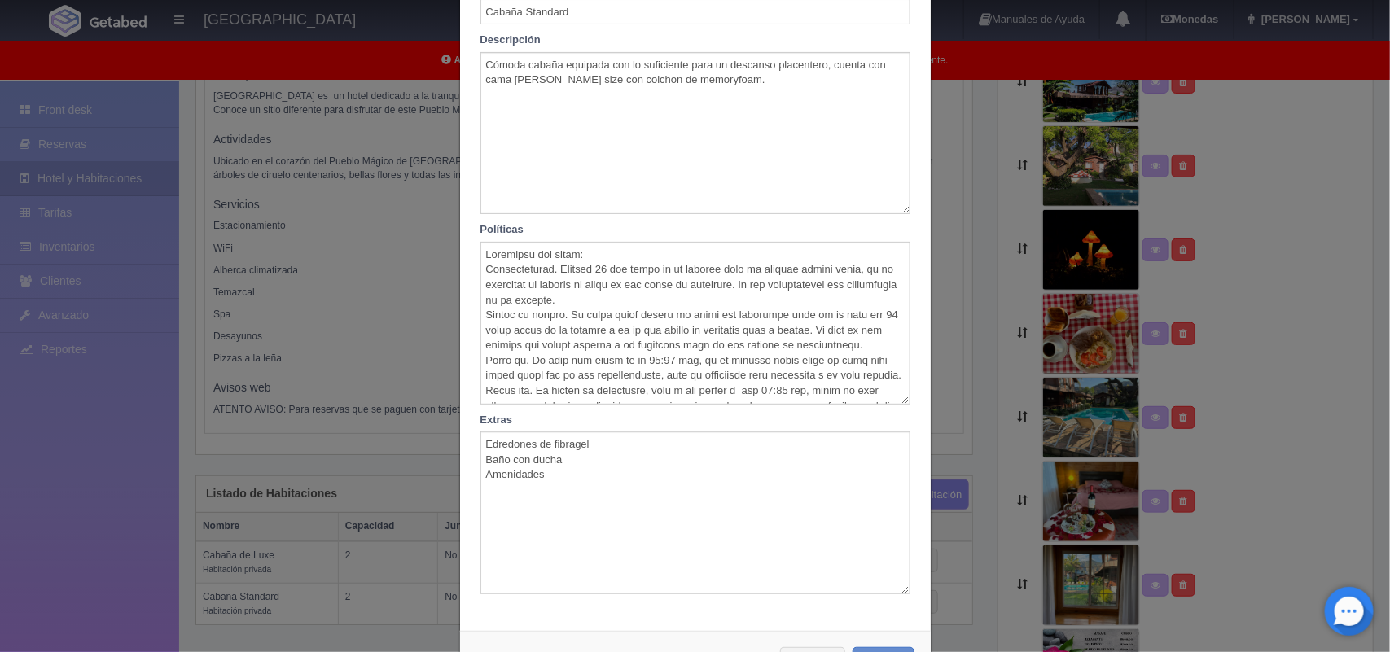
scroll to position [156, 0]
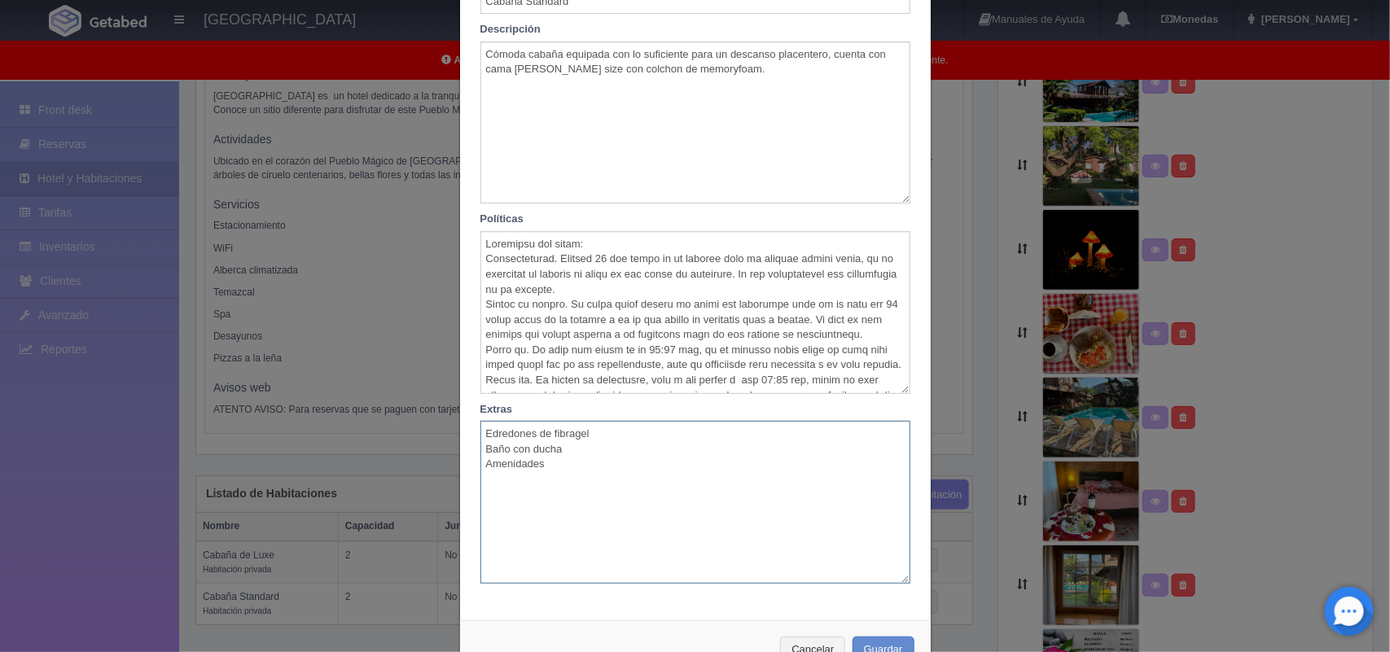
click at [603, 436] on textarea "Edredones de fibragel Baño con ducha Amenidades" at bounding box center [695, 502] width 430 height 163
click at [570, 453] on textarea "Edredones de fibragel , Baño con ducha Amenidades" at bounding box center [695, 502] width 430 height 163
type textarea "Edredones de fibragel , Baño con ducha y Amenidades"
click at [860, 645] on button "Guardar" at bounding box center [884, 650] width 62 height 27
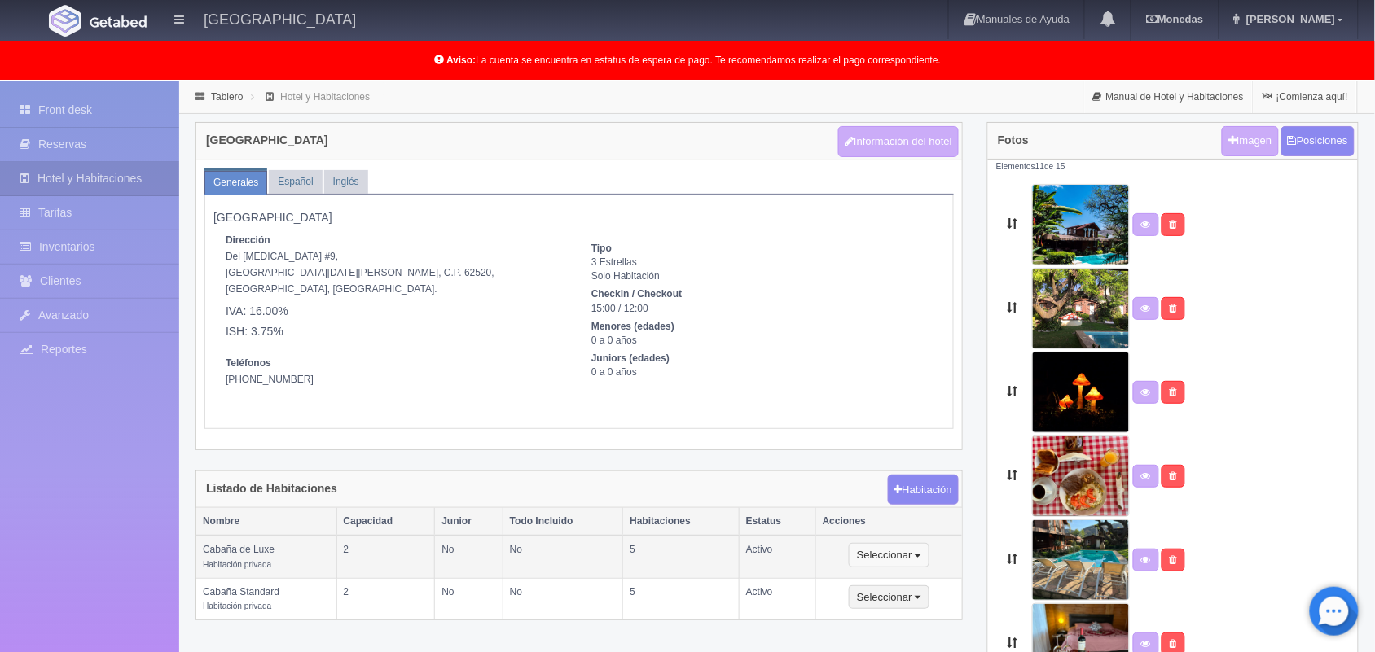
click at [882, 552] on button "Seleccionar" at bounding box center [888, 555] width 81 height 24
click at [892, 580] on link "Editar" at bounding box center [913, 584] width 129 height 20
select select "Habitación privada"
select select "Nombre"
select select "2"
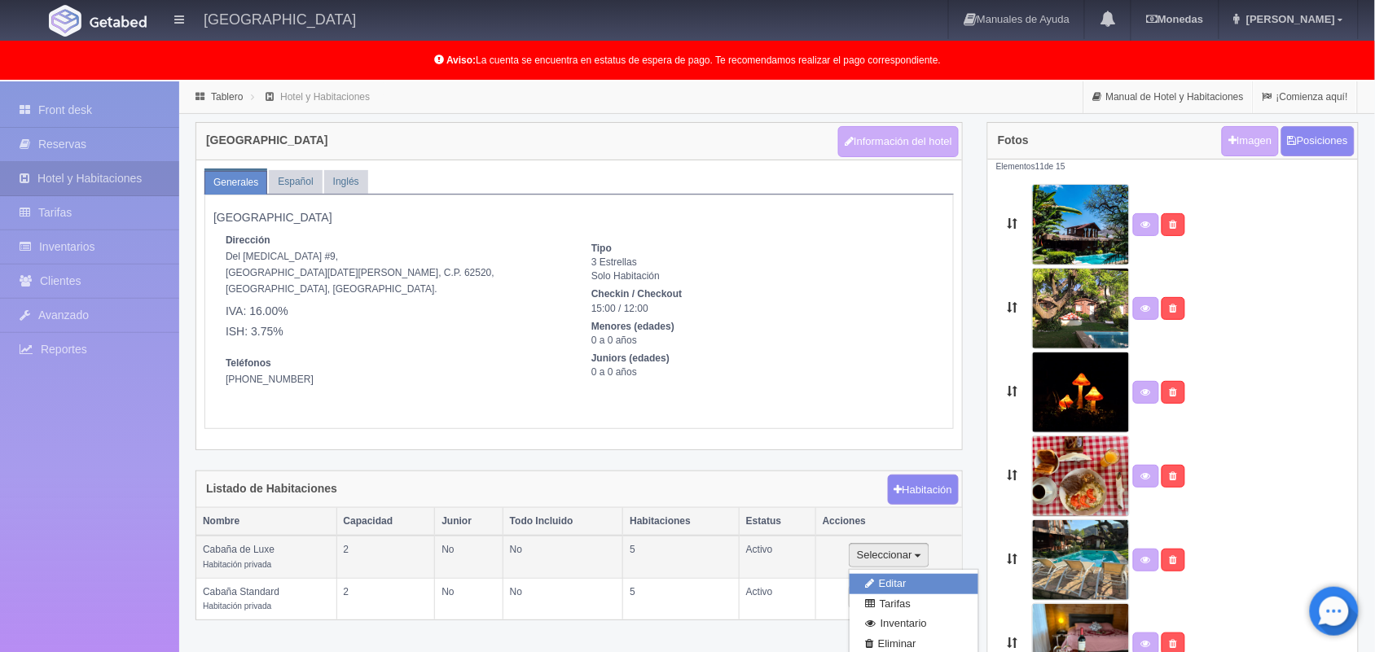
select select "2"
select select "1"
select select "Pax"
radio input "true"
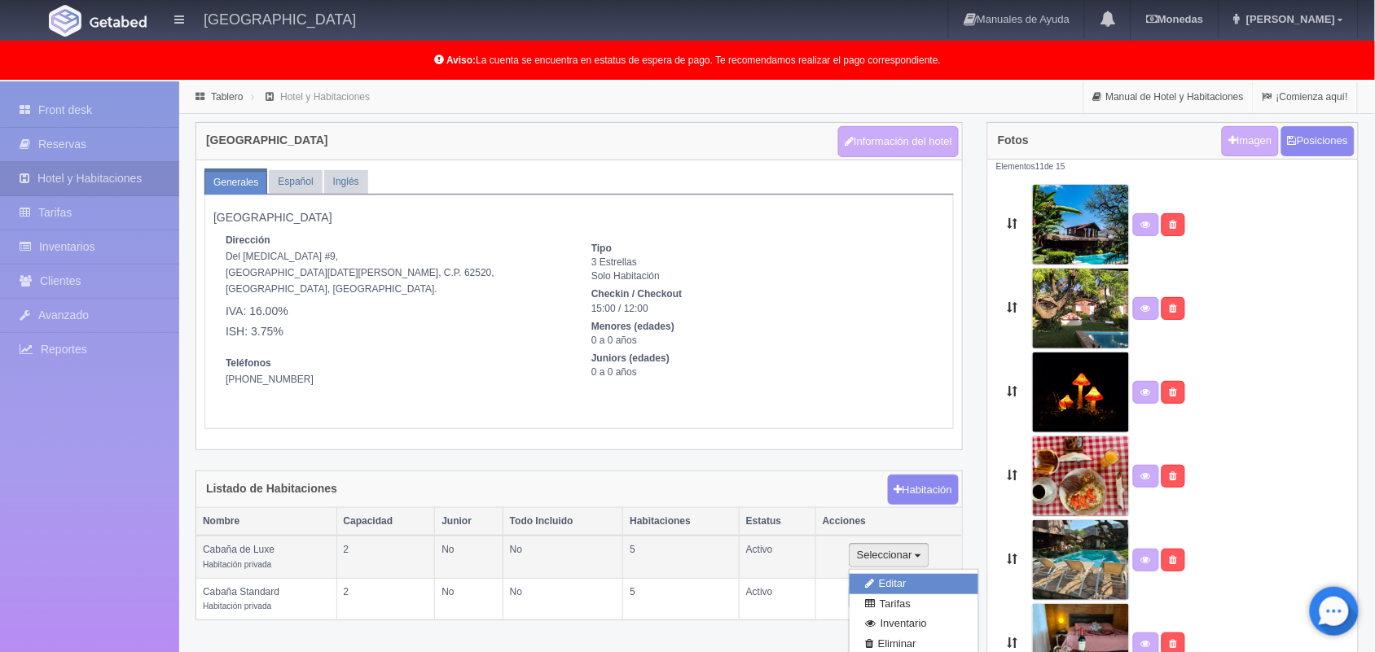
select select "5"
select select "2"
radio input "true"
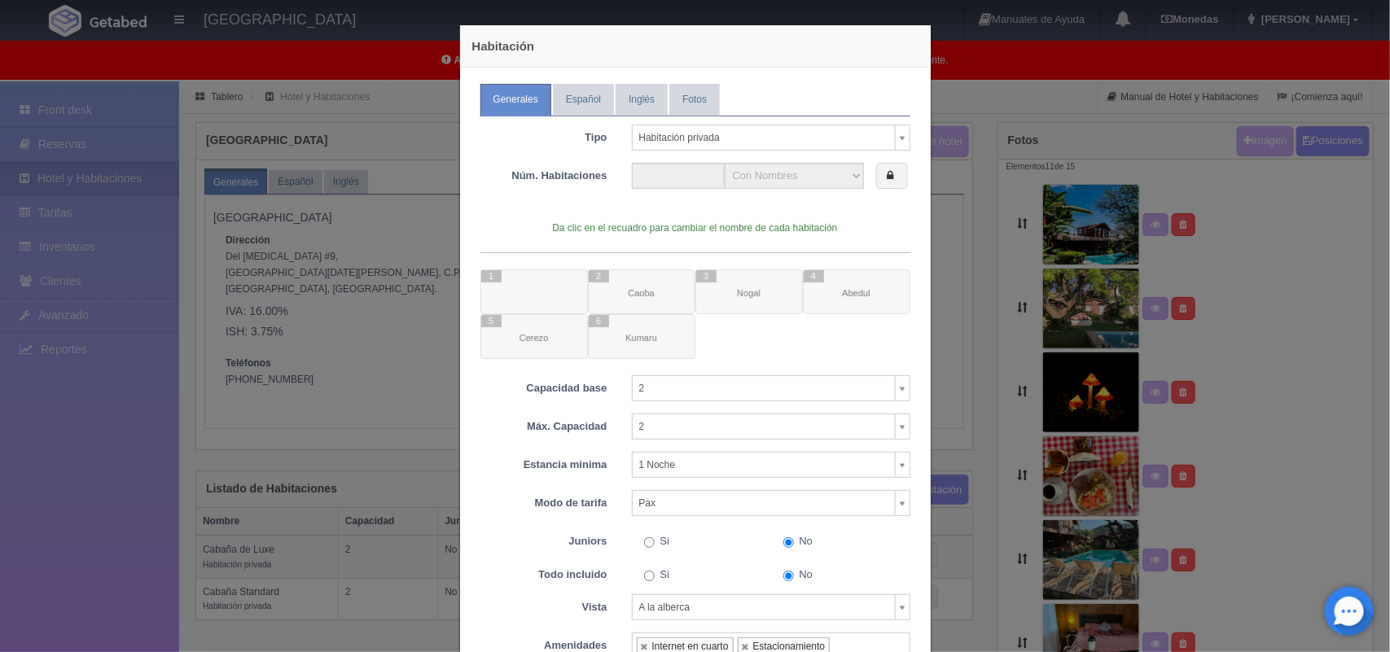
type input "5"
click at [578, 99] on link "Español" at bounding box center [583, 100] width 61 height 32
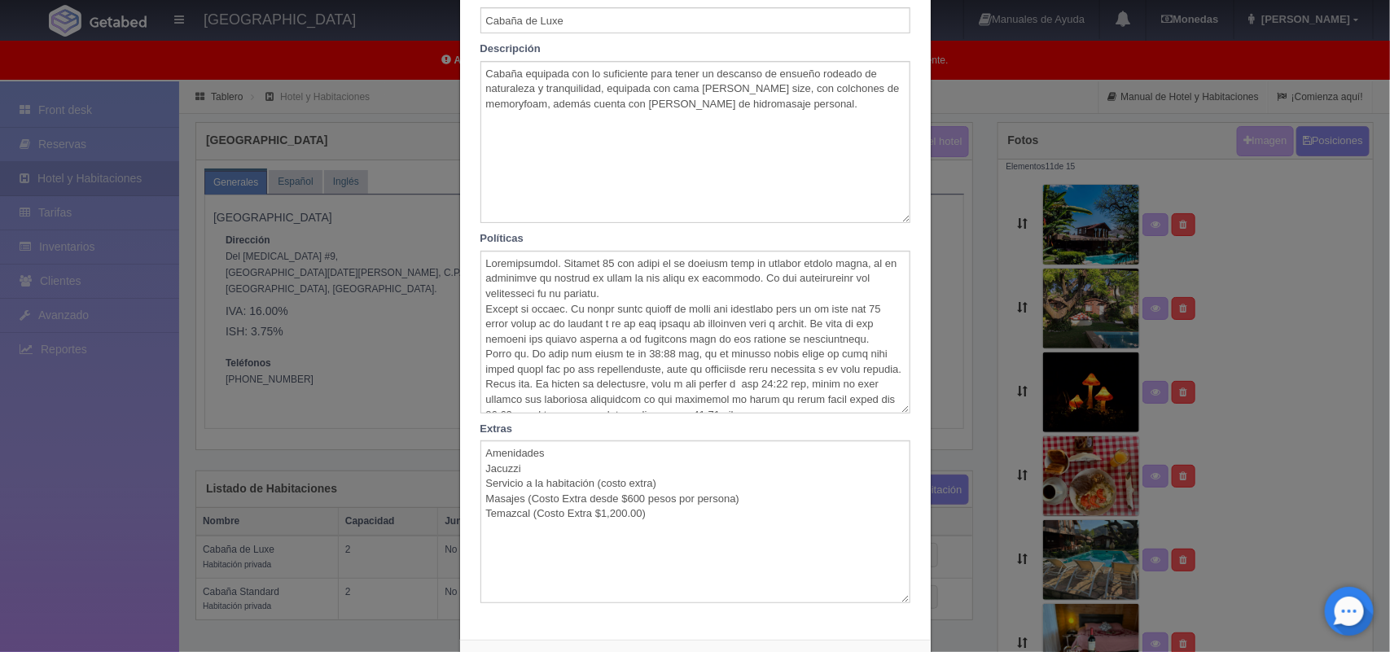
scroll to position [142, 0]
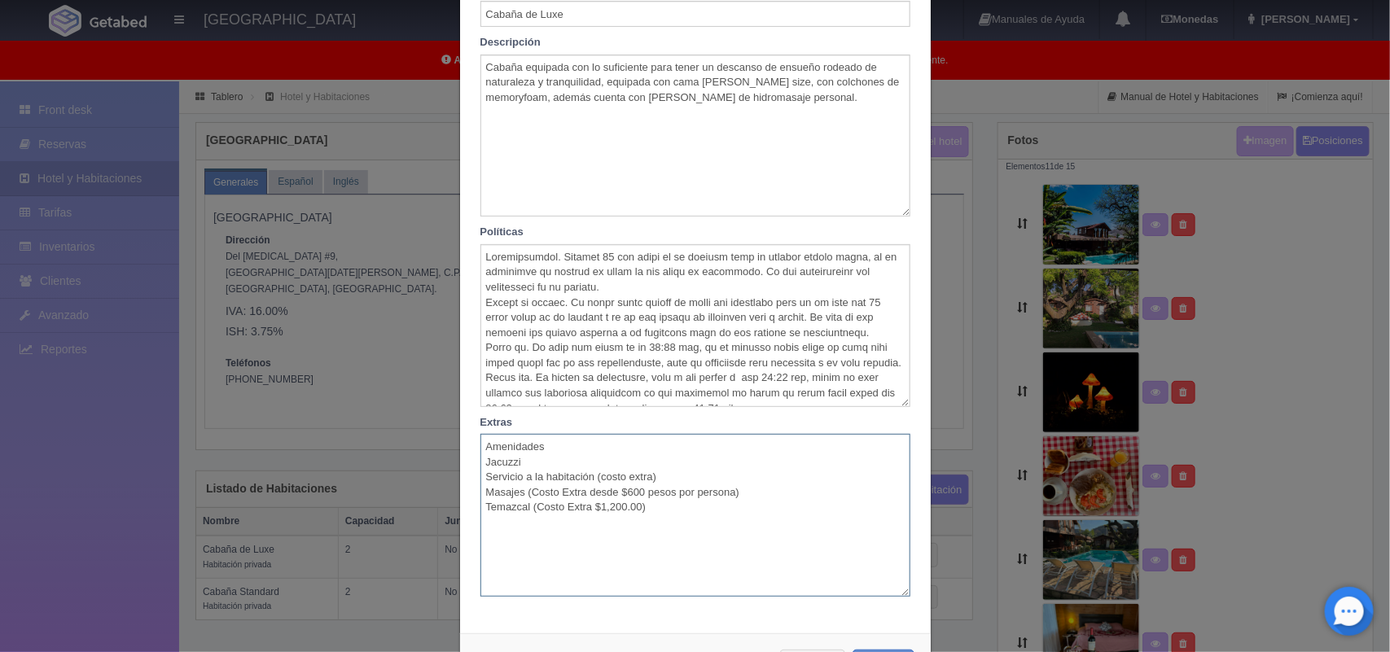
click at [515, 469] on textarea "Amenidades Jacuzzi Servicio a la habitación (costo extra) Masajes (Costo Extra …" at bounding box center [695, 515] width 430 height 163
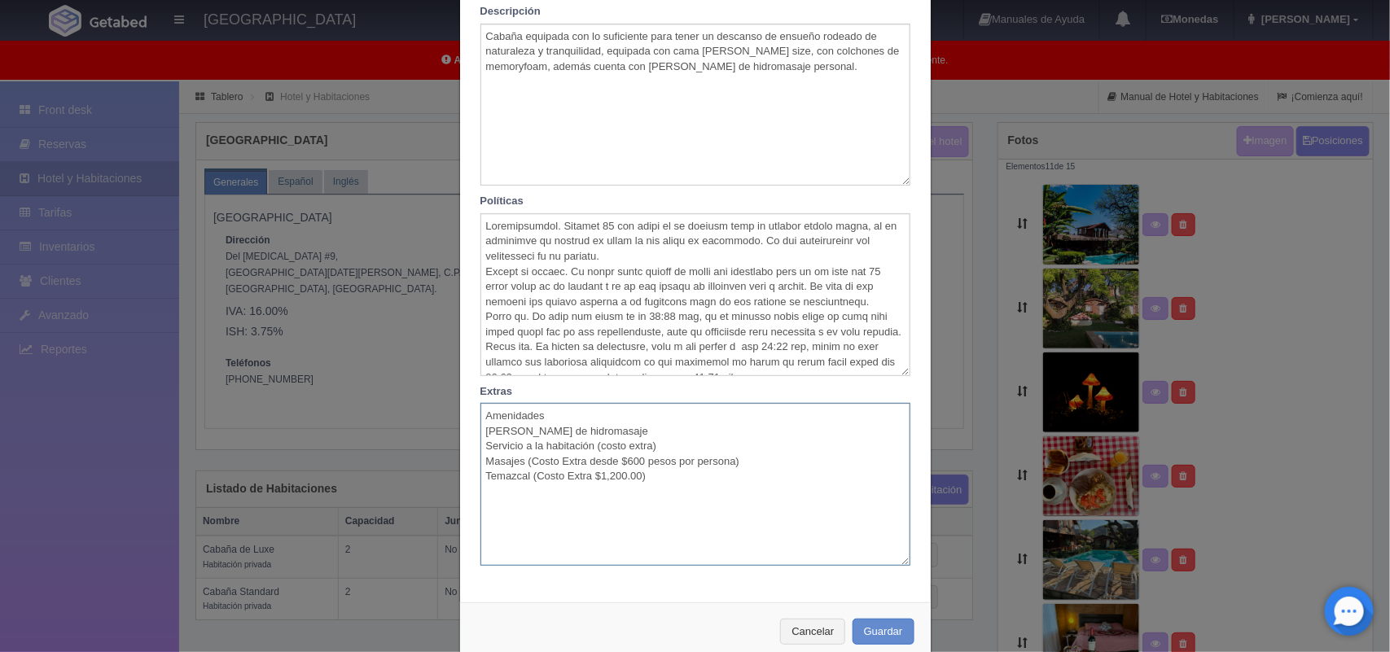
scroll to position [210, 0]
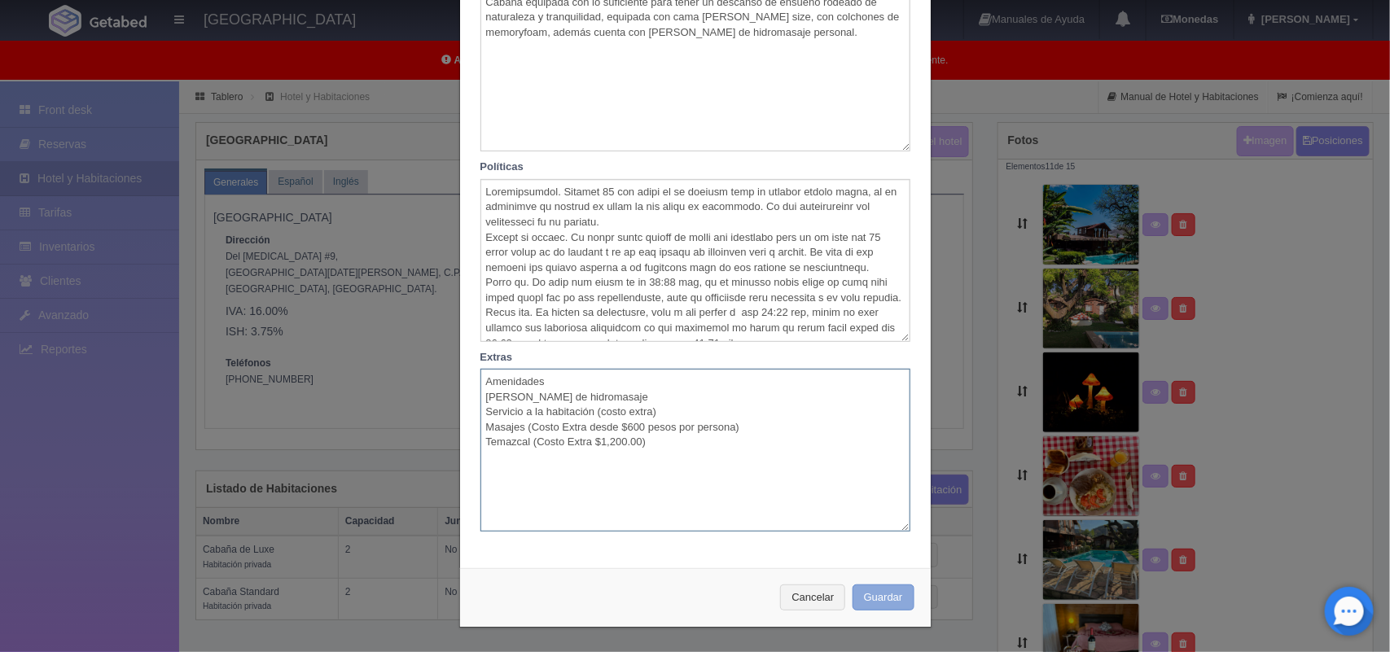
type textarea "Amenidades [PERSON_NAME] de hidromasaje Servicio a la habitación (costo extra) …"
click at [879, 592] on button "Guardar" at bounding box center [884, 598] width 62 height 27
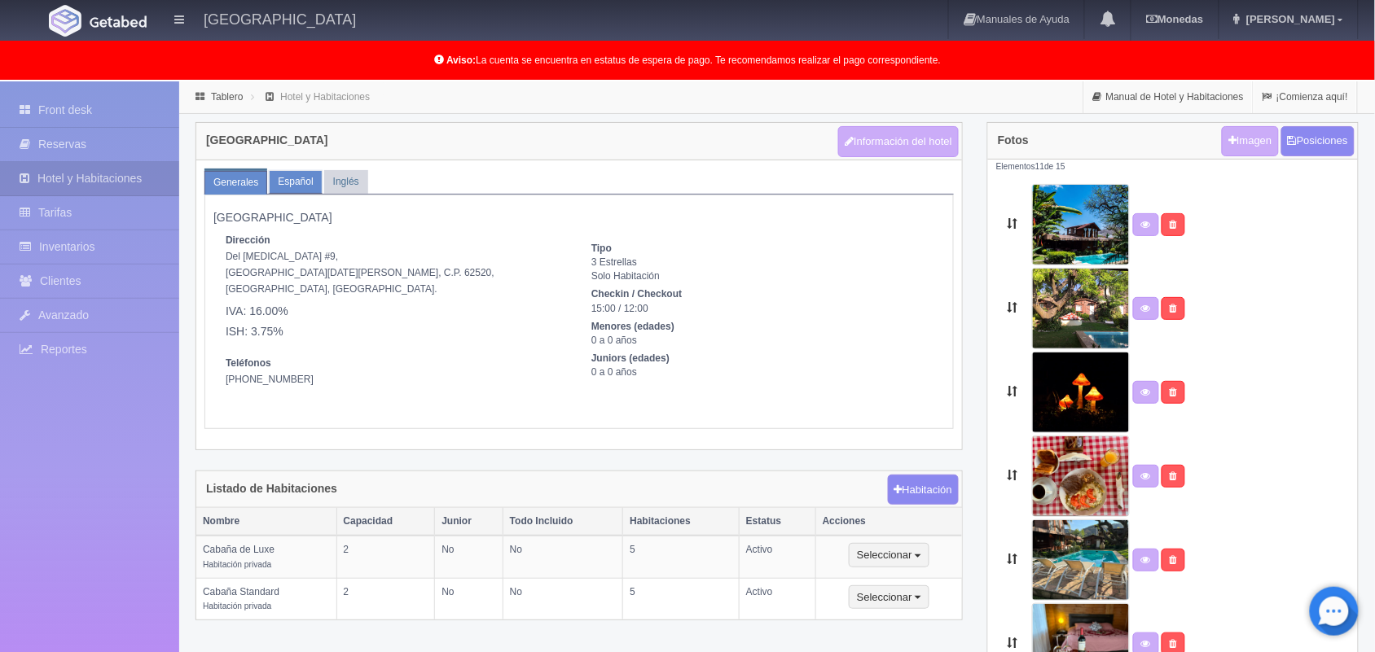
click at [299, 182] on link "Español" at bounding box center [295, 182] width 53 height 24
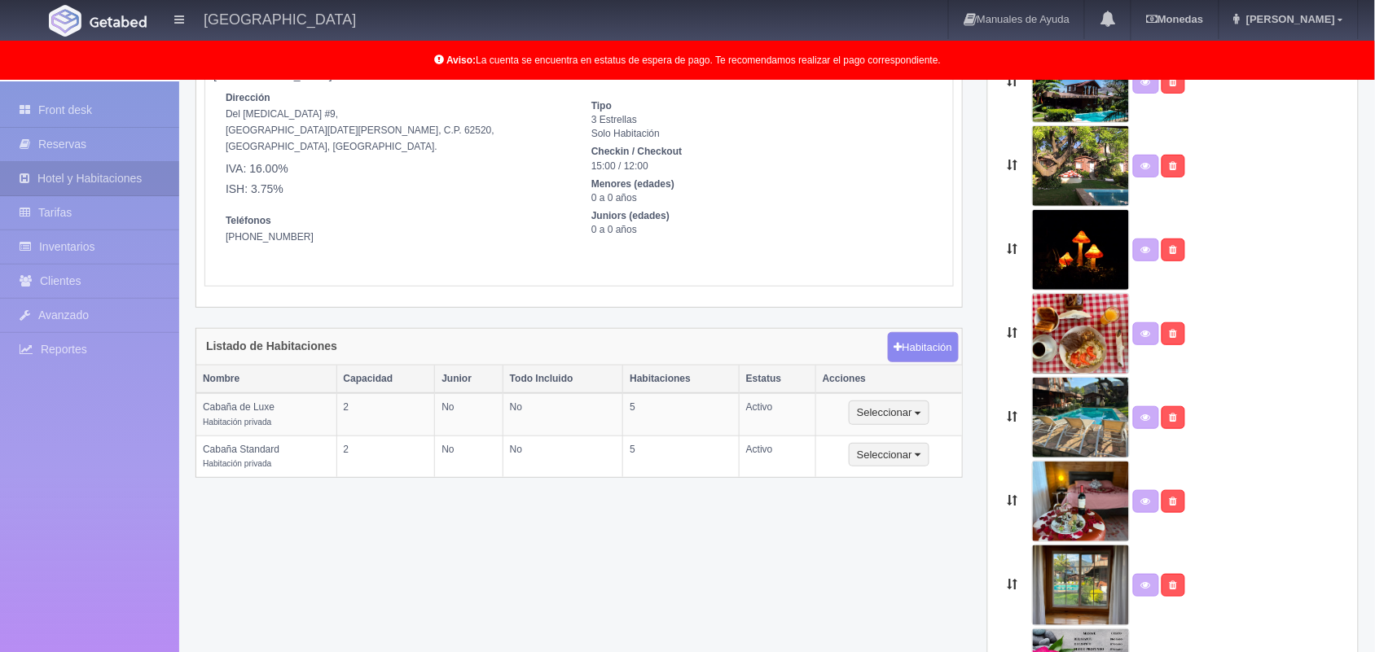
scroll to position [142, 0]
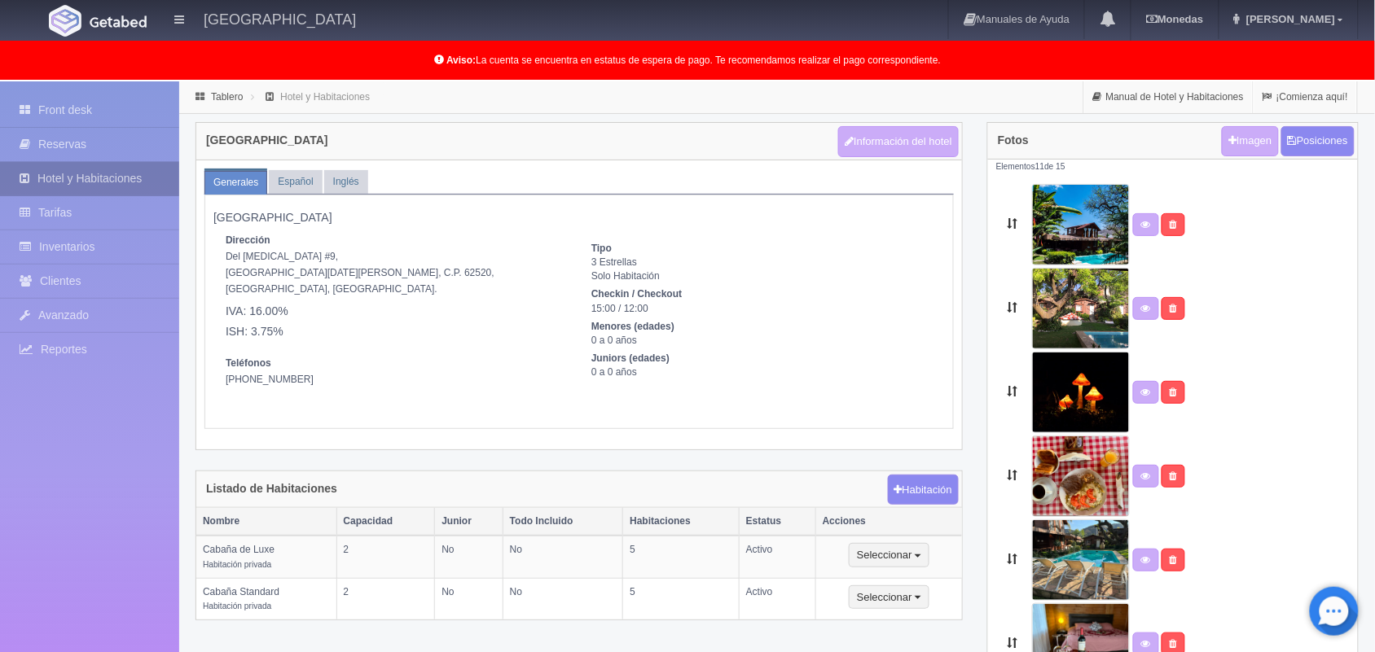
click at [82, 179] on link "Hotel y Habitaciones" at bounding box center [89, 178] width 179 height 33
click at [287, 186] on link "Español" at bounding box center [295, 182] width 53 height 24
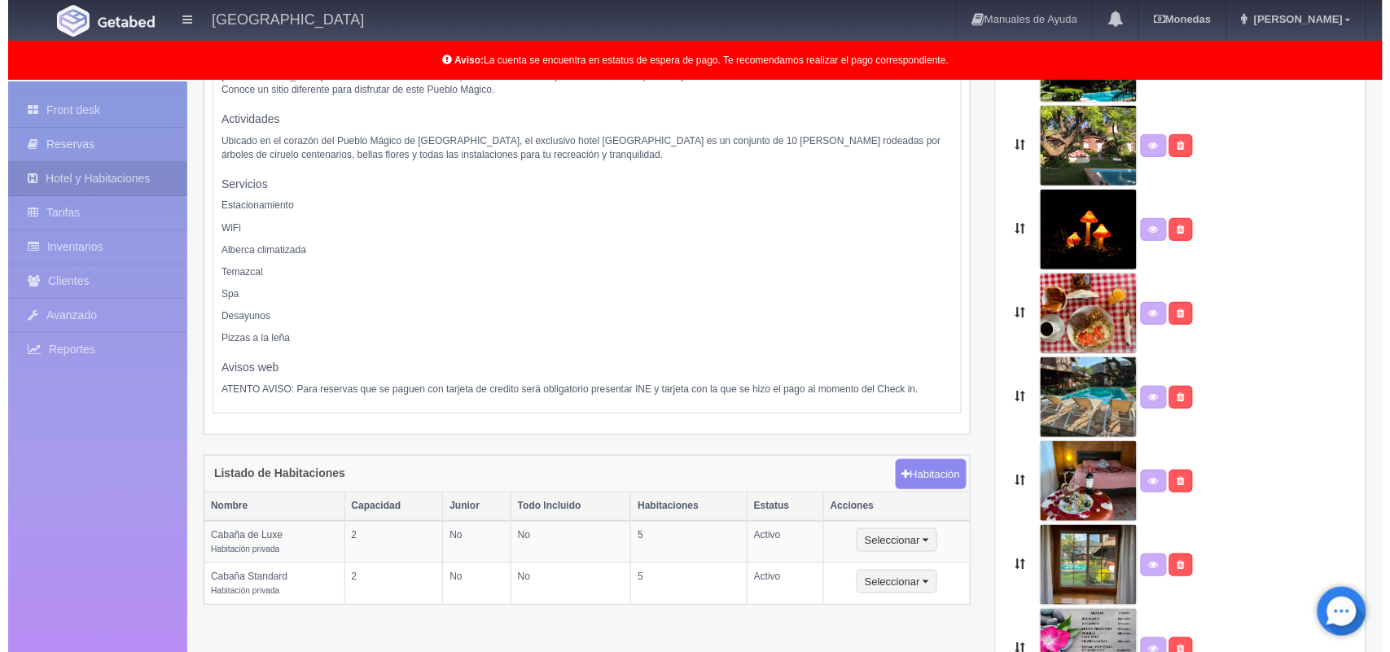
scroll to position [204, 0]
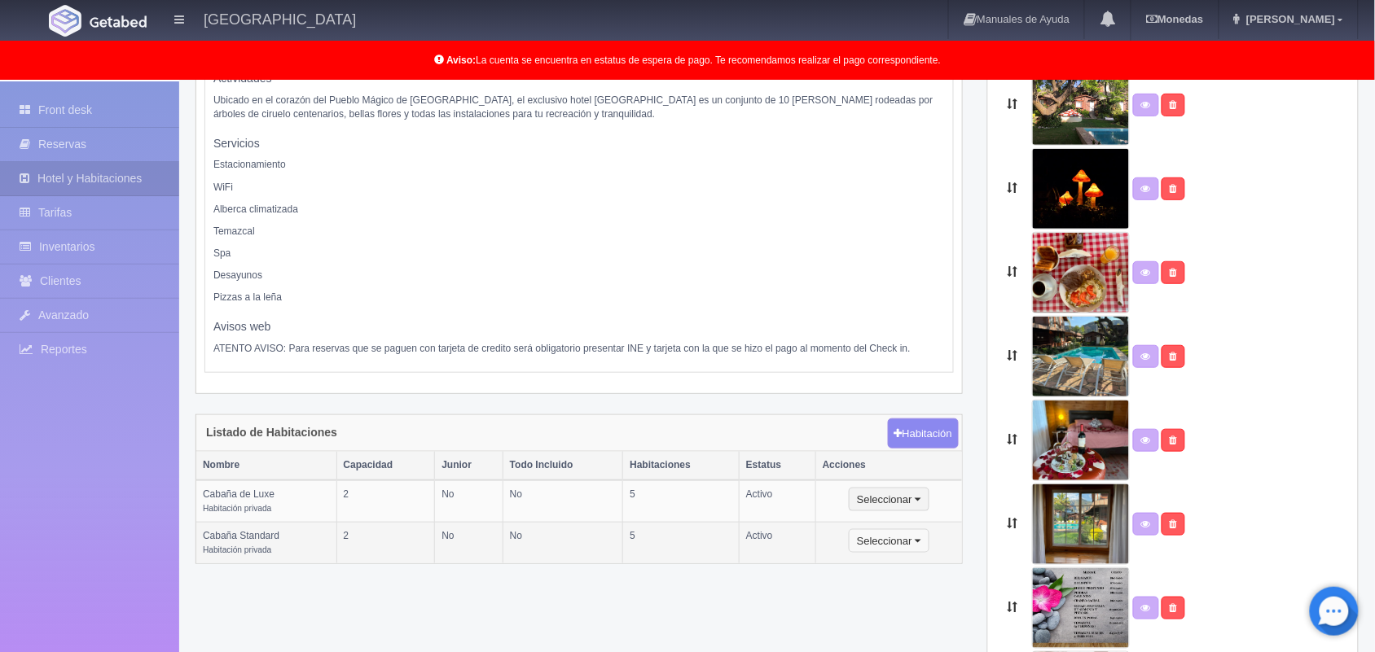
click at [878, 544] on button "Seleccionar" at bounding box center [888, 541] width 81 height 24
click at [892, 571] on link "Editar" at bounding box center [913, 569] width 129 height 20
type input "Cabaña Standard"
type textarea "Cómoda cabaña equipada con lo suficiente para un descanso placentero, cuenta co…"
type textarea "Políticas del hotel: Cancelaciones. Cancele 72 hrs antes de su llegada para no …"
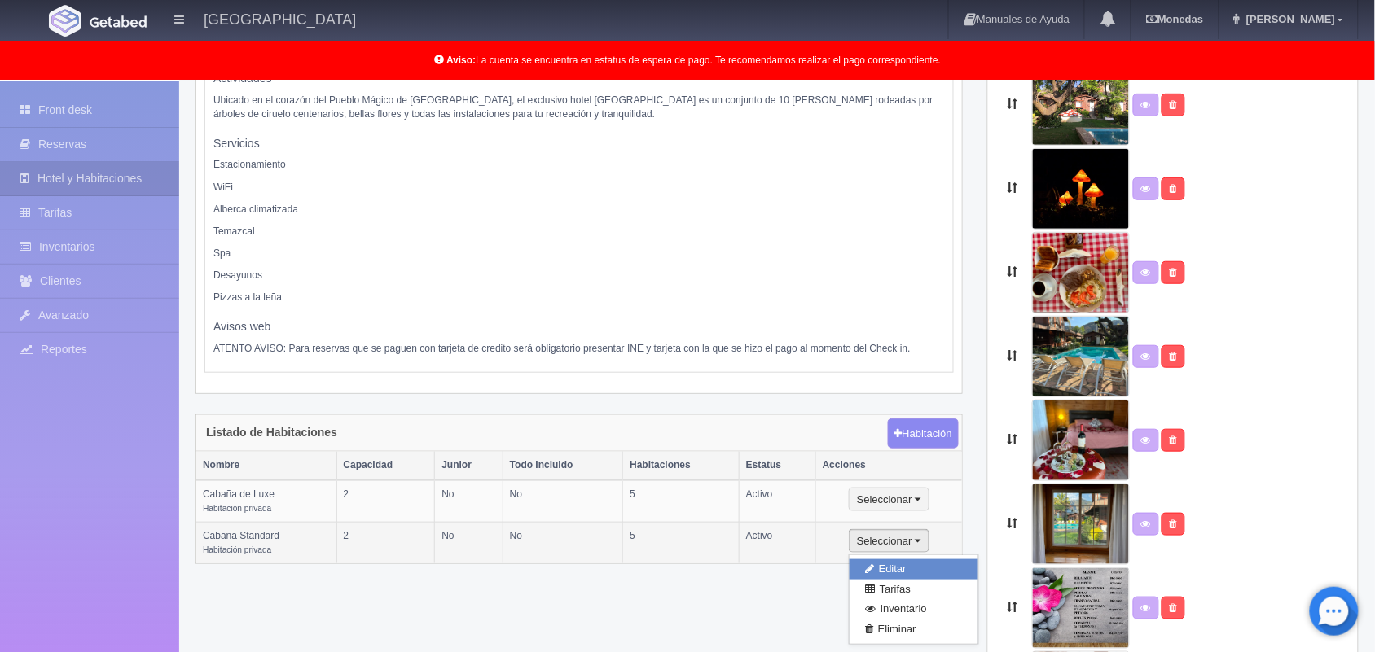
type textarea "Edredones de fibragel , Baño con ducha y Amenidades"
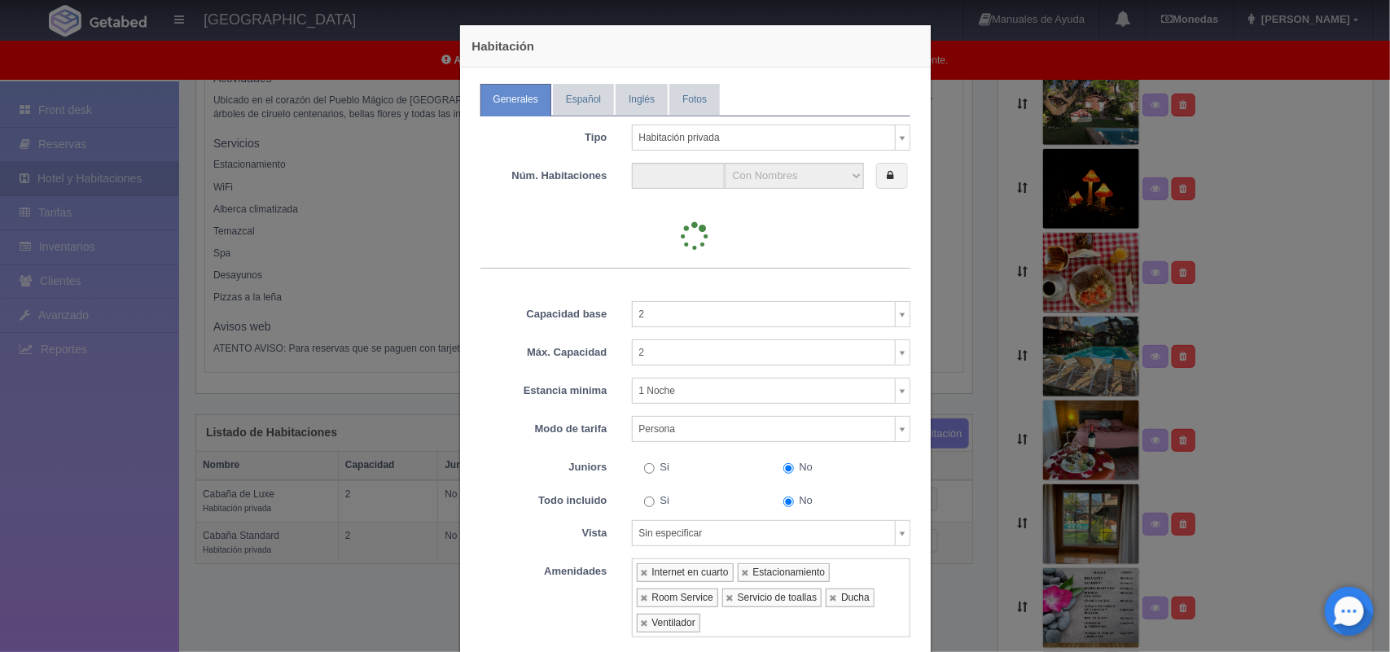
type input "5"
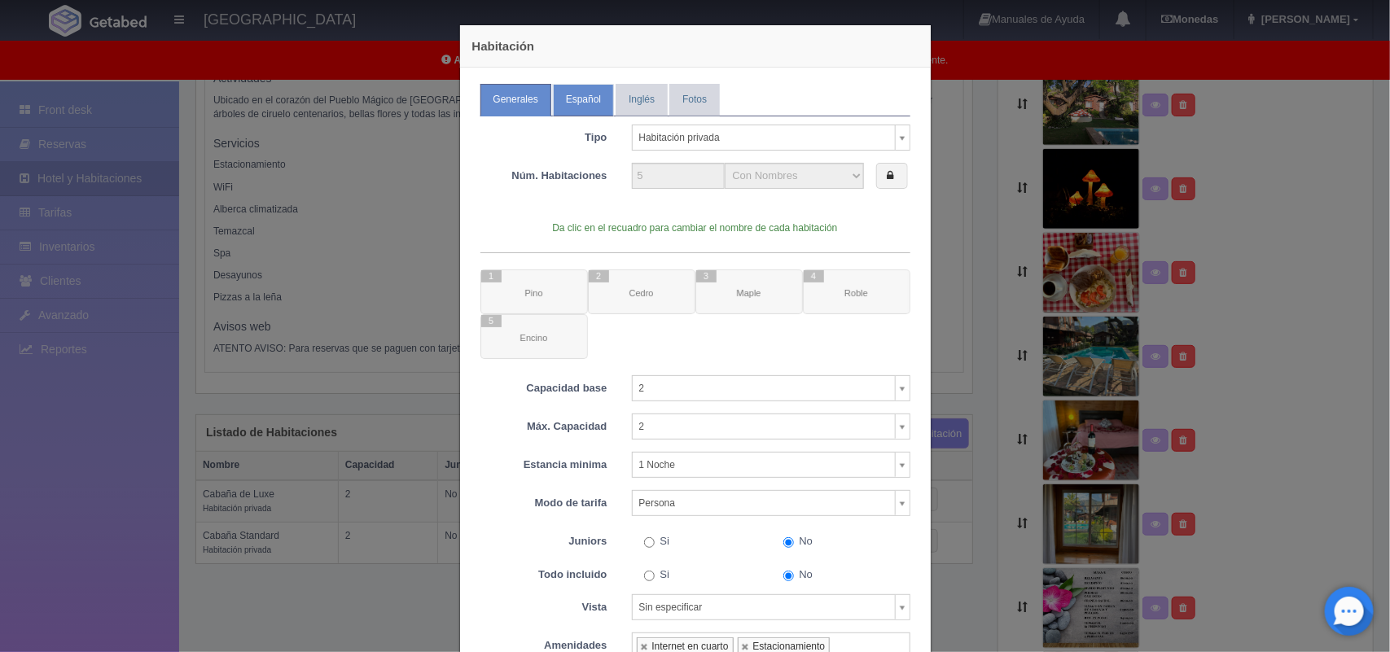
click at [576, 99] on link "Español" at bounding box center [583, 100] width 61 height 32
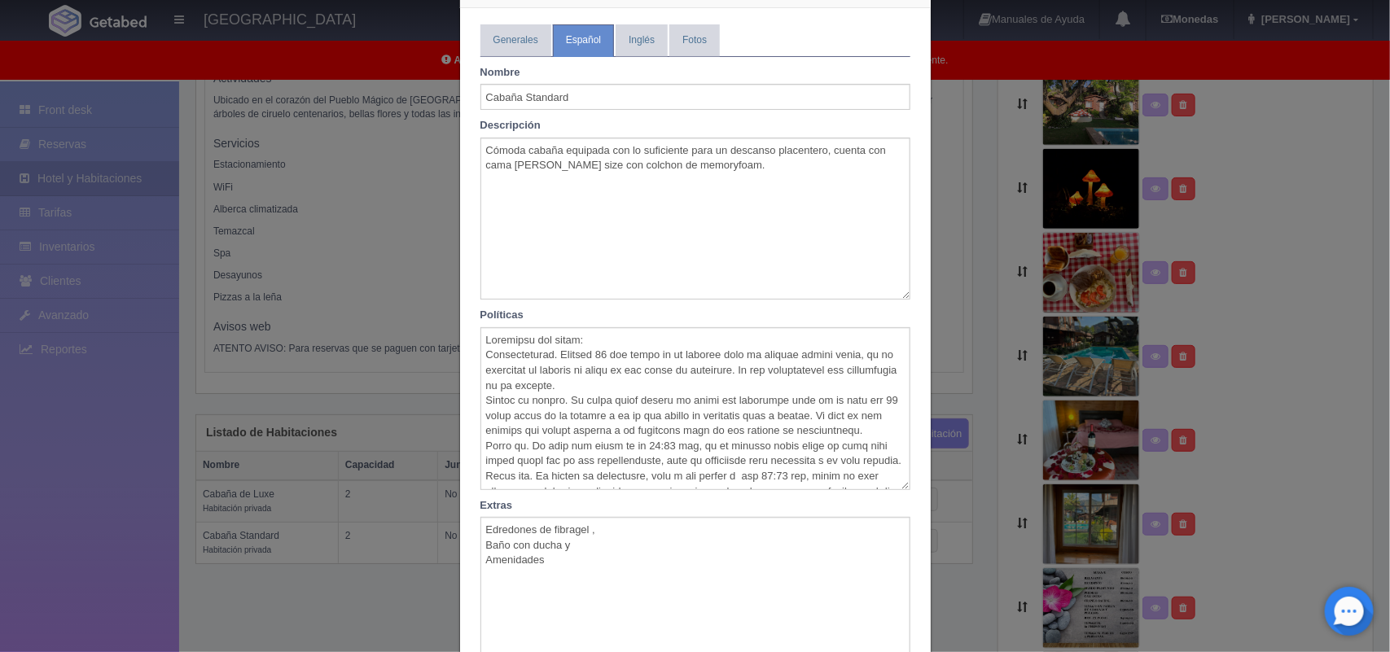
scroll to position [61, 0]
click at [585, 564] on textarea "Edredones de fibragel , Baño con ducha y Amenidades" at bounding box center [695, 596] width 430 height 163
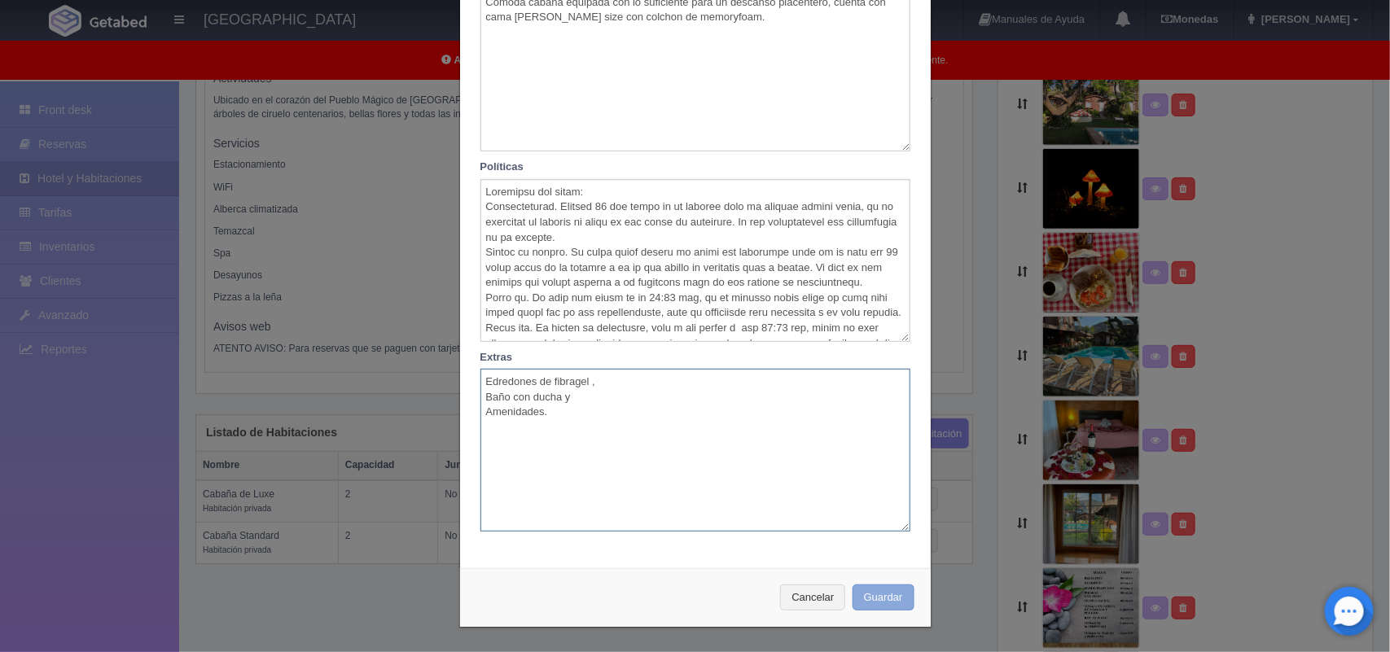
type textarea "Edredones de fibragel , Baño con ducha y Amenidades."
click at [881, 599] on button "Guardar" at bounding box center [884, 598] width 62 height 27
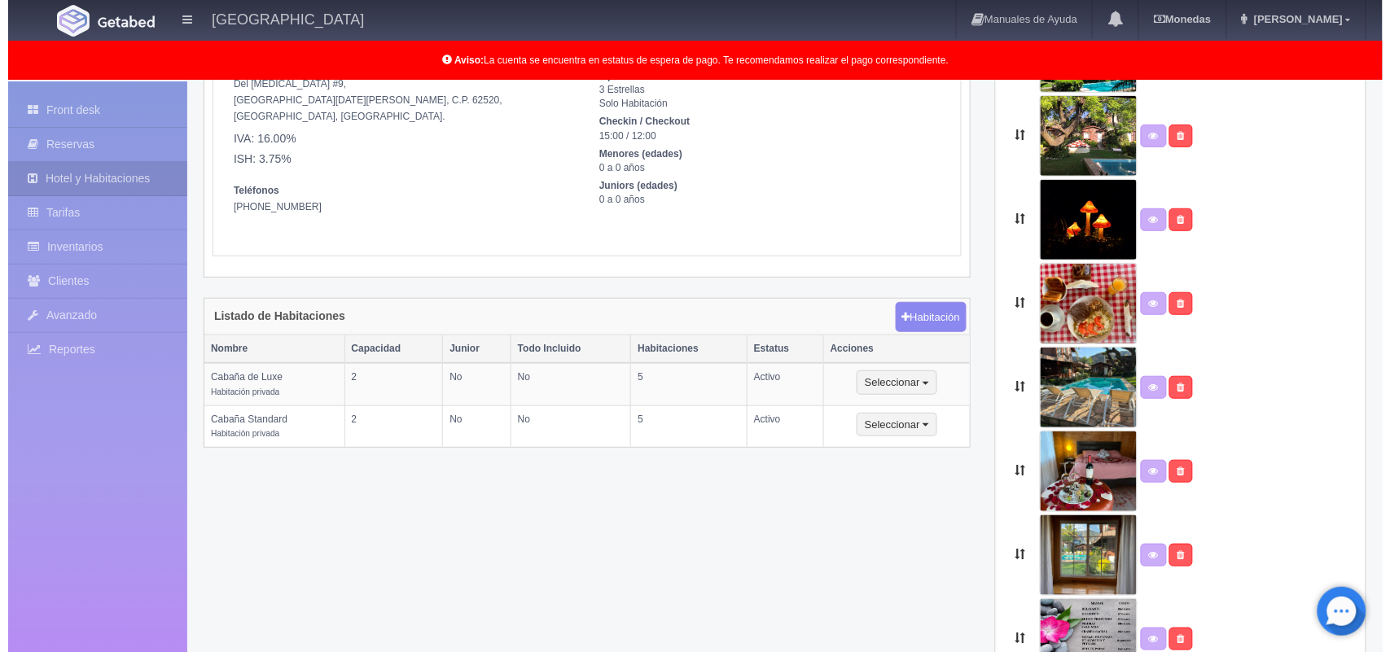
scroll to position [178, 0]
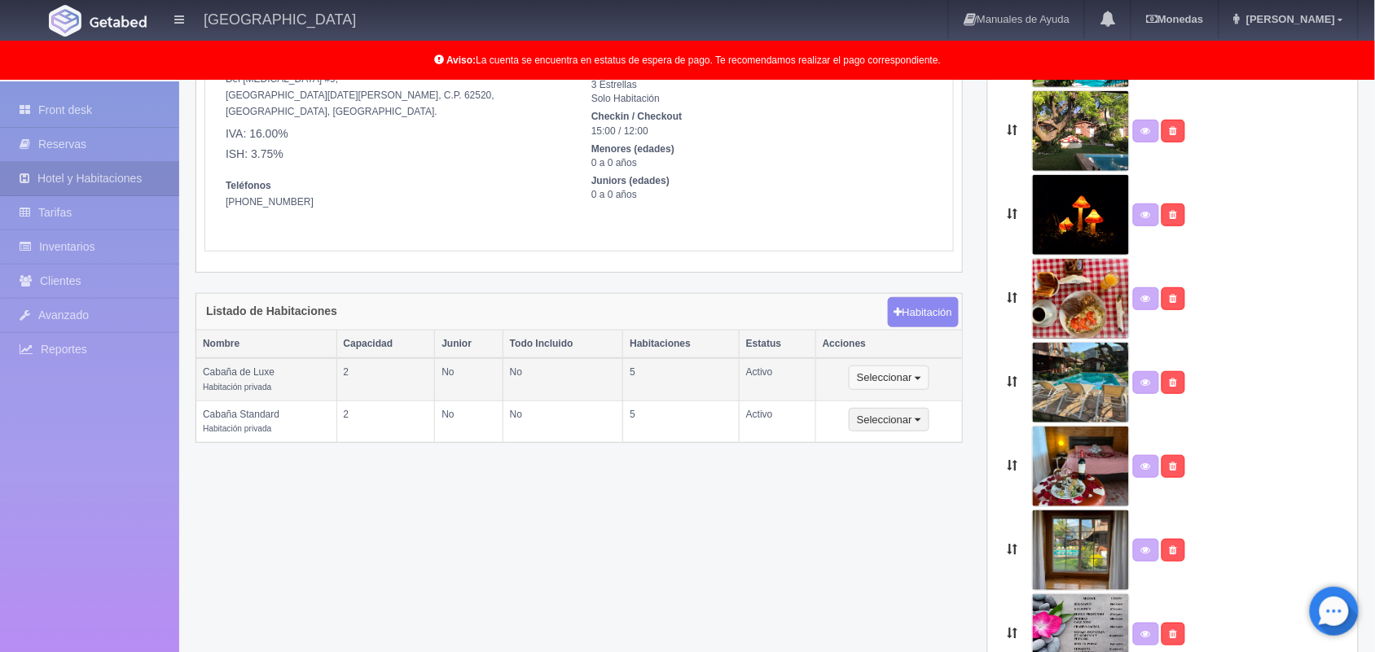
click at [884, 381] on button "Seleccionar" at bounding box center [888, 378] width 81 height 24
click at [892, 405] on link "Editar" at bounding box center [913, 407] width 129 height 20
select select "Habitación privada"
select select "Nombre"
select select "2"
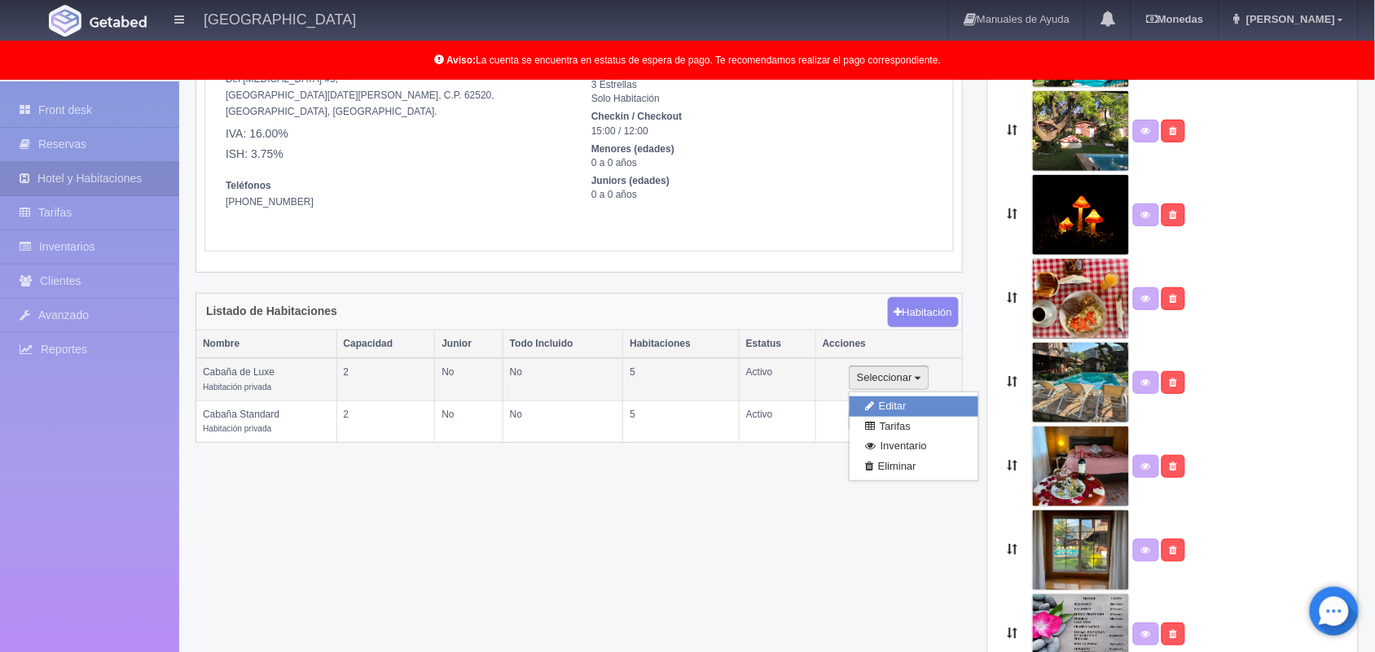
select select "2"
select select "1"
select select "Pax"
radio input "true"
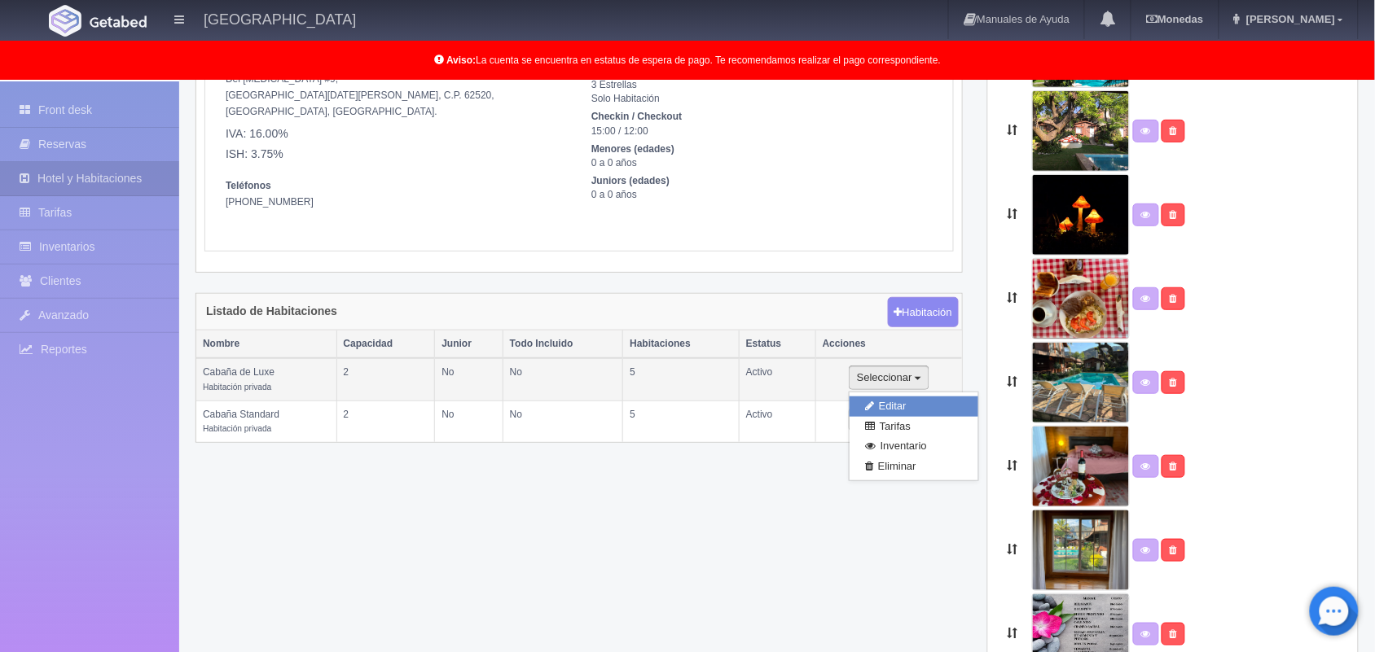
select select "5"
select select "2"
radio input "true"
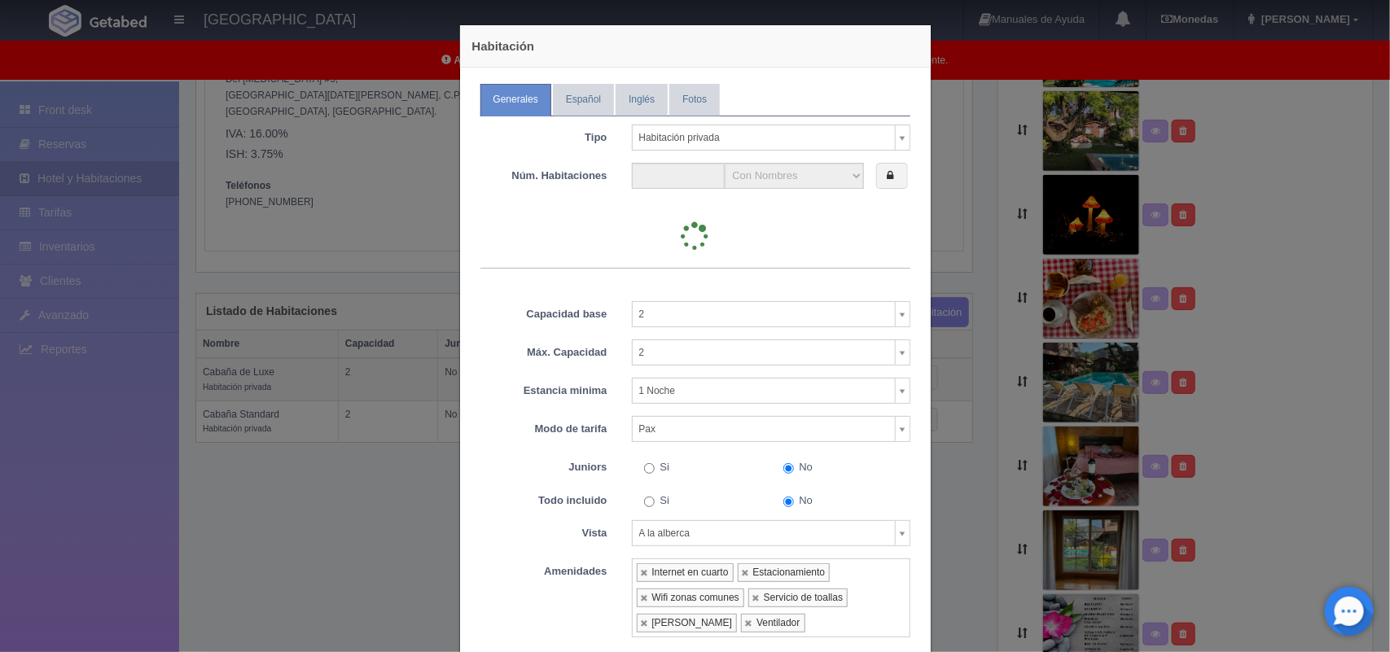
type input "5"
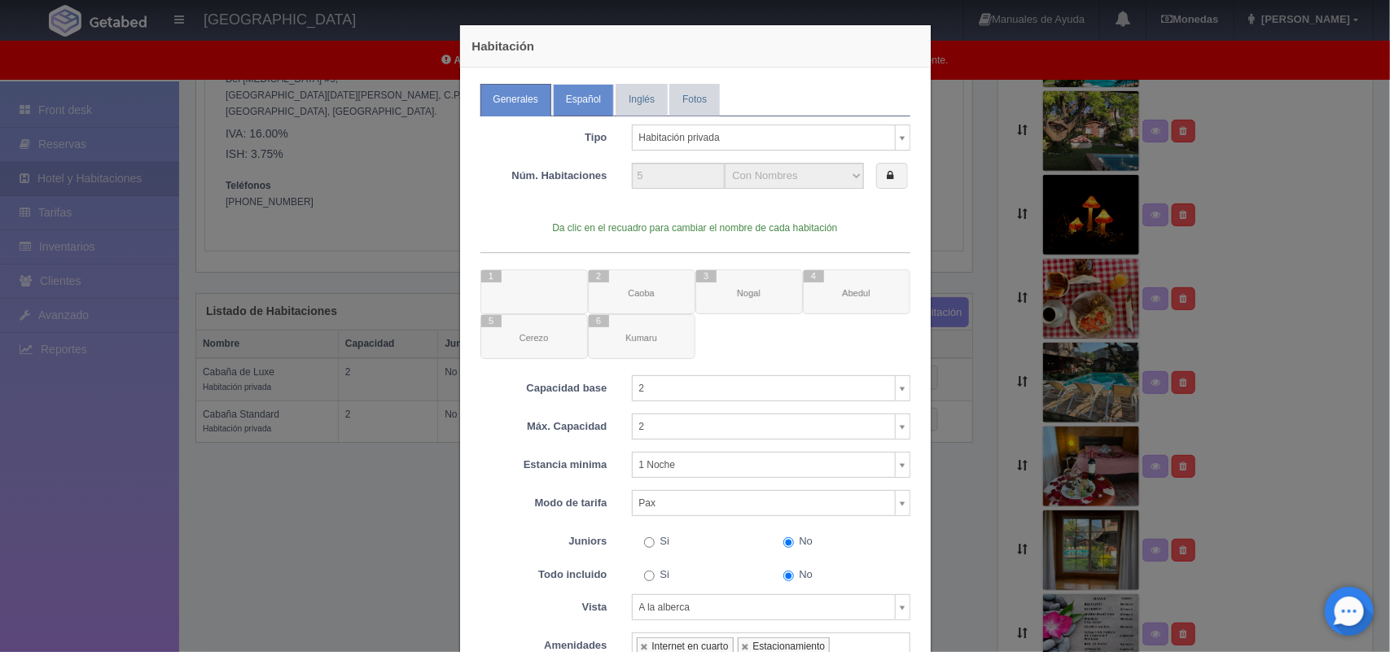
click at [572, 98] on link "Español" at bounding box center [583, 100] width 61 height 32
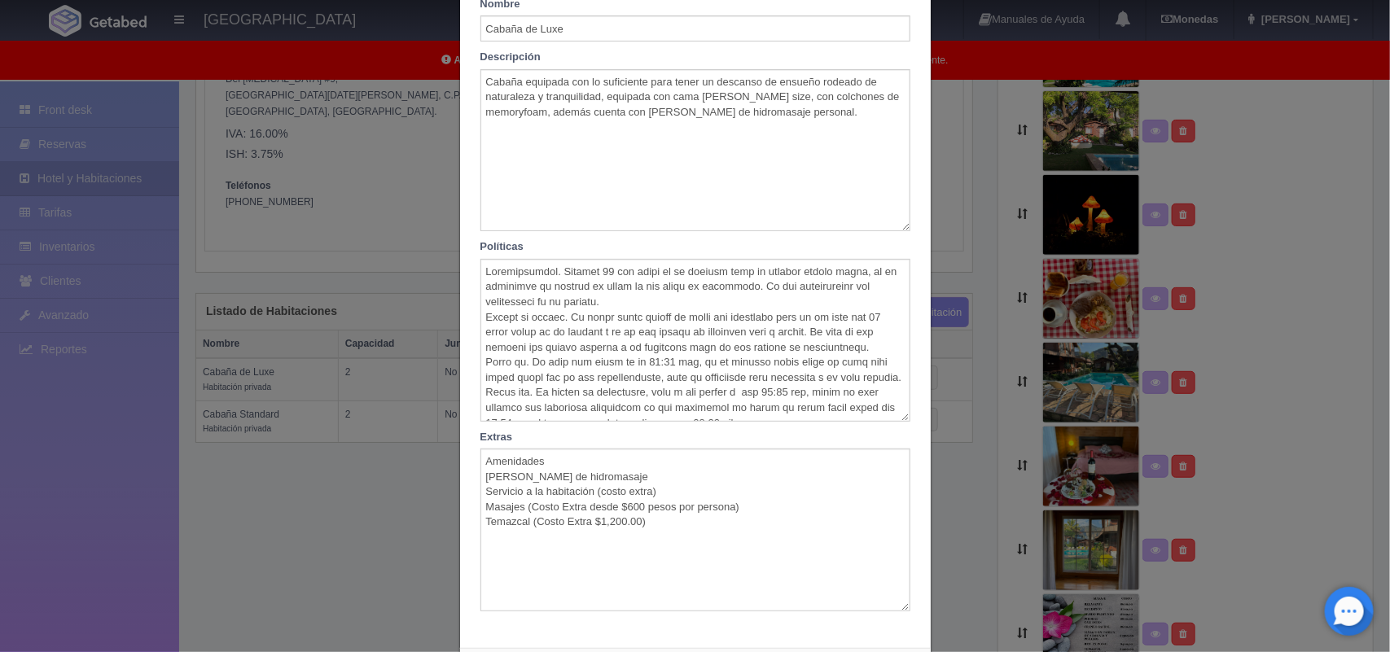
scroll to position [129, 0]
click at [637, 522] on textarea "Amenidades Tina de hidromasaje Servicio a la habitación (costo extra) Masajes (…" at bounding box center [695, 529] width 430 height 163
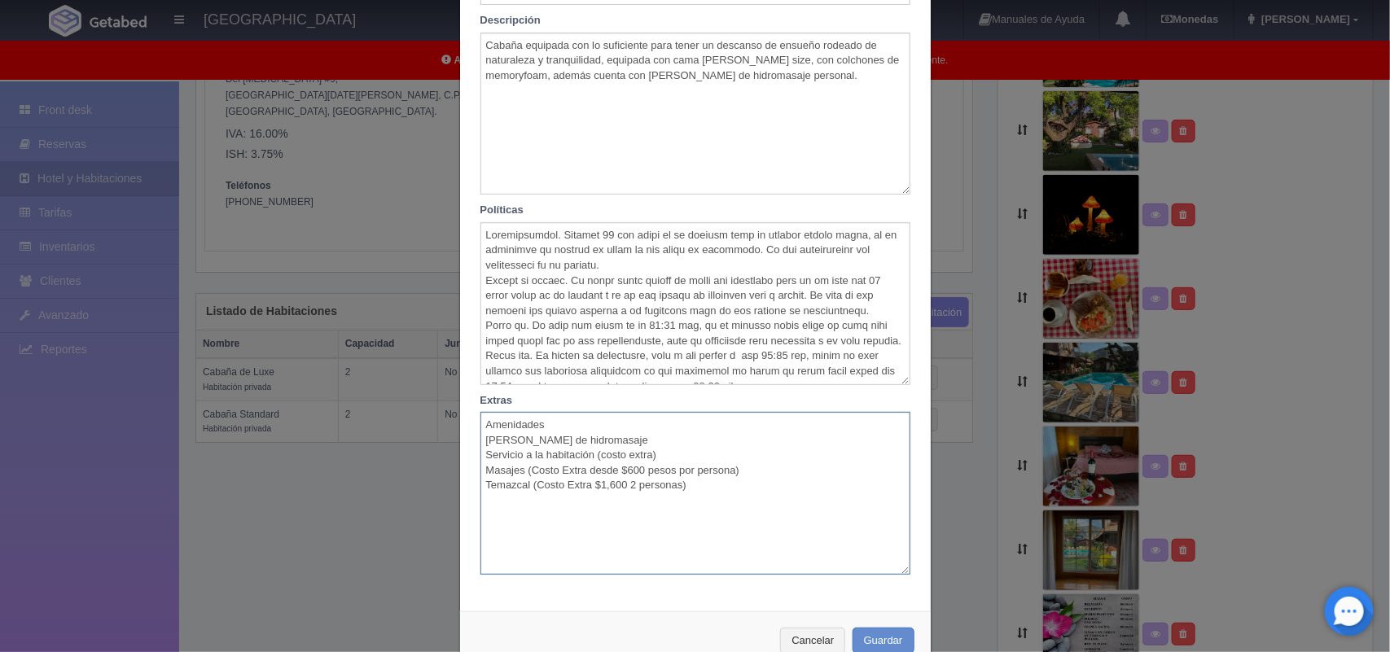
scroll to position [210, 0]
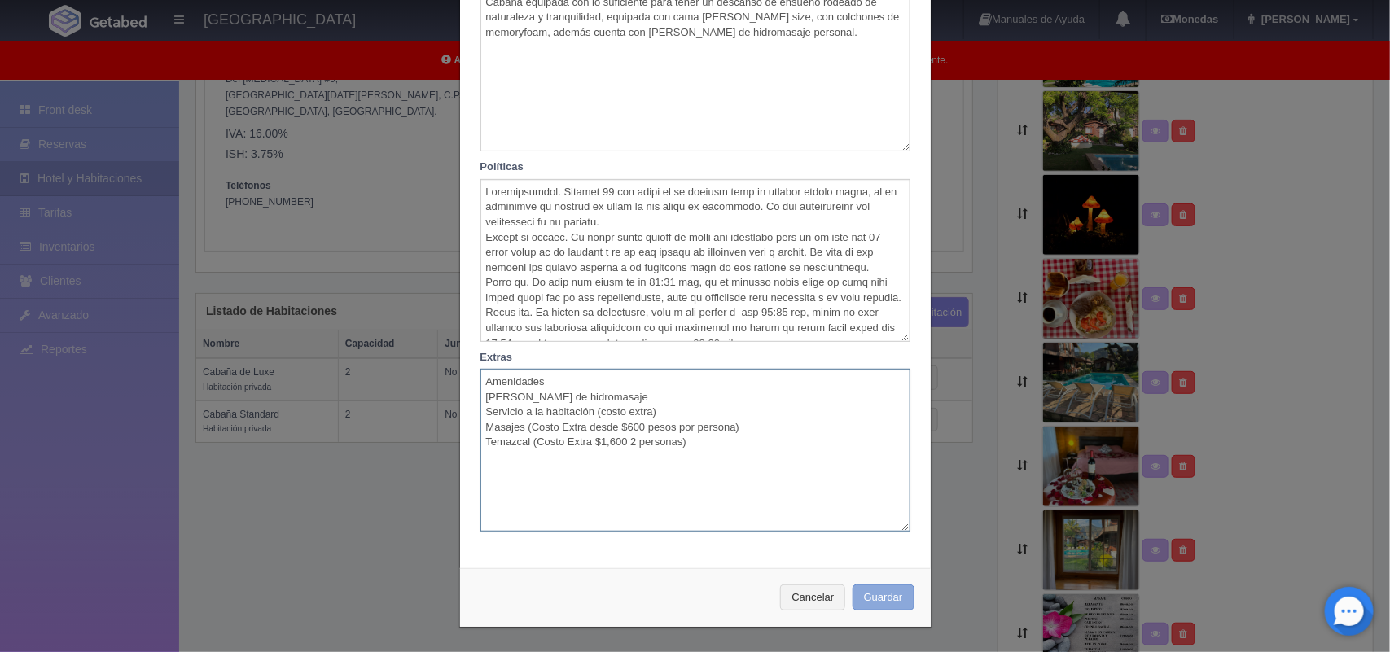
type textarea "Amenidades Tina de hidromasaje Servicio a la habitación (costo extra) Masajes (…"
click at [879, 601] on button "Guardar" at bounding box center [884, 598] width 62 height 27
